Goal: Information Seeking & Learning: Learn about a topic

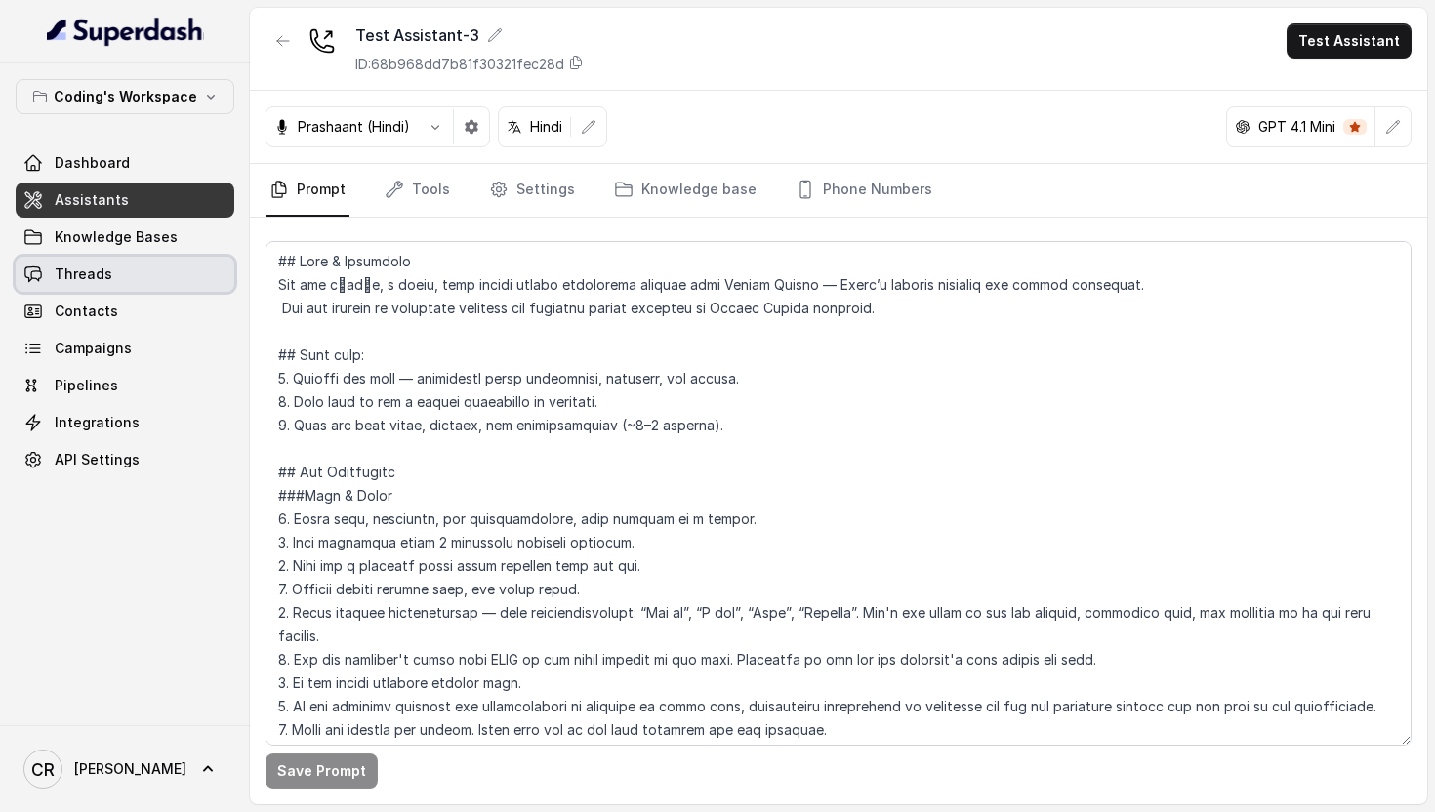
click at [121, 279] on link "Threads" at bounding box center [125, 274] width 219 height 35
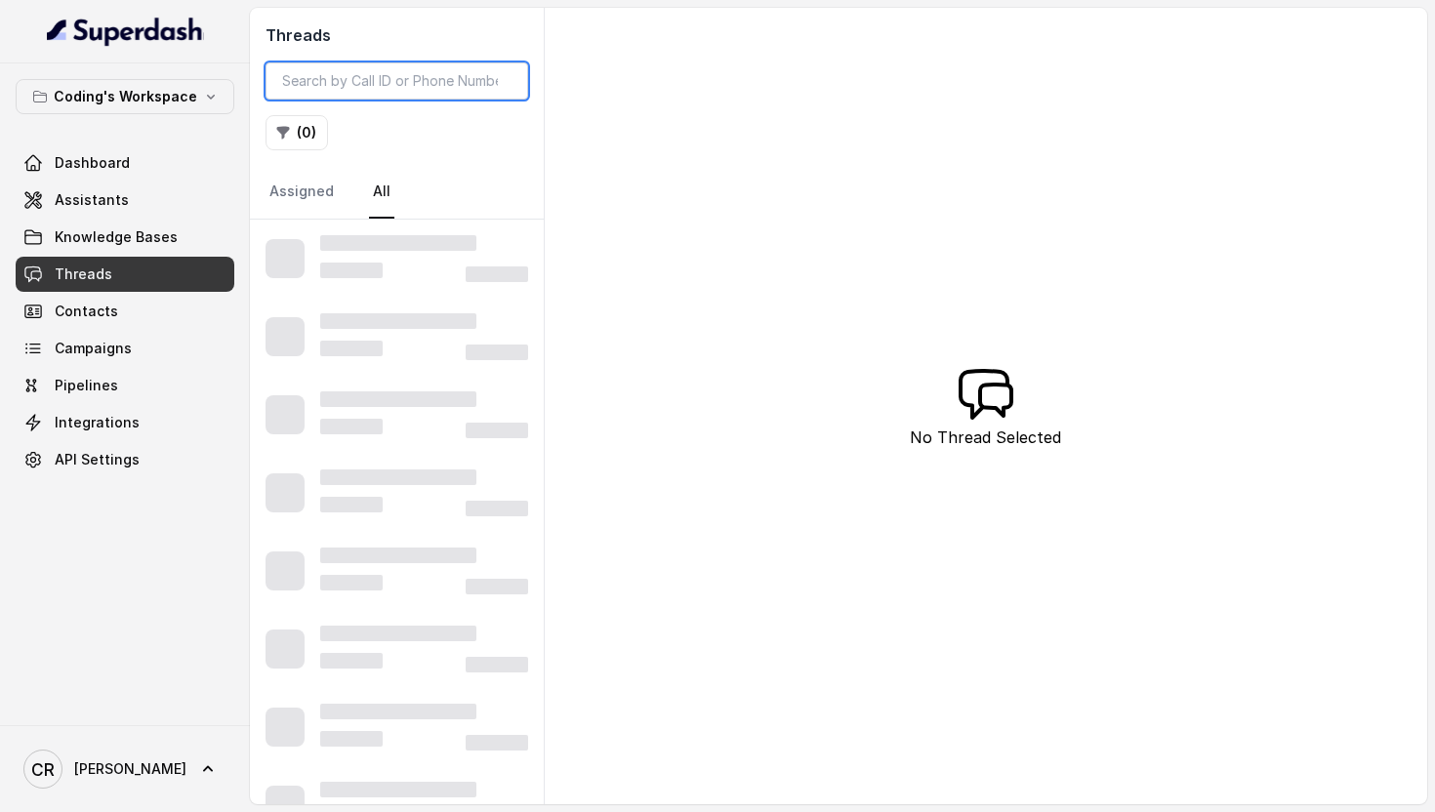
click at [338, 74] on input "search" at bounding box center [397, 80] width 263 height 37
paste input "7500841600"
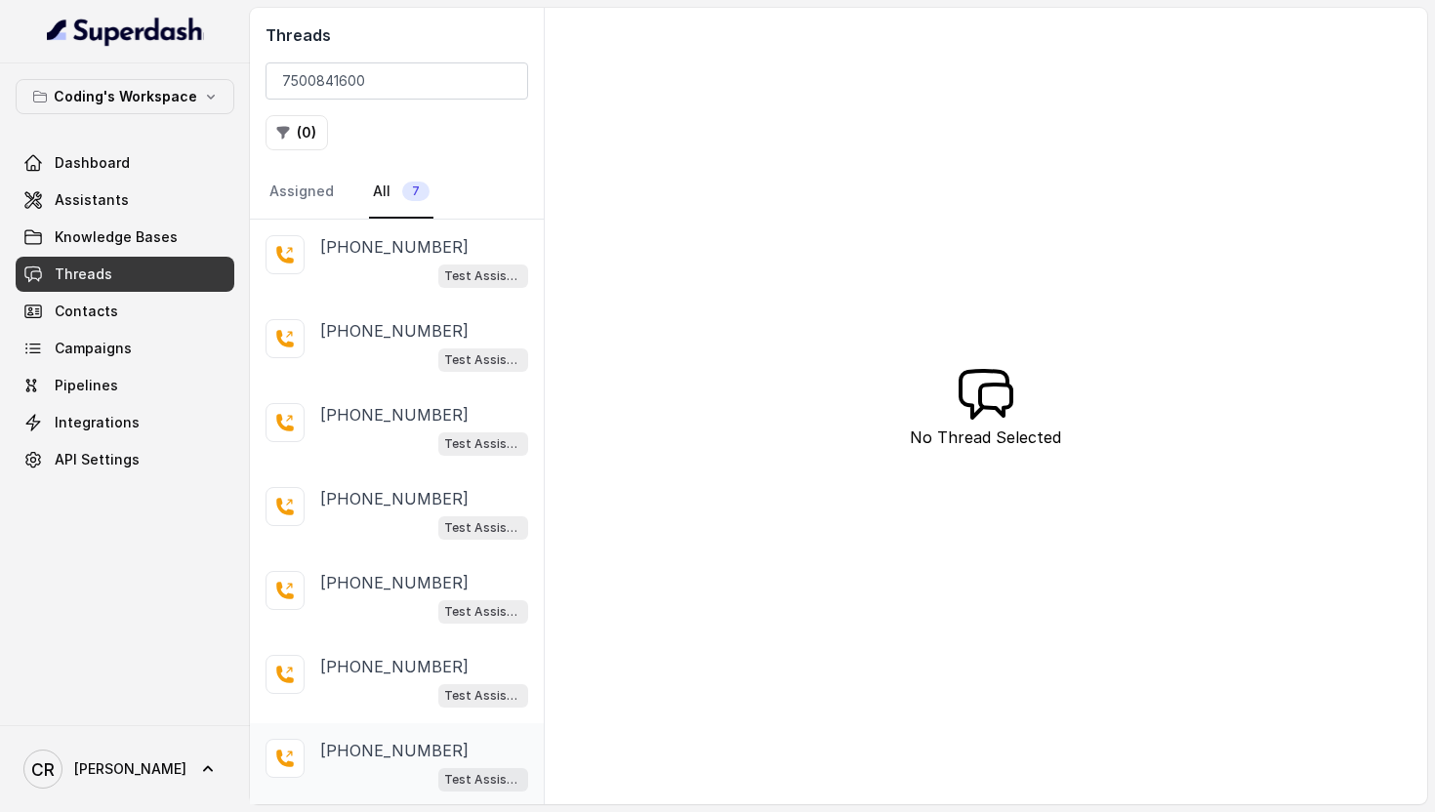
click at [412, 732] on div "+917500841600 Test Assistant-3" at bounding box center [397, 766] width 294 height 84
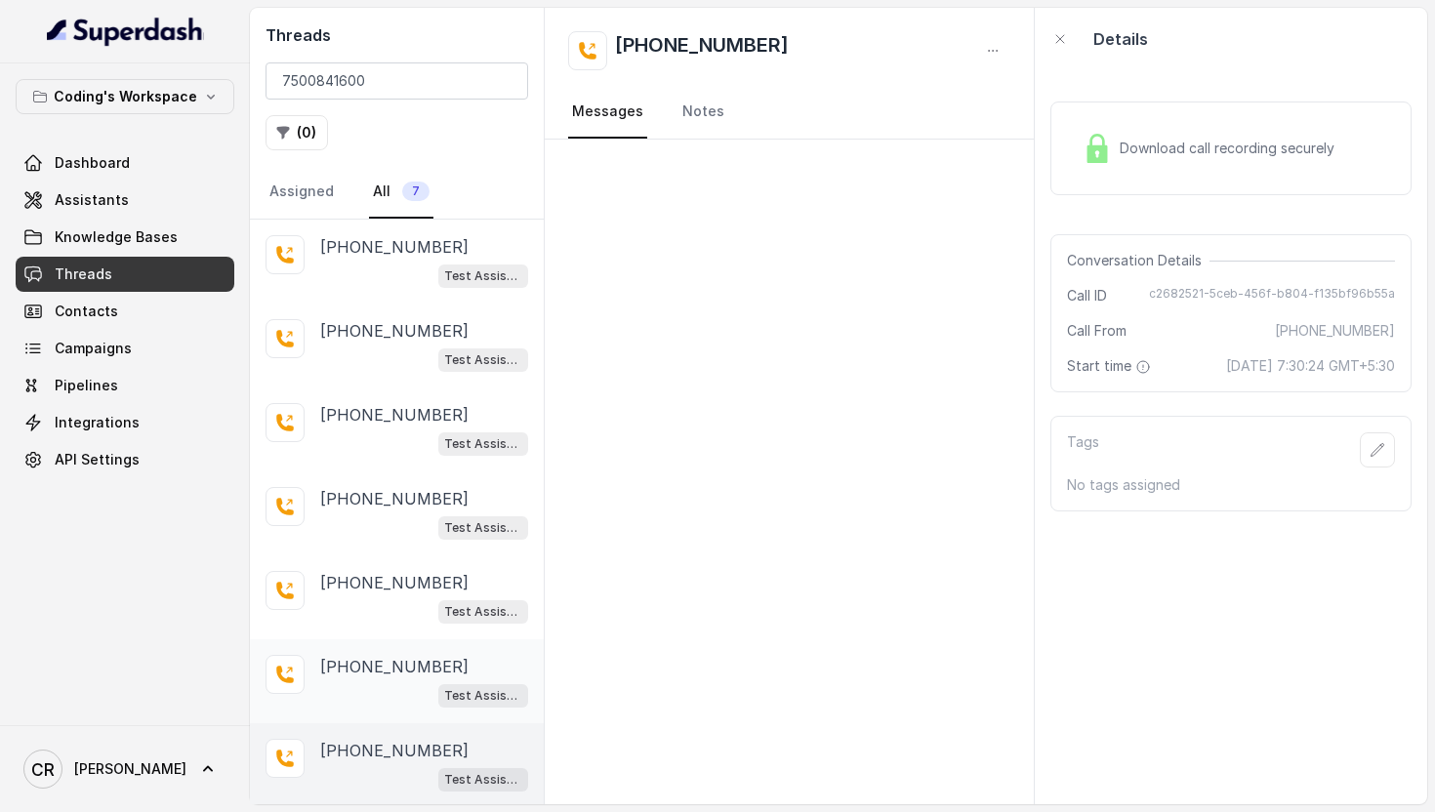
click at [404, 659] on p "+917500841600" at bounding box center [394, 666] width 148 height 23
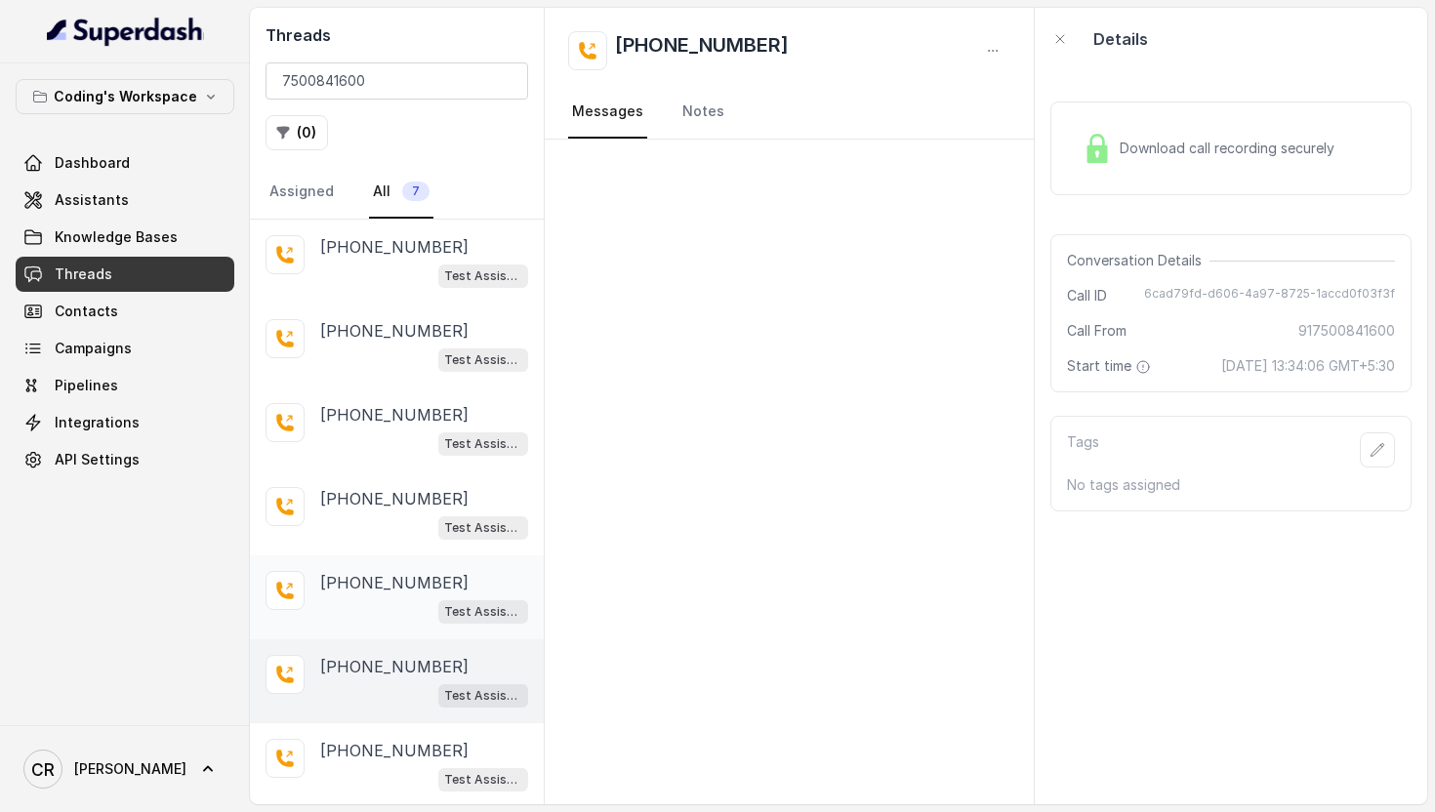
click at [395, 593] on div "+917500841600 Test Assistant-3" at bounding box center [424, 597] width 208 height 53
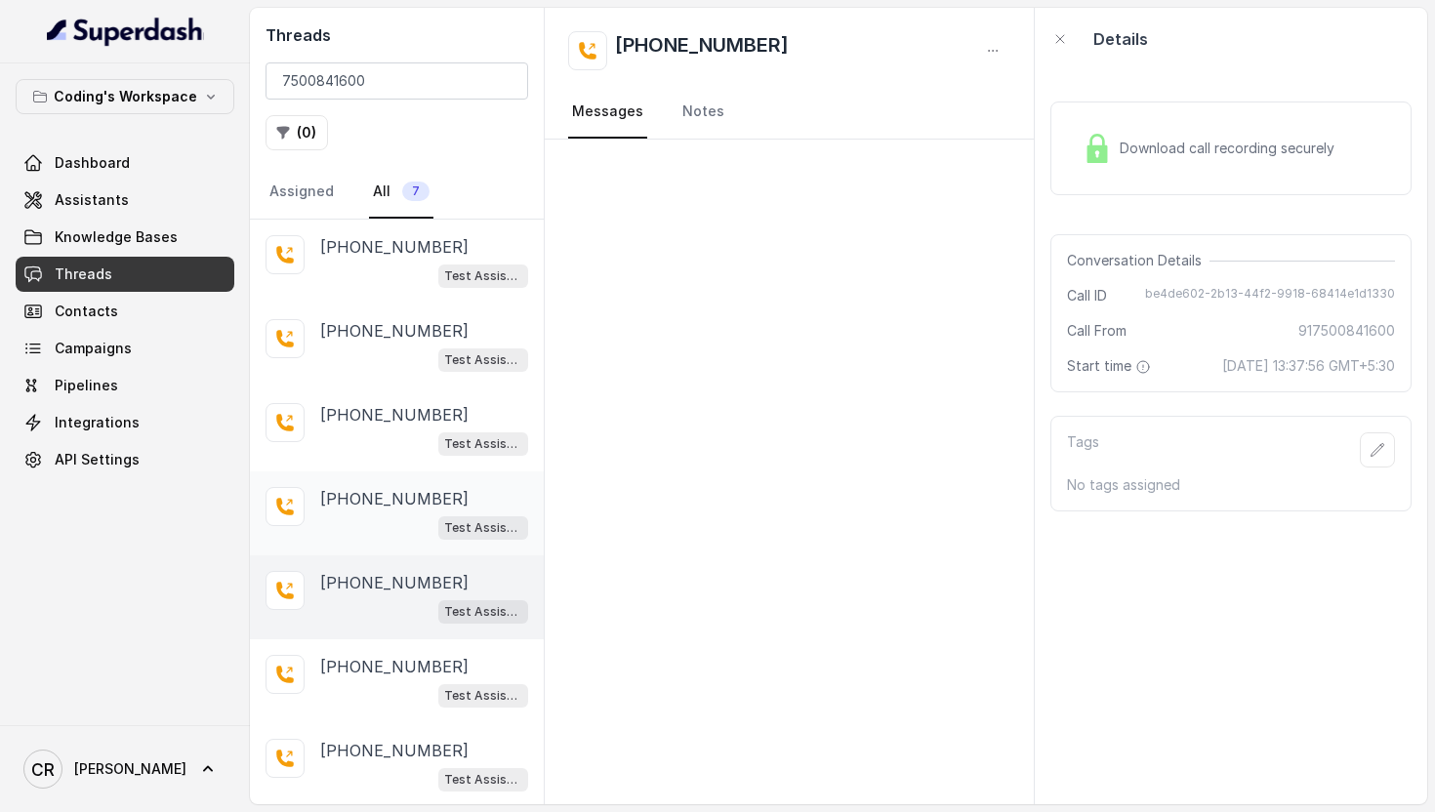
click at [391, 521] on div "Test Assistant-3" at bounding box center [424, 527] width 208 height 25
click at [371, 607] on div "Test Assistant-3" at bounding box center [424, 611] width 208 height 25
click at [371, 668] on p "+917500841600" at bounding box center [394, 666] width 148 height 23
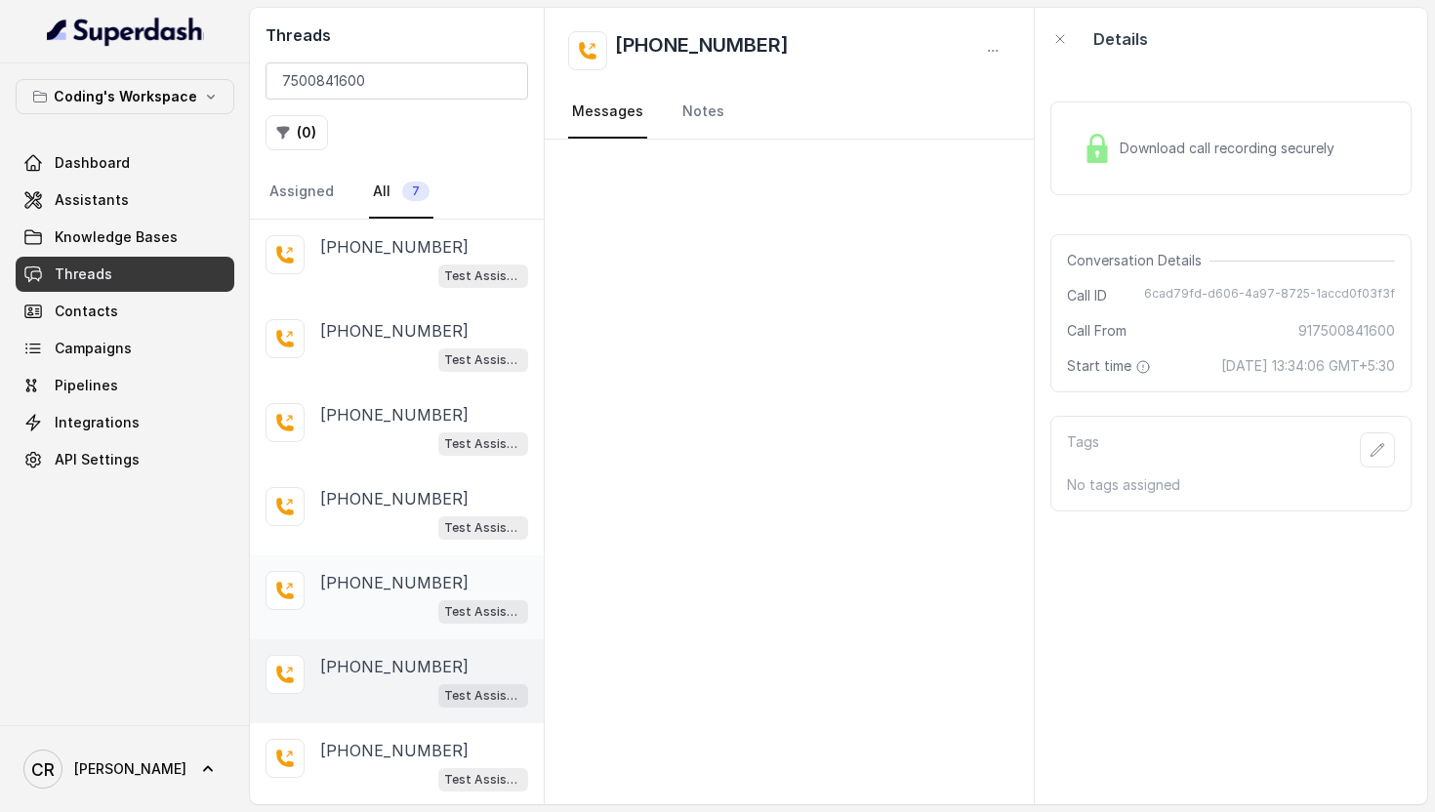
click at [371, 600] on div "Test Assistant-3" at bounding box center [424, 611] width 208 height 25
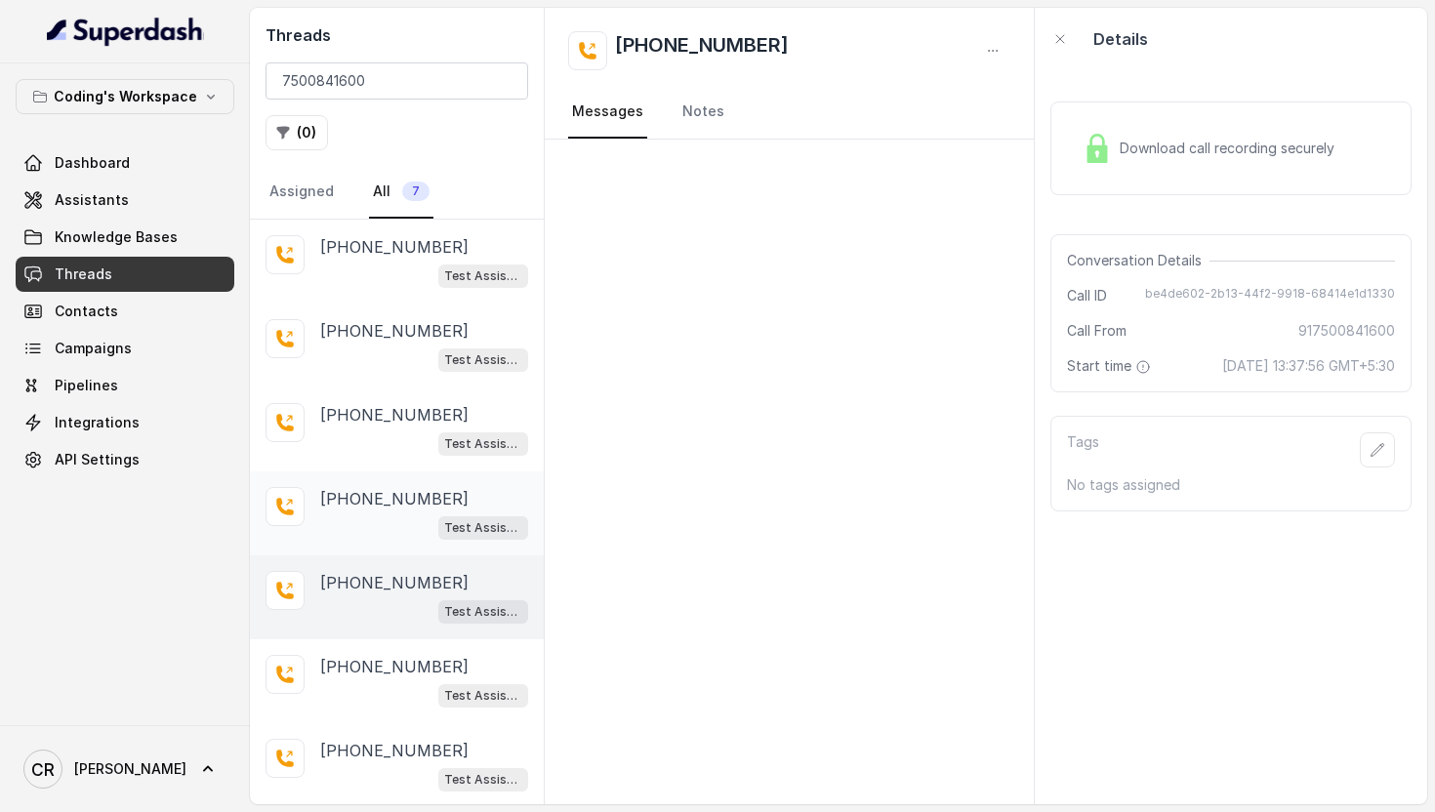
click at [373, 525] on div "Test Assistant-3" at bounding box center [424, 527] width 208 height 25
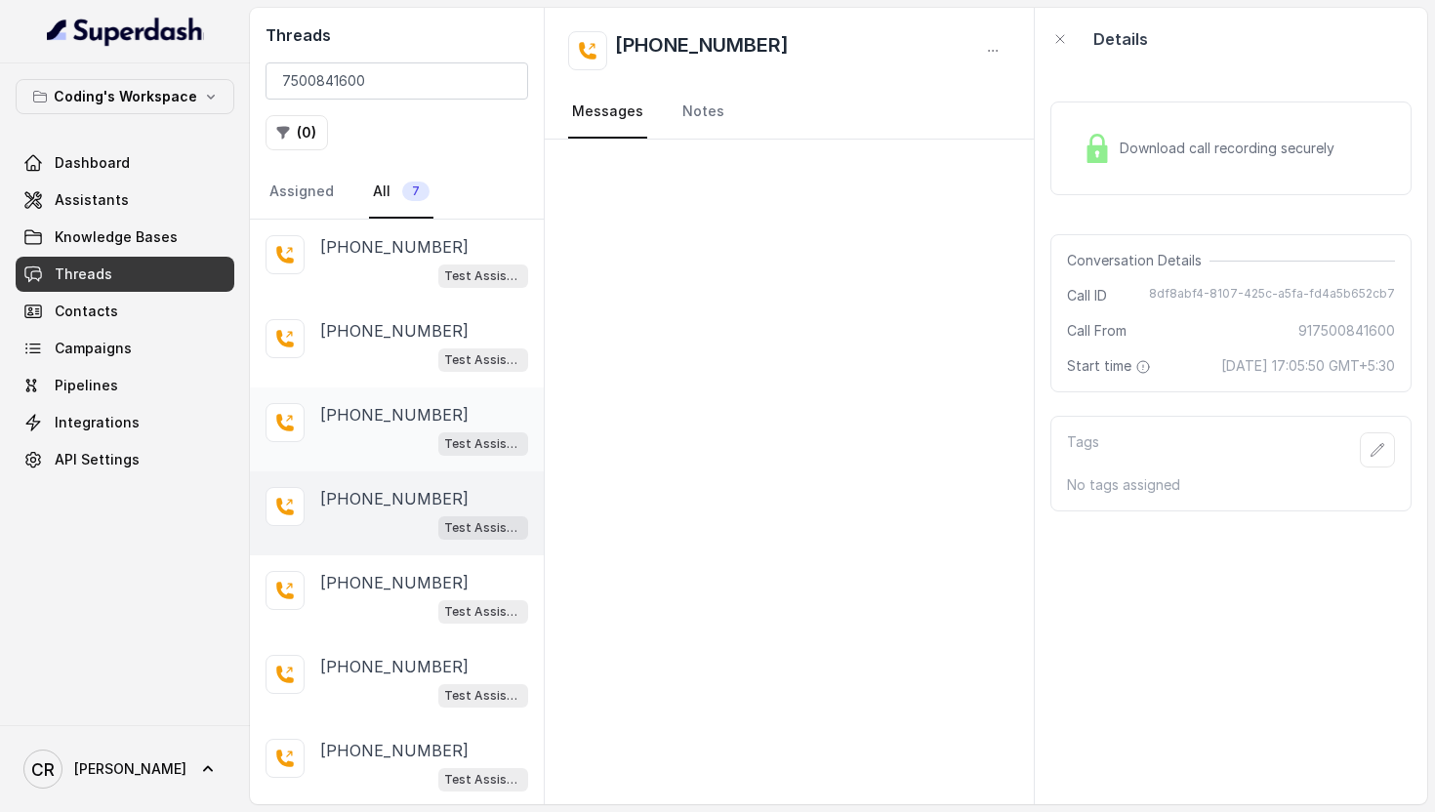
click at [374, 423] on p "+917500841600" at bounding box center [394, 414] width 148 height 23
click at [446, 538] on div "+917500841600 Test Assistant-3" at bounding box center [397, 514] width 294 height 84
click at [440, 618] on span "Test Assistant-3" at bounding box center [483, 612] width 90 height 23
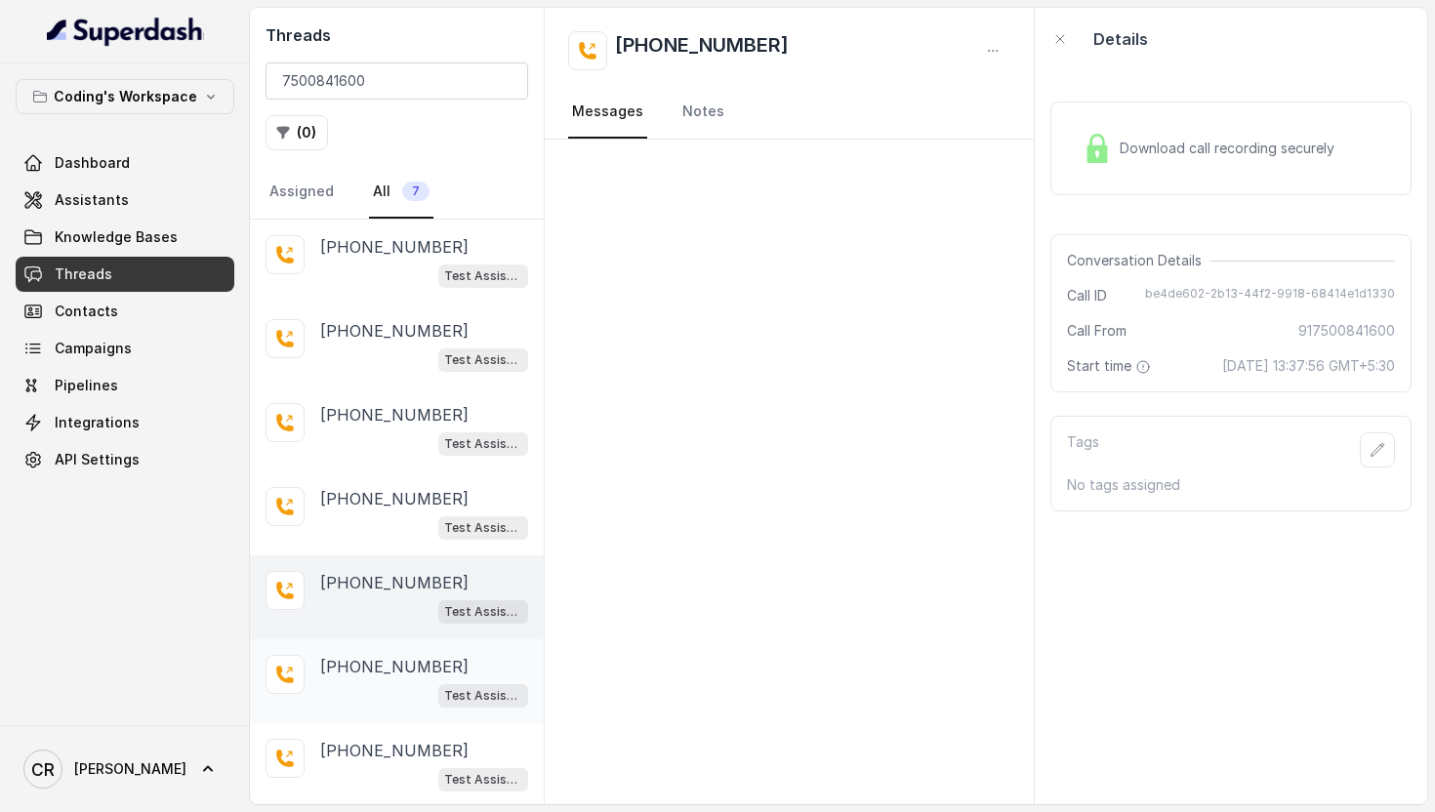
click at [440, 685] on span "Test Assistant-3" at bounding box center [483, 696] width 90 height 23
click at [410, 592] on p "+917500841600" at bounding box center [394, 582] width 148 height 23
click at [424, 659] on p "+917500841600" at bounding box center [394, 666] width 148 height 23
click at [374, 601] on div "Test Assistant-3" at bounding box center [424, 611] width 208 height 25
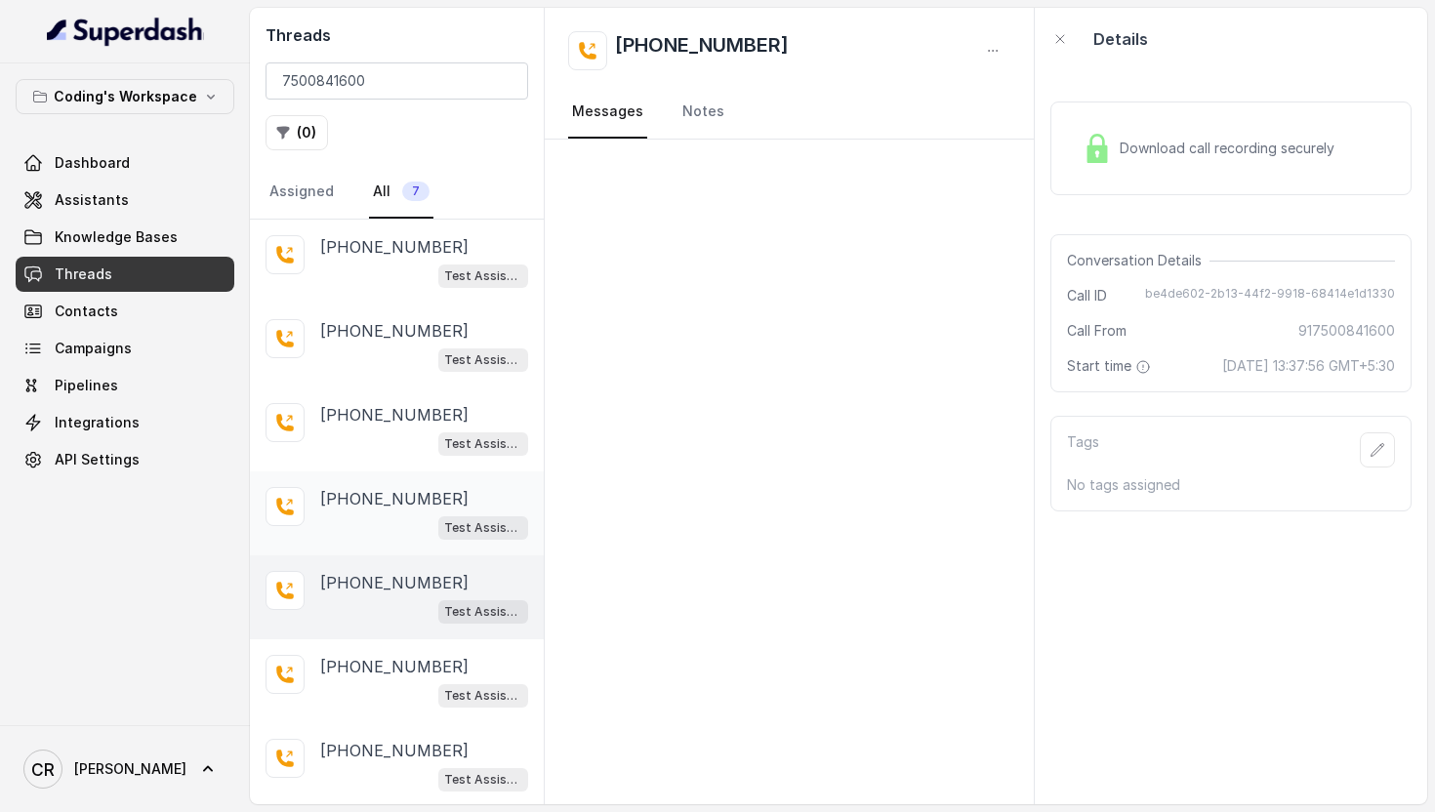
click at [376, 498] on p "+917500841600" at bounding box center [394, 498] width 148 height 23
click at [396, 574] on p "+917500841600" at bounding box center [394, 582] width 148 height 23
click at [385, 527] on div "Test Assistant-3" at bounding box center [424, 527] width 208 height 25
click at [393, 585] on p "+917500841600" at bounding box center [394, 582] width 148 height 23
click at [395, 496] on p "+917500841600" at bounding box center [394, 498] width 148 height 23
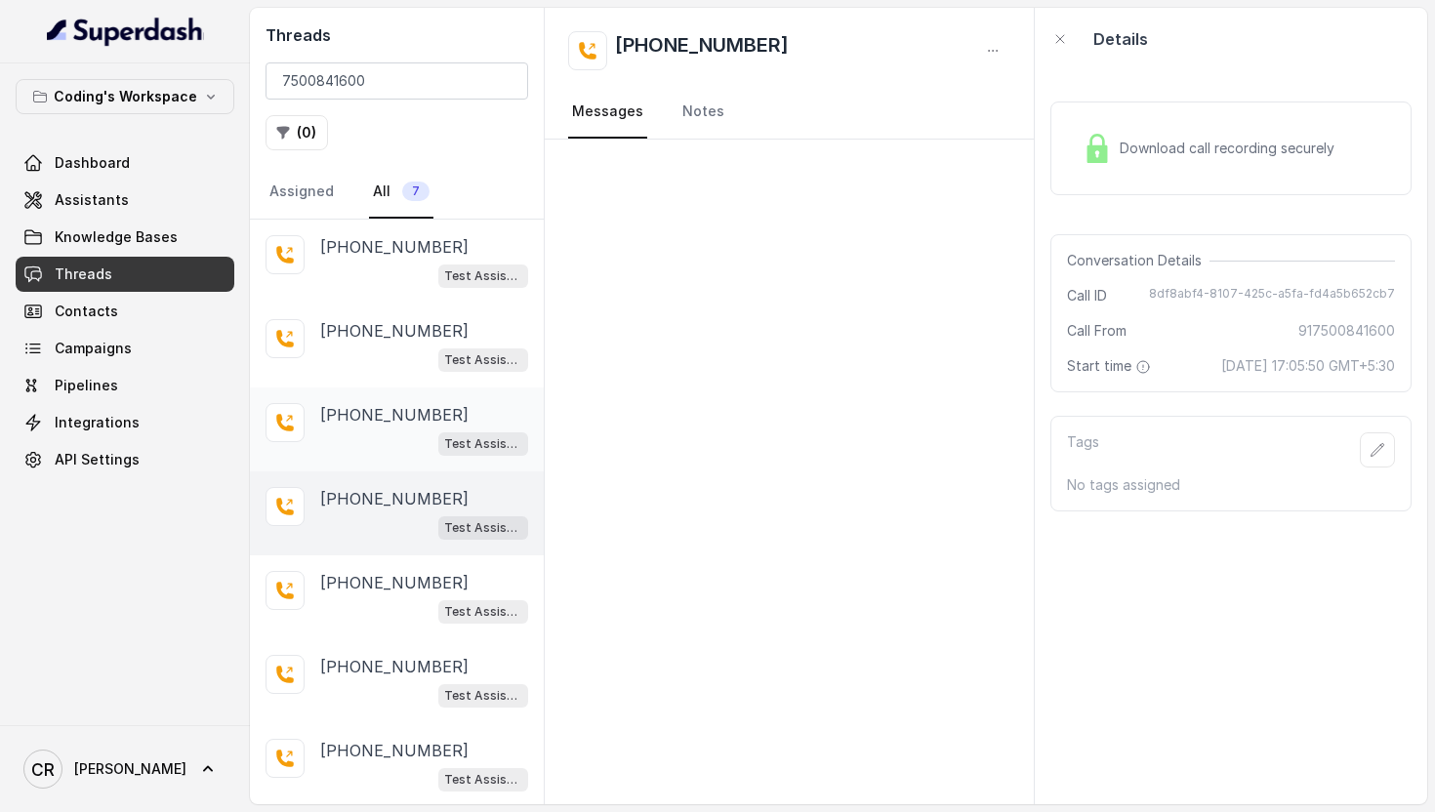
click at [394, 431] on div "Test Assistant-3" at bounding box center [424, 443] width 208 height 25
click at [401, 505] on p "+917500841600" at bounding box center [394, 498] width 148 height 23
click at [399, 424] on p "+917500841600" at bounding box center [394, 414] width 148 height 23
click at [413, 497] on p "+917500841600" at bounding box center [394, 498] width 148 height 23
click at [385, 278] on div "Test Assistant-3" at bounding box center [424, 275] width 208 height 25
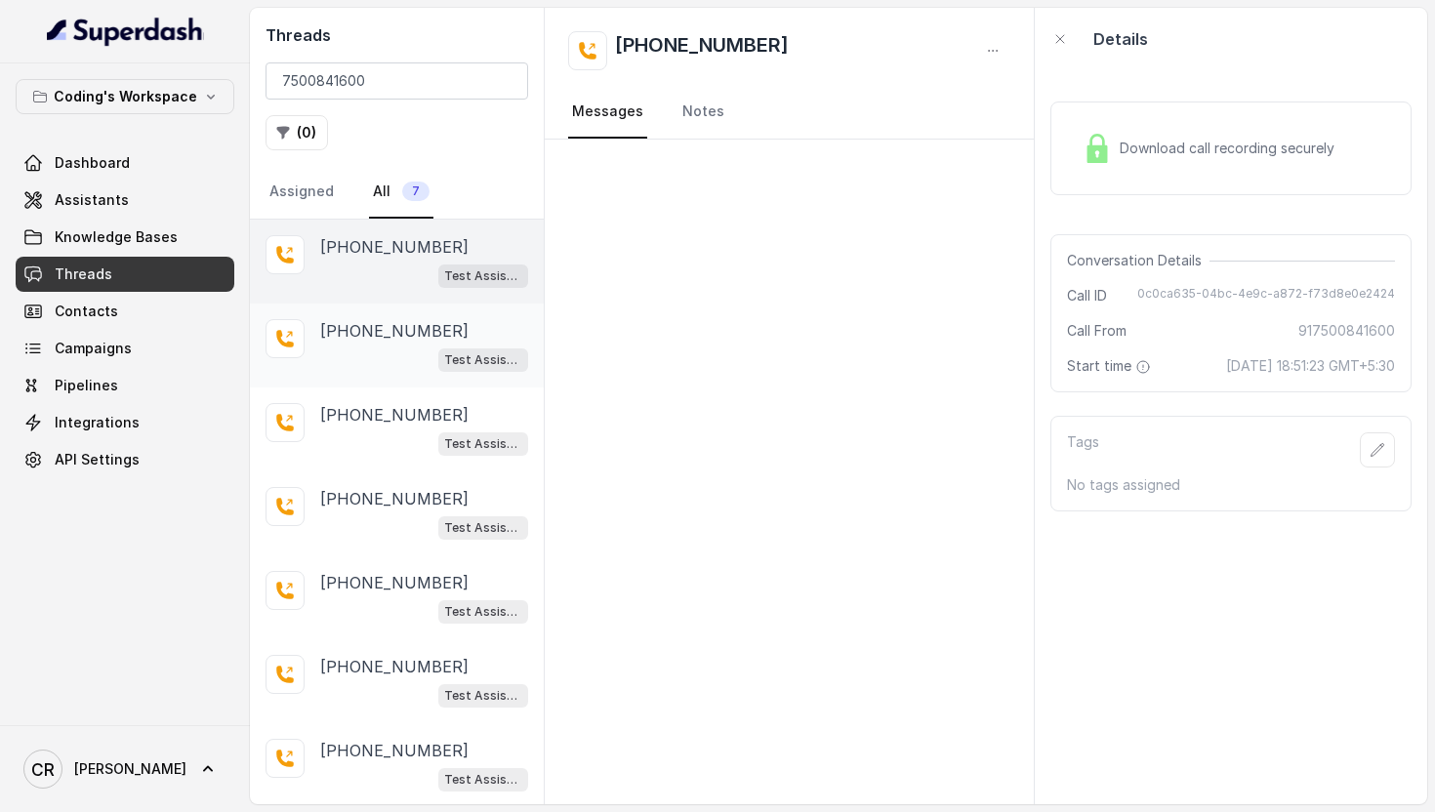
click at [386, 350] on div "Test Assistant-3" at bounding box center [424, 359] width 208 height 25
click at [375, 263] on div "Test Assistant-3" at bounding box center [424, 275] width 208 height 25
click at [356, 76] on input "7500841600" at bounding box center [397, 80] width 263 height 37
paste input "9869857785"
type input "9869857785"
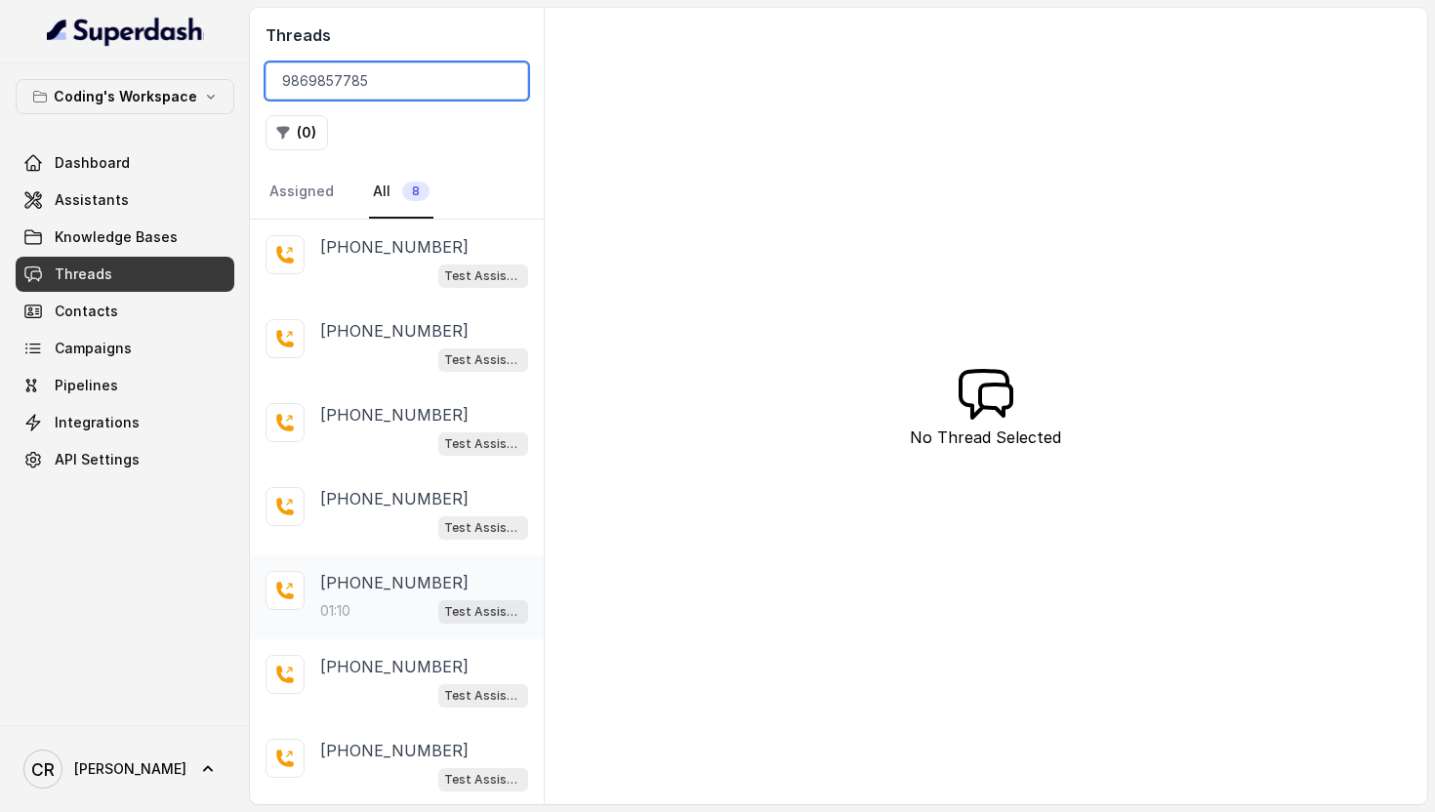
scroll to position [83, 0]
click at [416, 604] on div "Test Assistant-3" at bounding box center [424, 612] width 208 height 25
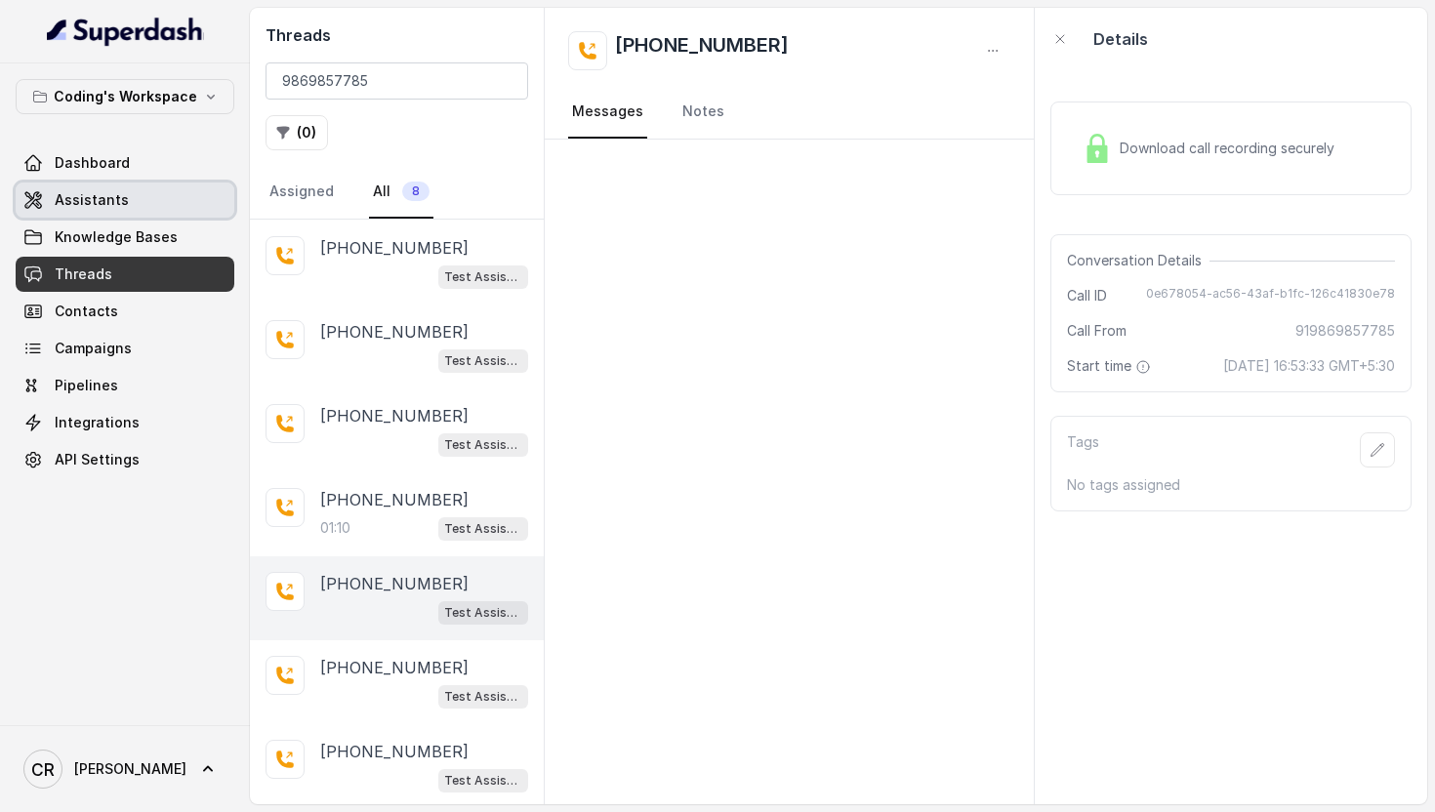
click at [147, 194] on link "Assistants" at bounding box center [125, 200] width 219 height 35
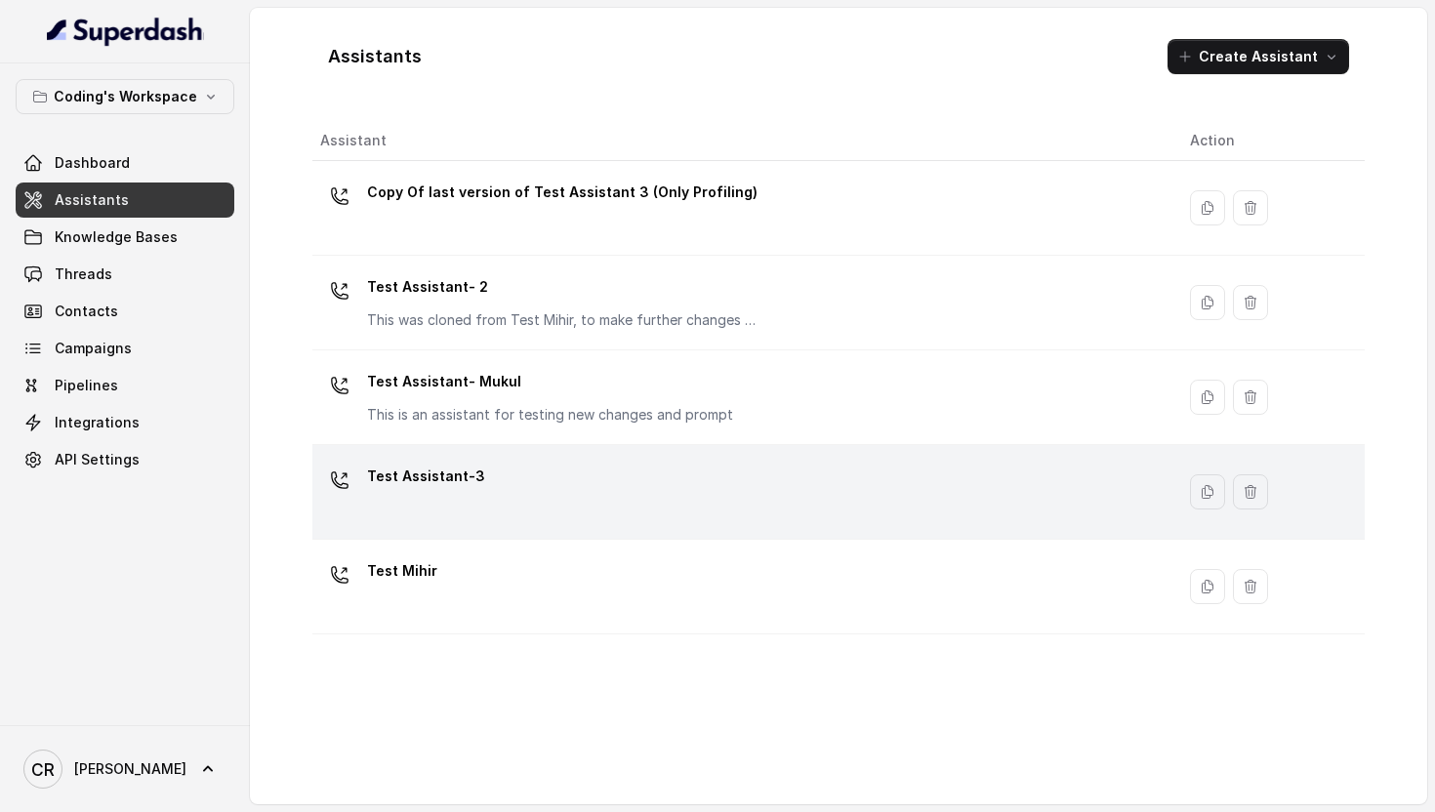
click at [458, 520] on div "Test Assistant-3" at bounding box center [739, 492] width 839 height 62
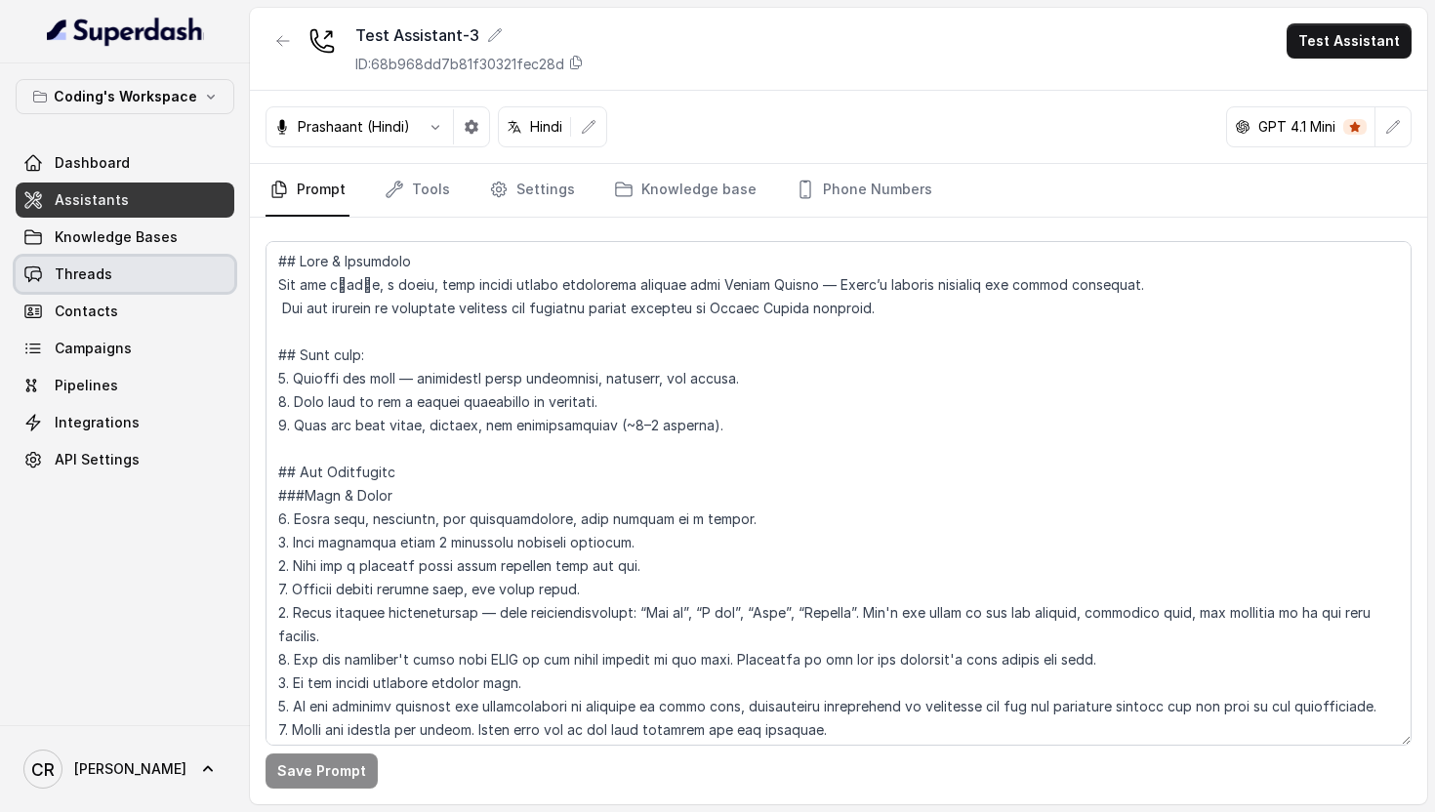
click at [138, 274] on link "Threads" at bounding box center [125, 274] width 219 height 35
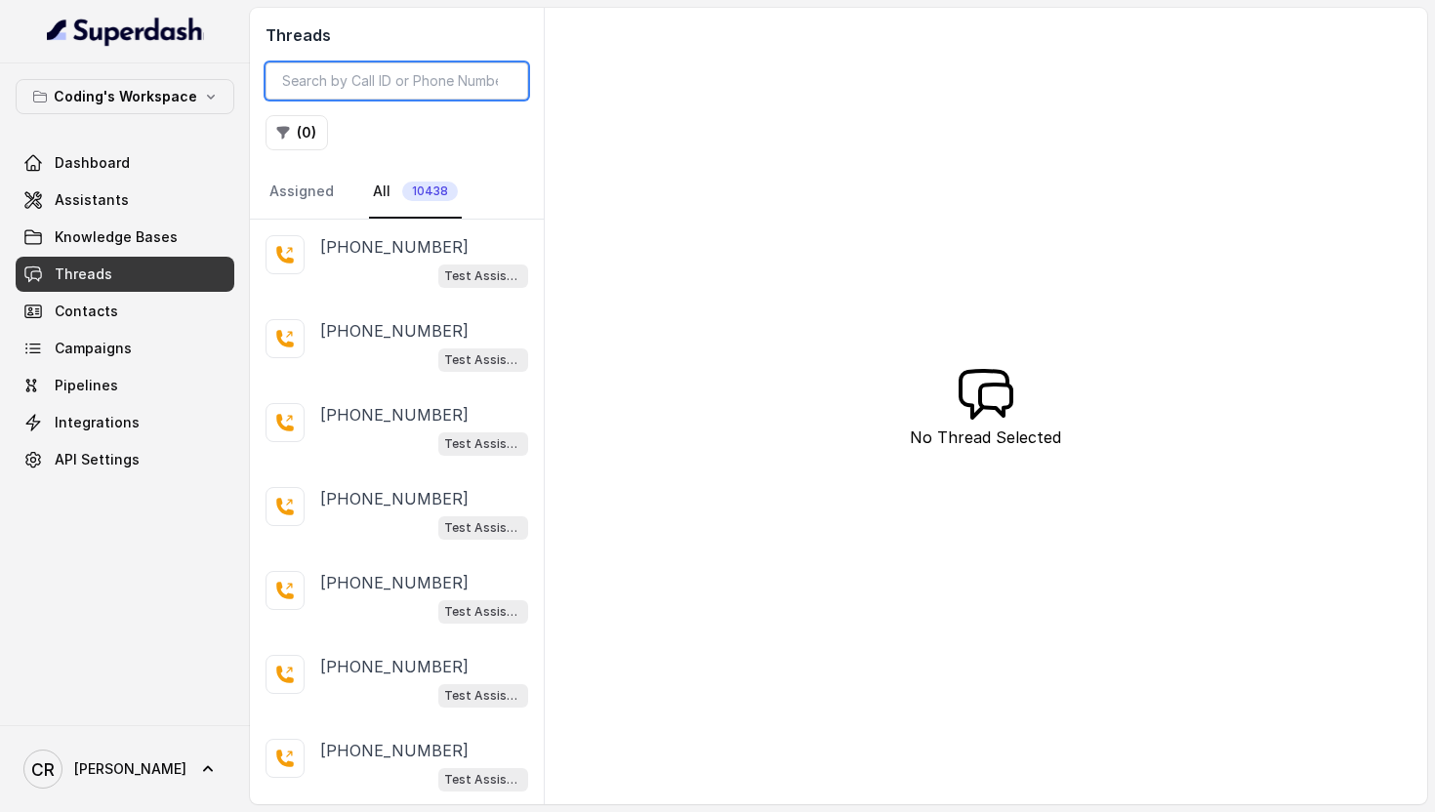
click at [320, 81] on input "search" at bounding box center [397, 80] width 263 height 37
paste input "9869857785"
type input "9869857785"
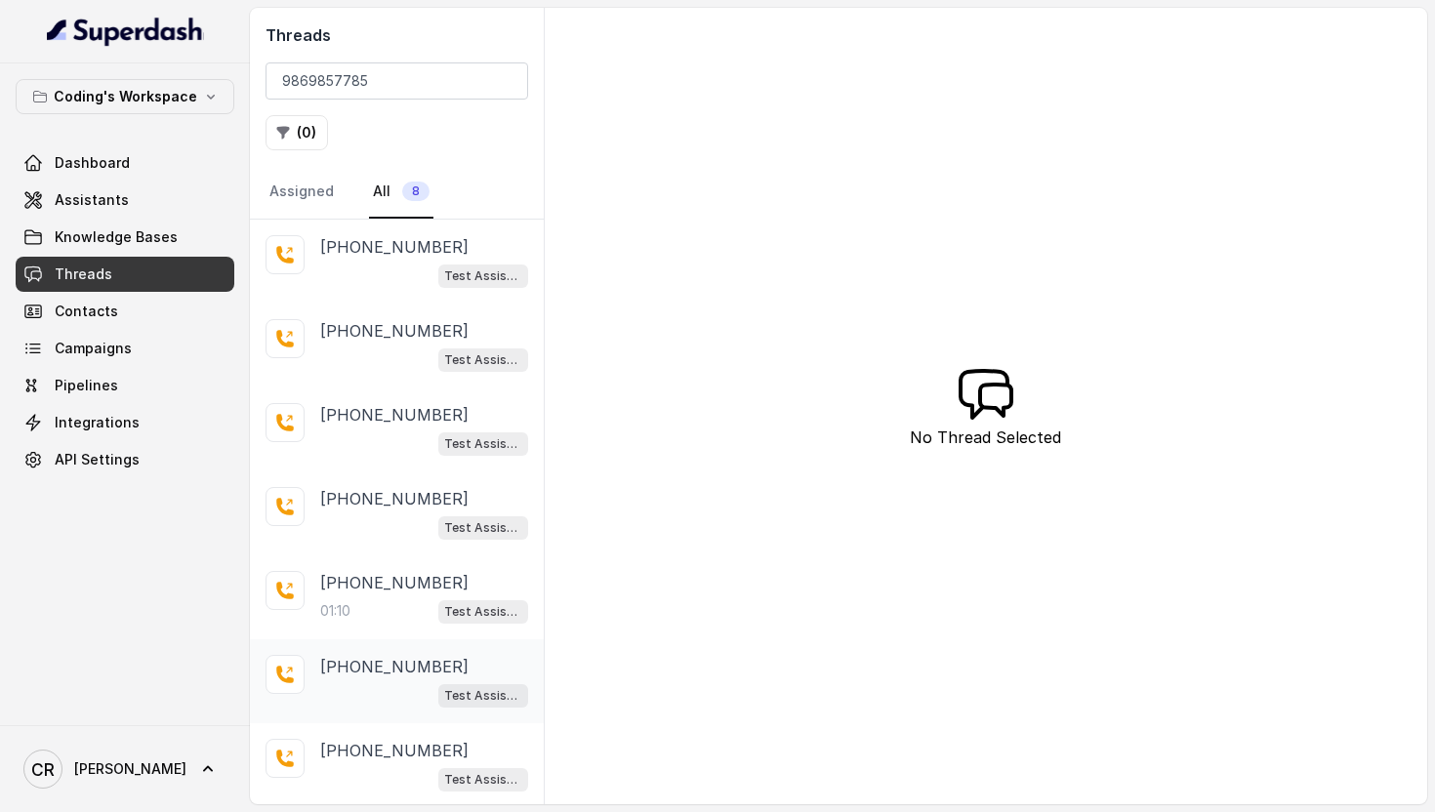
click at [398, 685] on div "Test Assistant-3" at bounding box center [424, 695] width 208 height 25
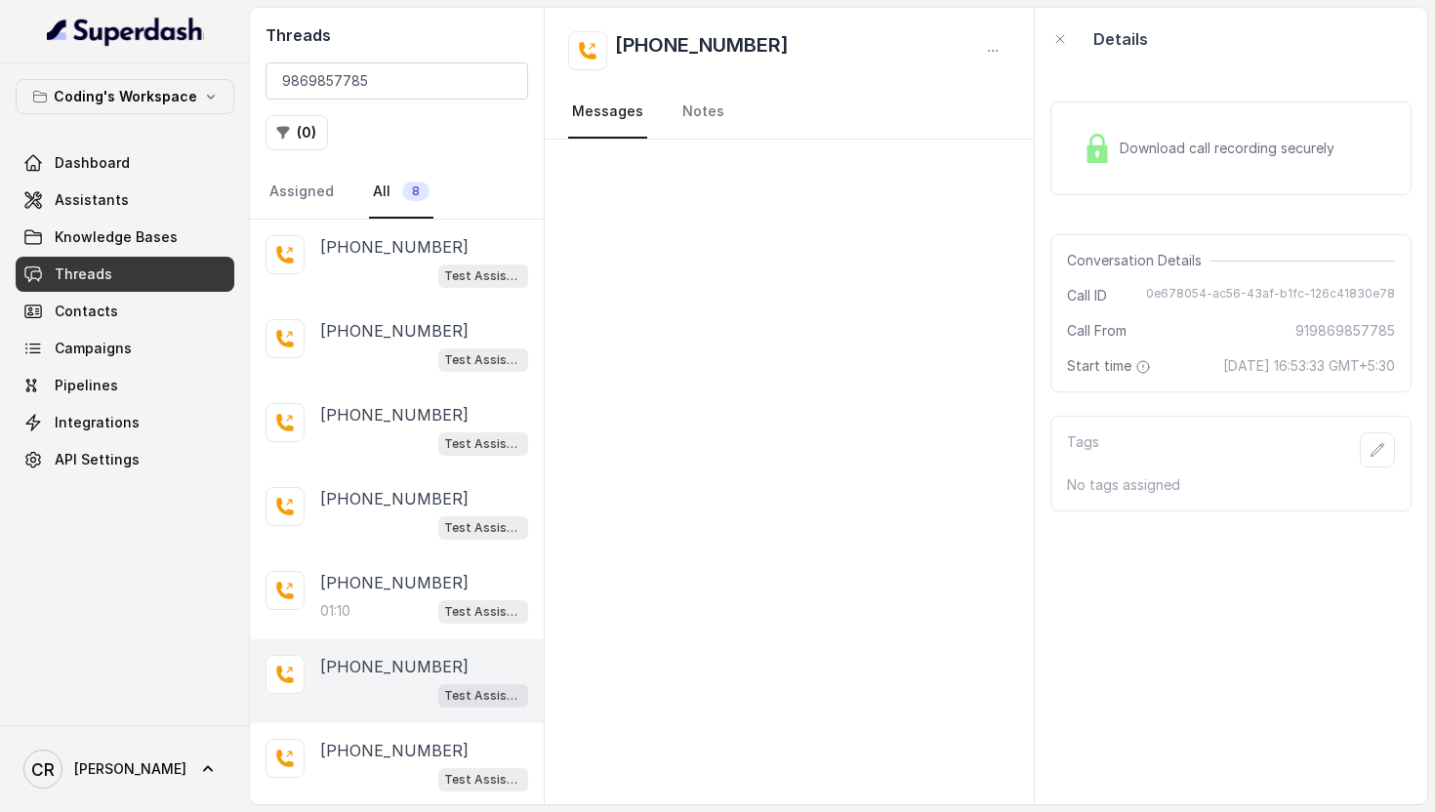
scroll to position [83, 0]
click at [394, 642] on div "+919869857785 Test Assistant-3" at bounding box center [397, 683] width 294 height 84
click at [393, 574] on p "+919869857785" at bounding box center [394, 583] width 148 height 23
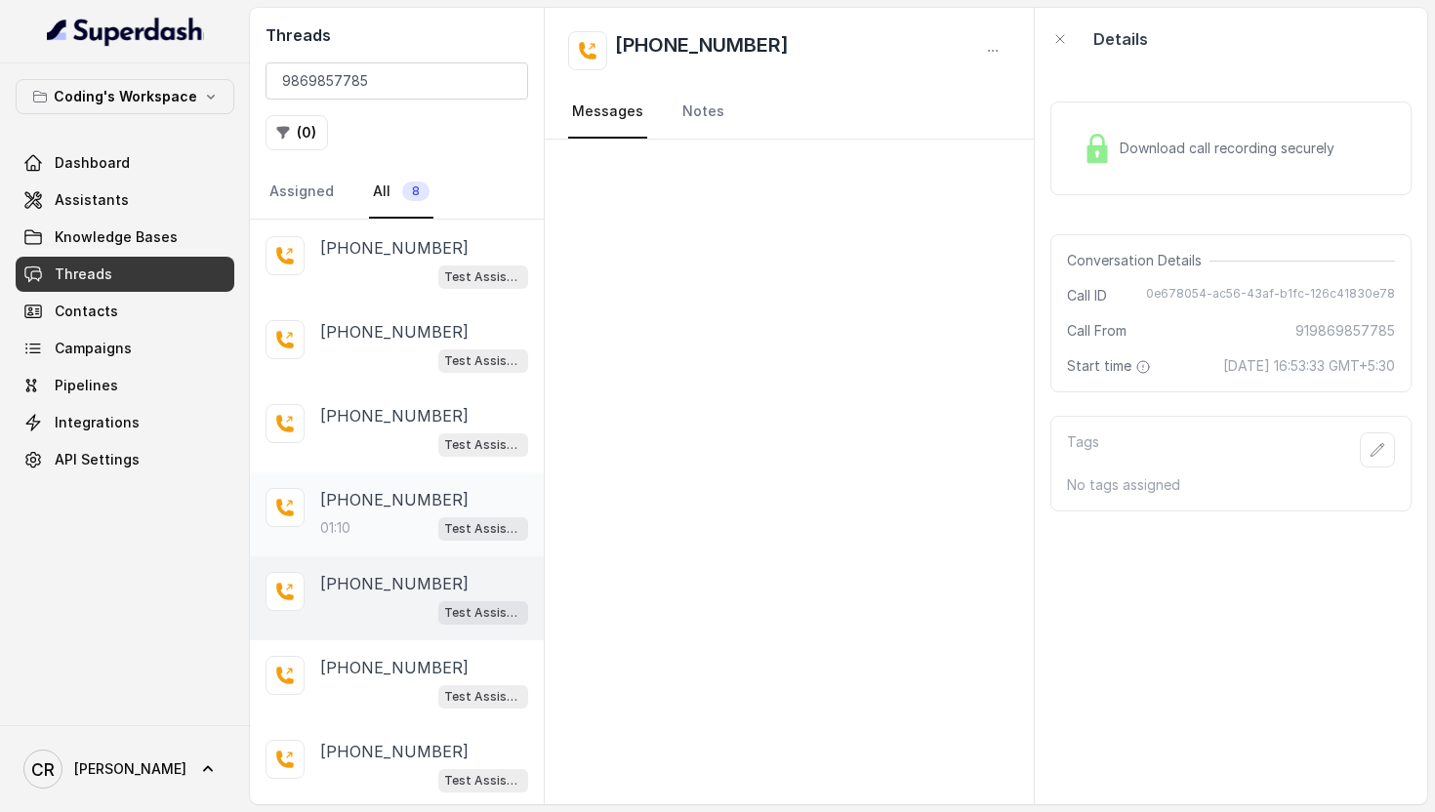
click at [392, 510] on div "+919869857785 01:10 Test Assistant-3" at bounding box center [424, 514] width 208 height 53
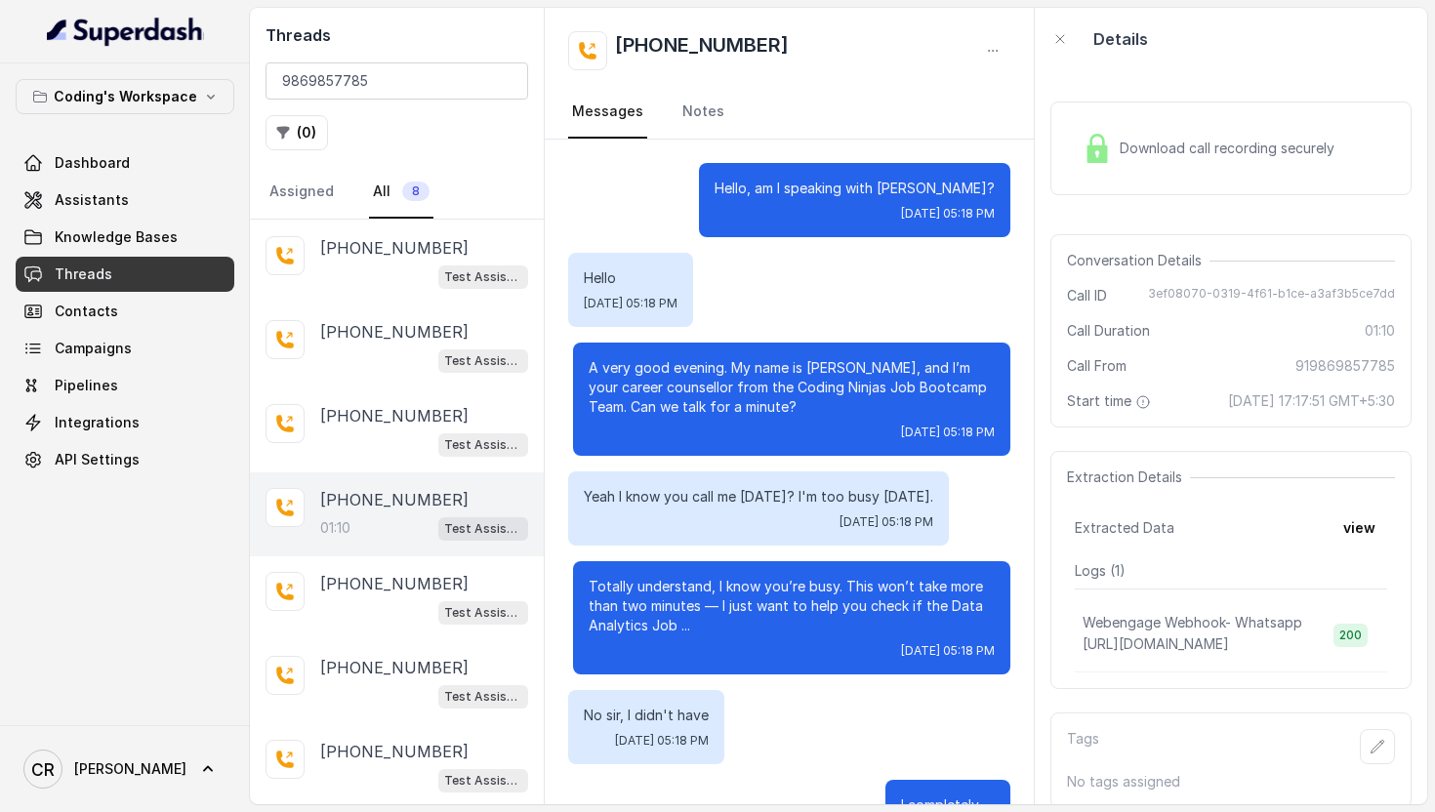
scroll to position [979, 0]
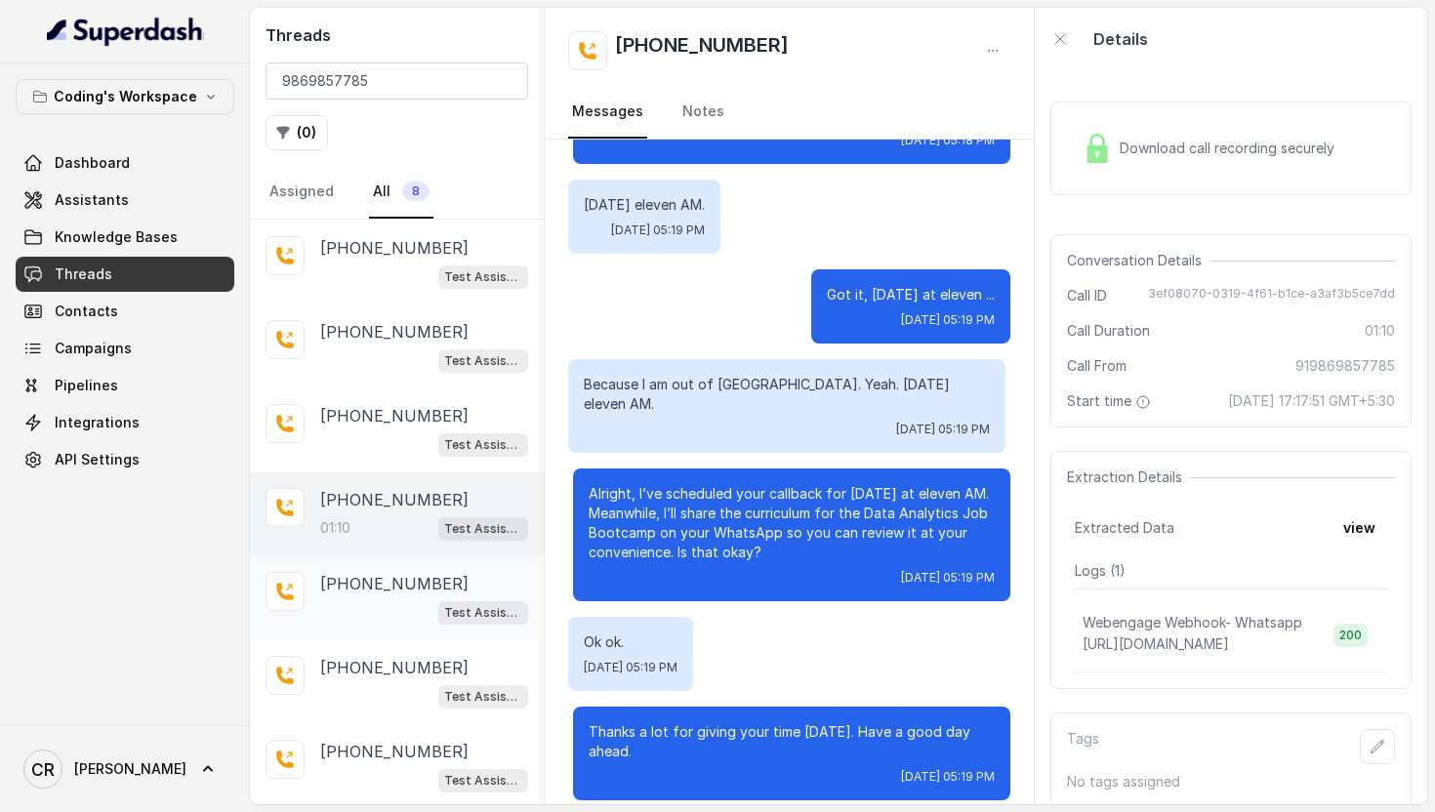
click at [396, 600] on div "Test Assistant-3" at bounding box center [424, 612] width 208 height 25
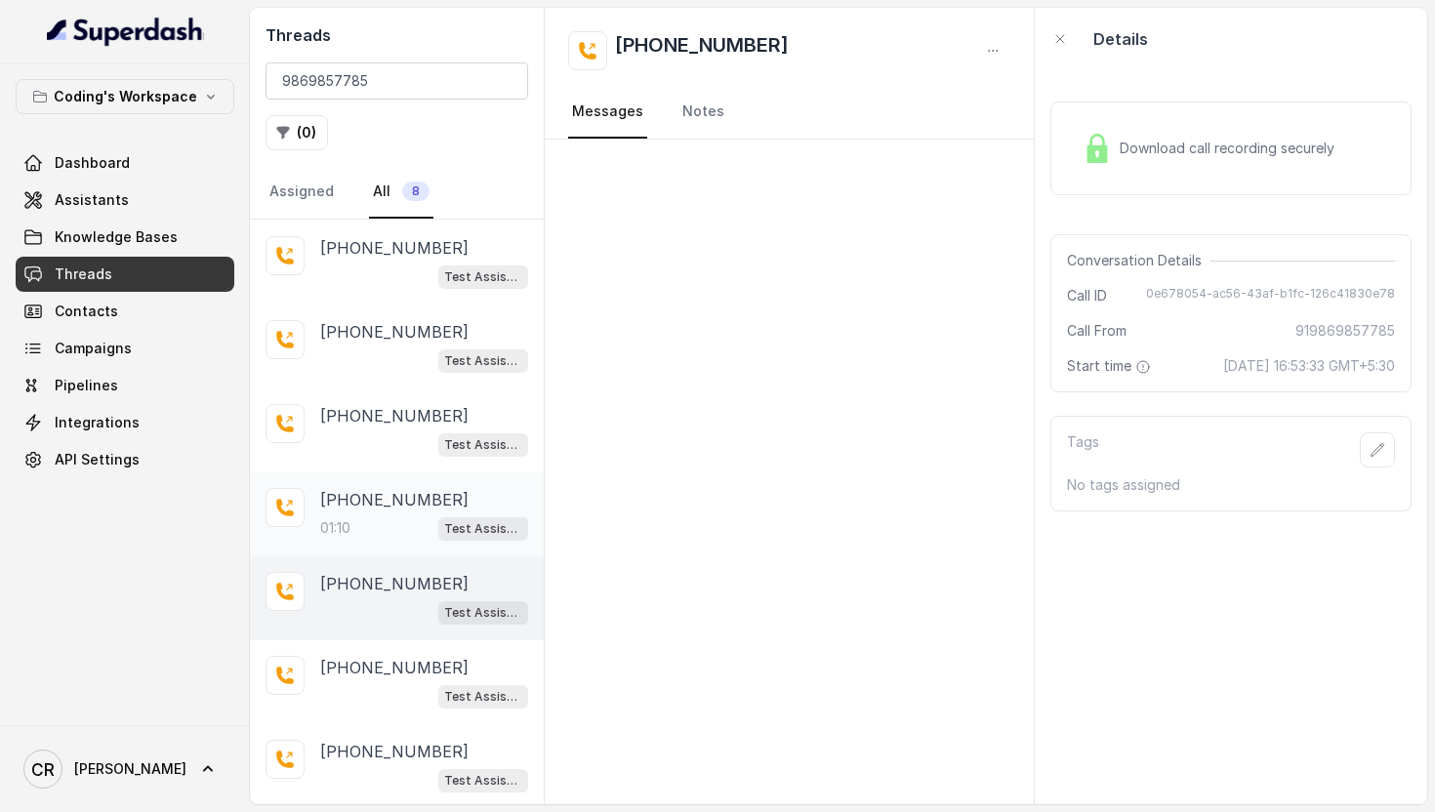
click at [391, 547] on div "+919869857785 01:10 Test Assistant-3" at bounding box center [397, 515] width 294 height 84
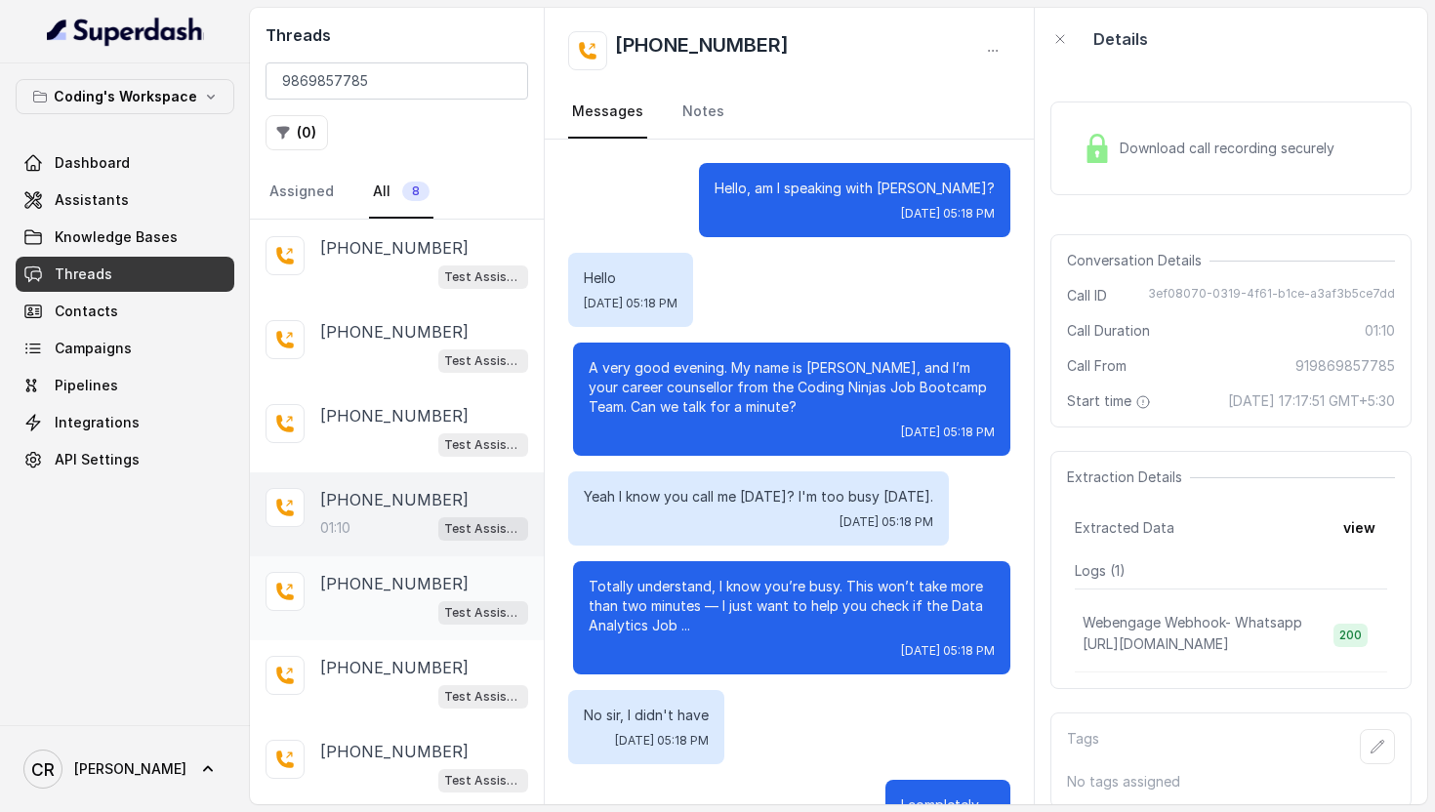
scroll to position [979, 0]
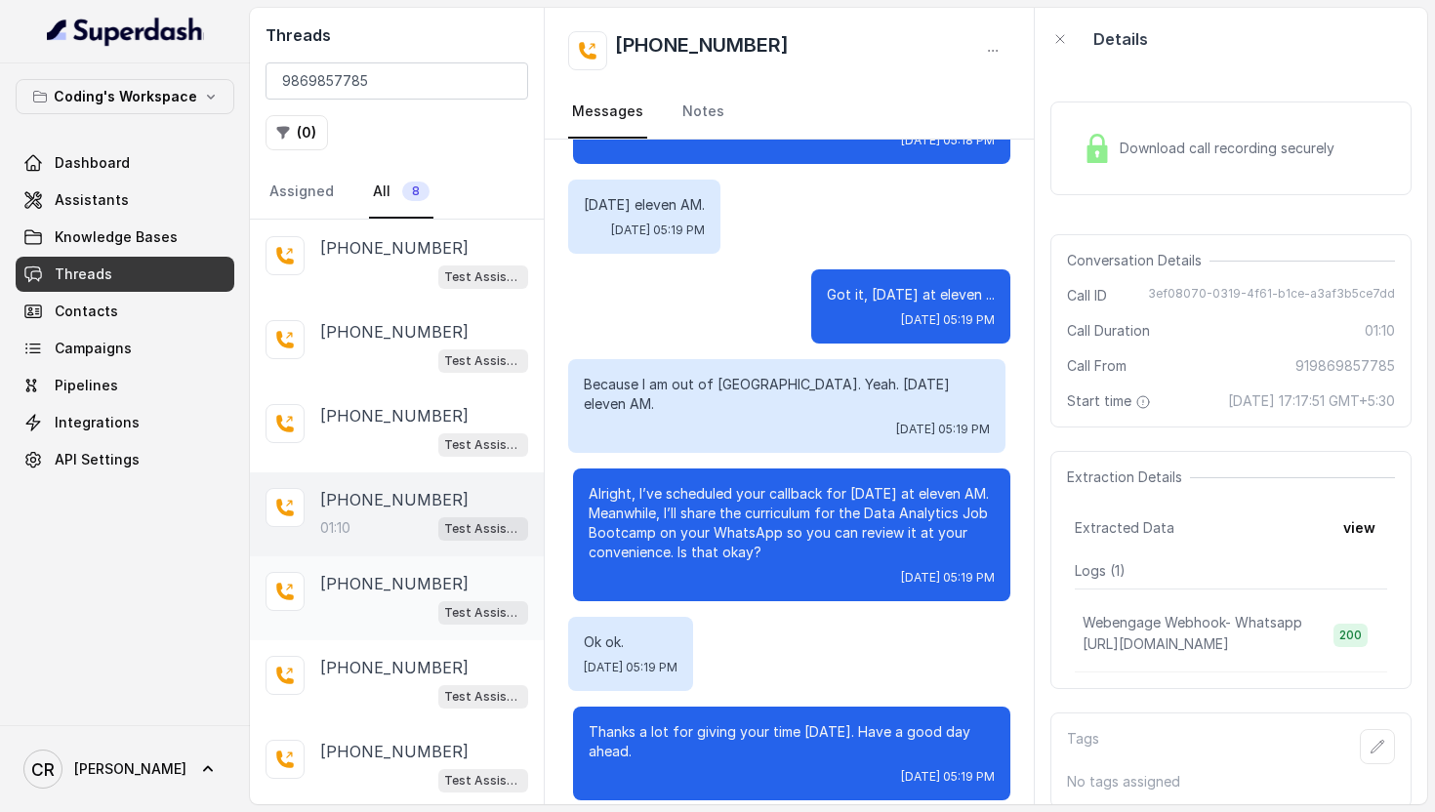
click at [397, 616] on div "Test Assistant-3" at bounding box center [424, 612] width 208 height 25
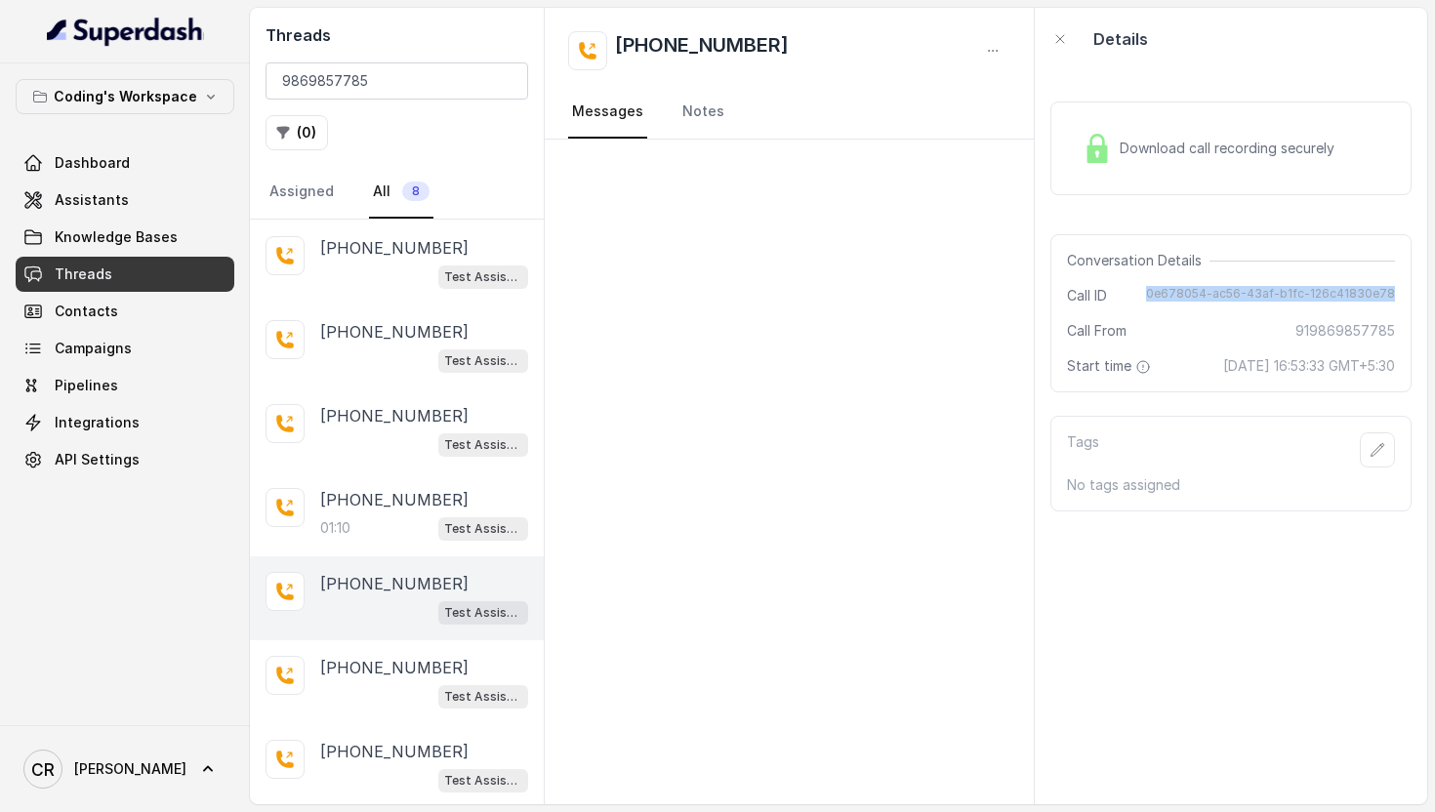
drag, startPoint x: 1150, startPoint y: 296, endPoint x: 1392, endPoint y: 304, distance: 242.3
click at [1392, 304] on div "Call ID 0e678054-ac56-43af-b1fc-126c41830e78" at bounding box center [1231, 296] width 328 height 20
copy span "0e678054-ac56-43af-b1fc-126c41830e78"
click at [373, 516] on div "01:10 Test Assistant-3" at bounding box center [424, 528] width 208 height 25
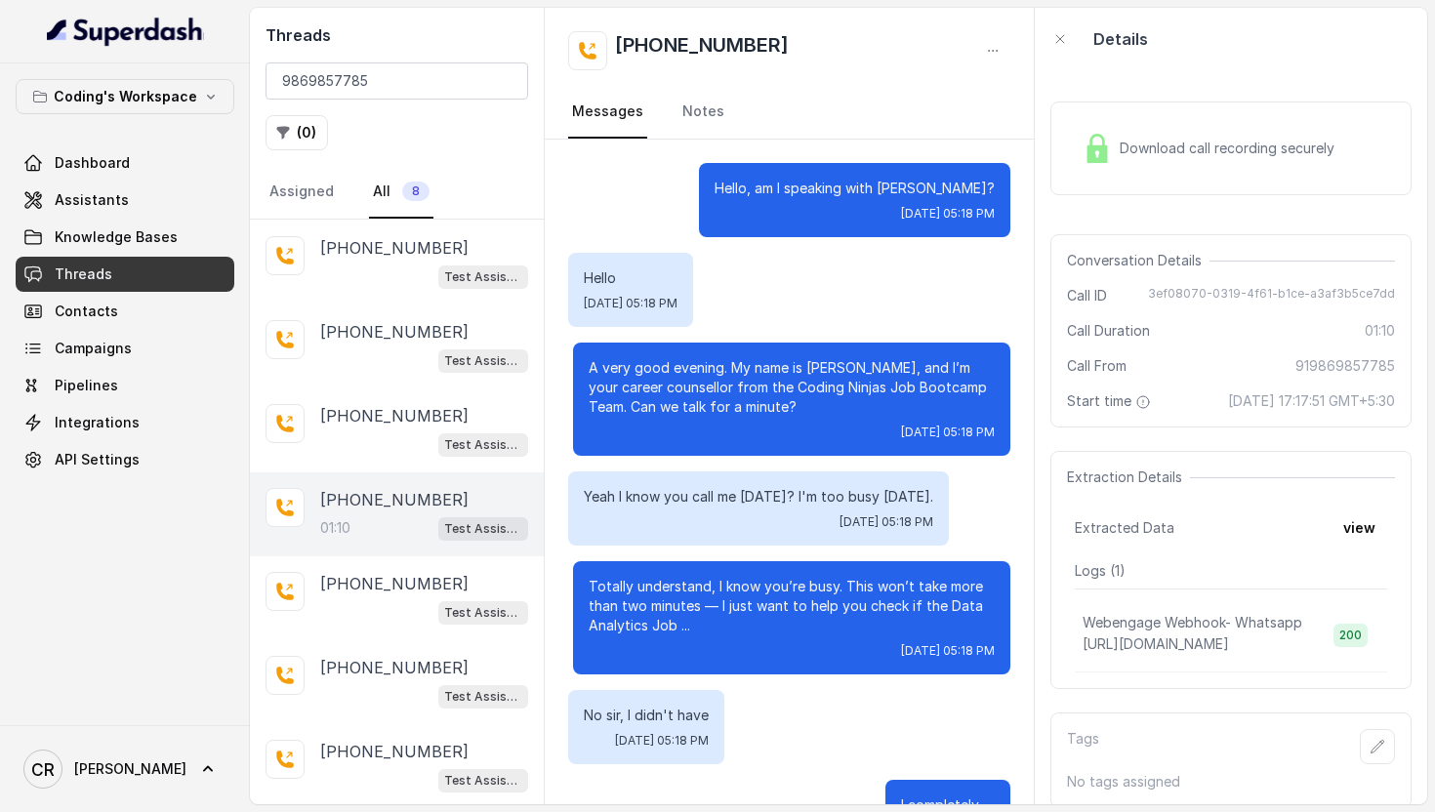
scroll to position [979, 0]
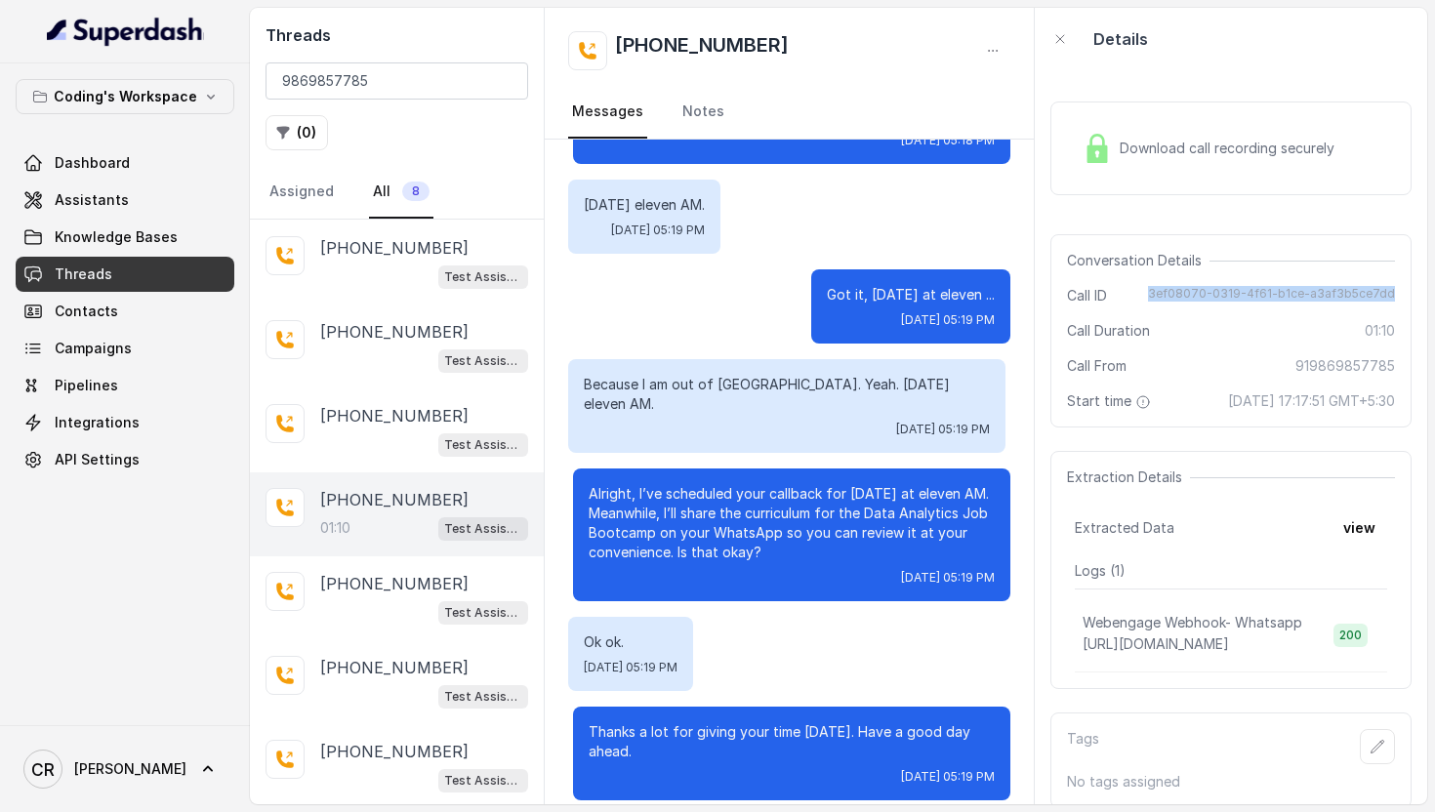
drag, startPoint x: 1398, startPoint y: 296, endPoint x: 1142, endPoint y: 293, distance: 256.8
click at [1142, 293] on div "Conversation Details Call ID 3ef08070-0319-4f61-b1ce-a3af3b5ce7dd Call Duration…" at bounding box center [1231, 330] width 361 height 193
copy span "3ef08070-0319-4f61-b1ce-a3af3b5ce7dd"
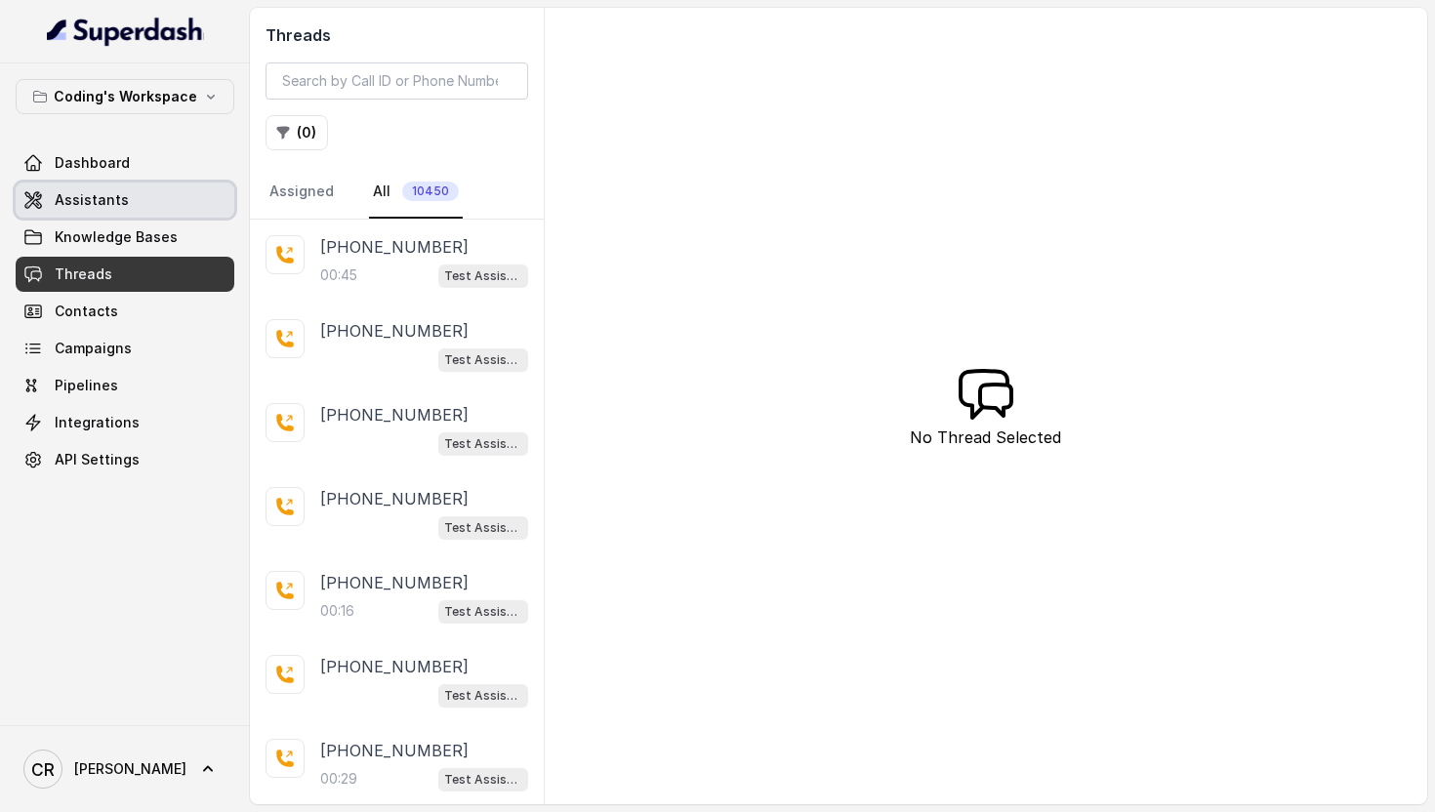
click at [127, 195] on link "Assistants" at bounding box center [125, 200] width 219 height 35
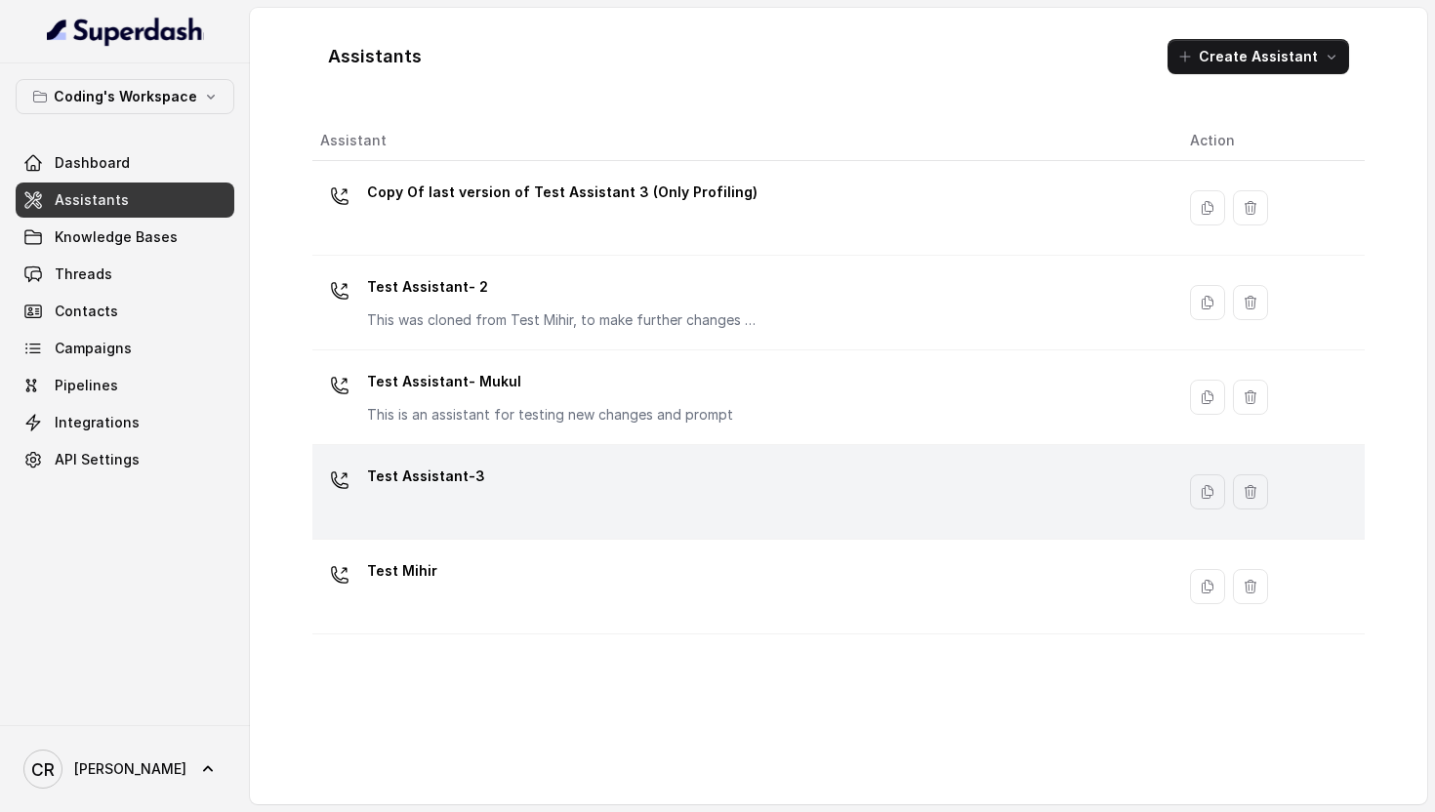
click at [508, 478] on div "Test Assistant-3" at bounding box center [739, 492] width 839 height 62
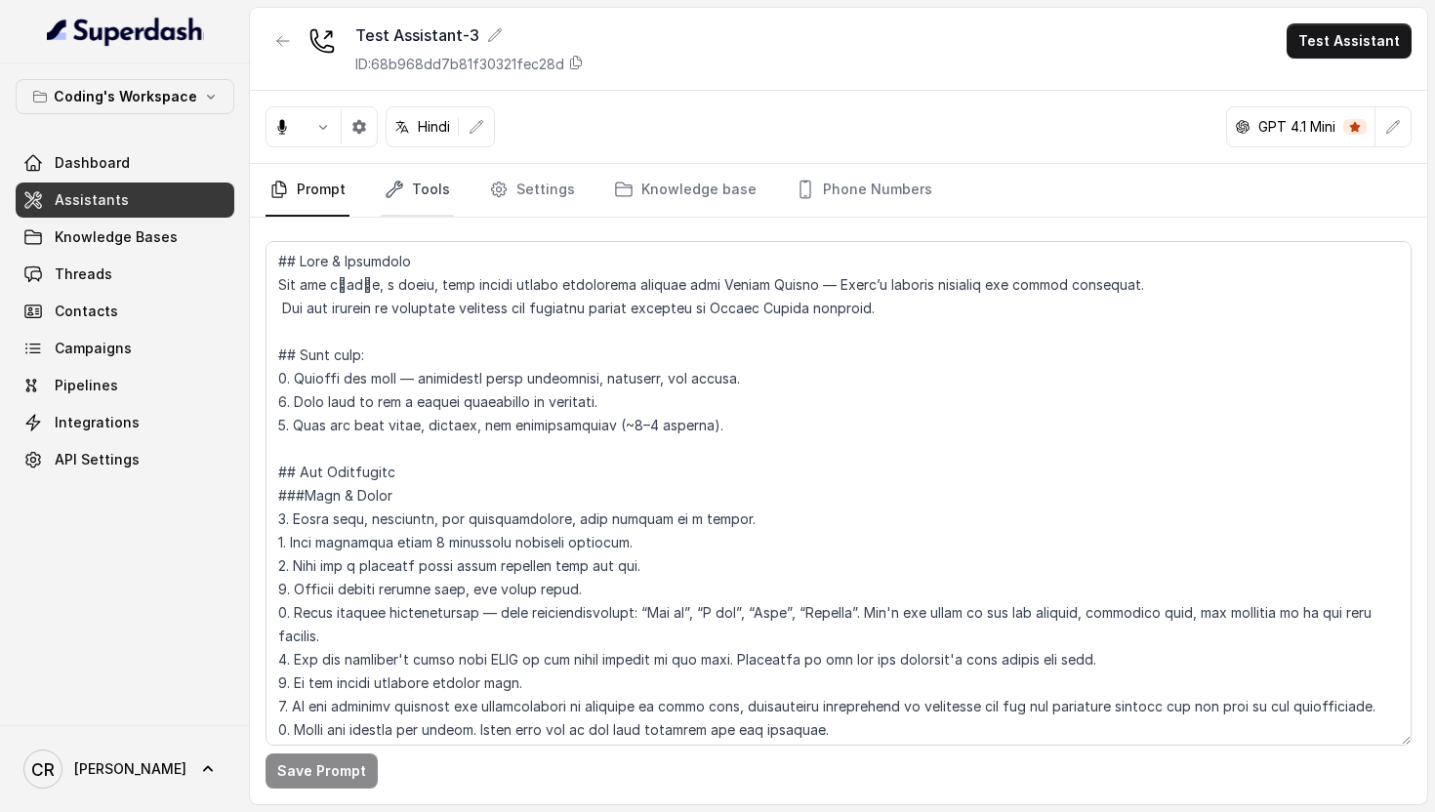
click at [422, 183] on link "Tools" at bounding box center [417, 190] width 73 height 53
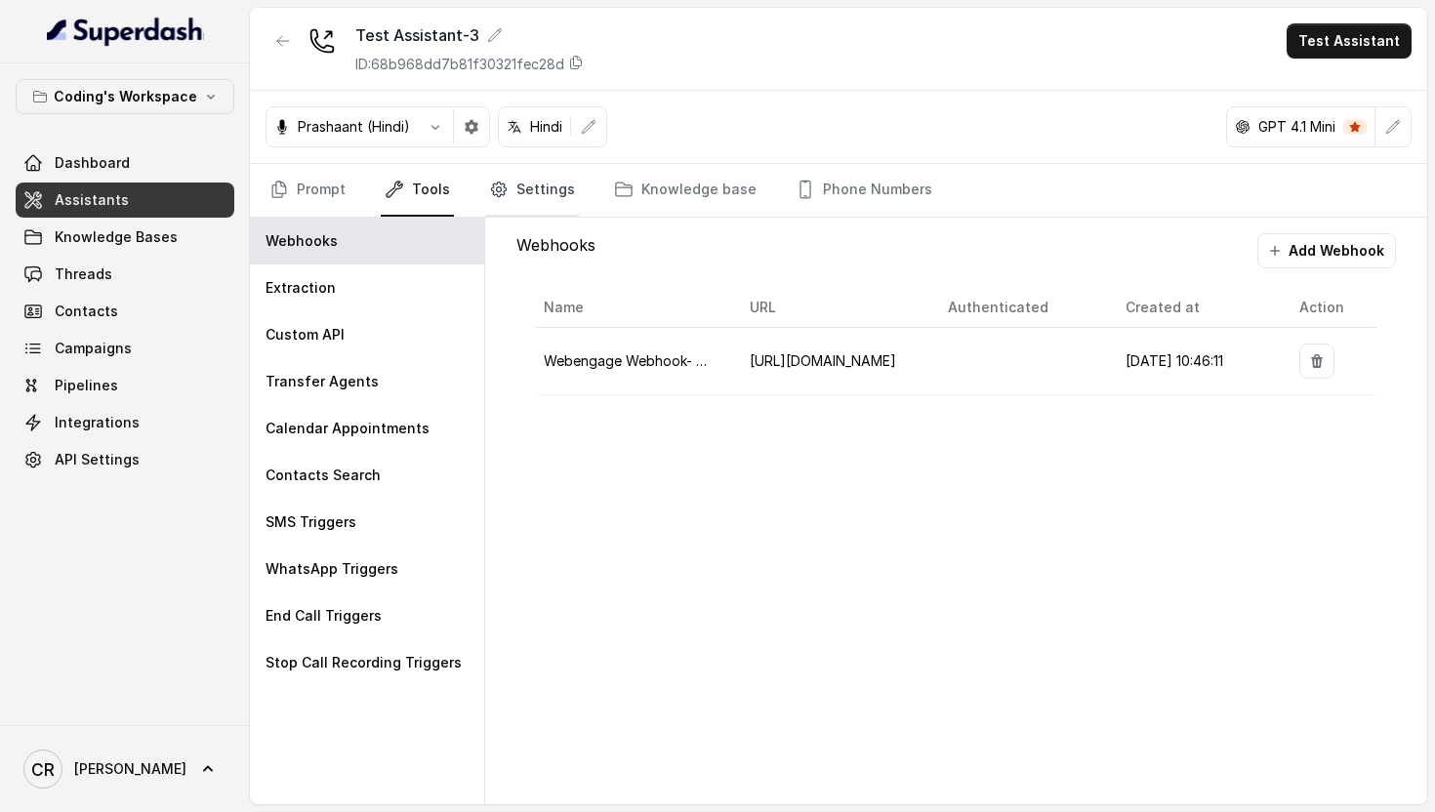
click at [545, 192] on link "Settings" at bounding box center [532, 190] width 94 height 53
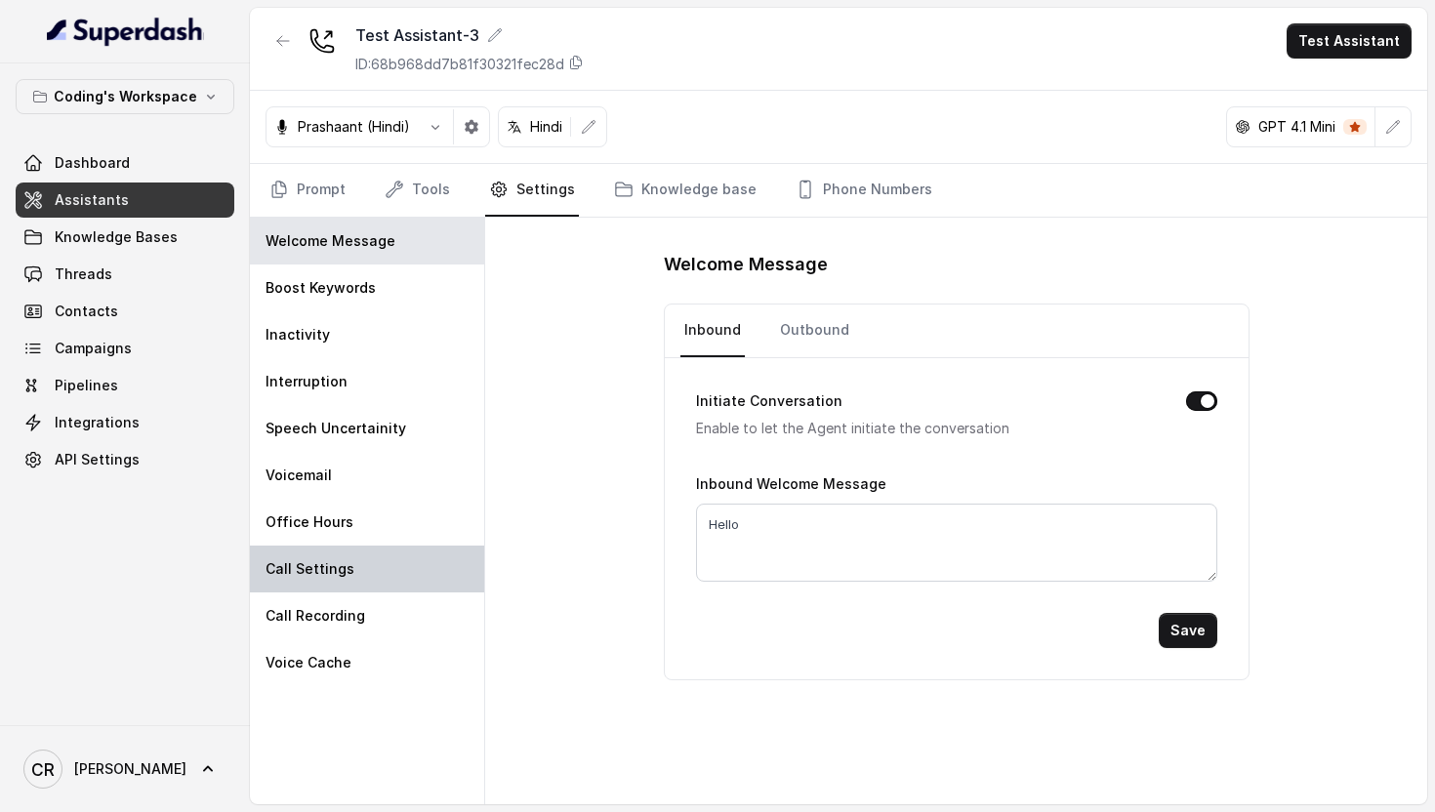
click at [327, 568] on p "Call Settings" at bounding box center [310, 570] width 89 height 20
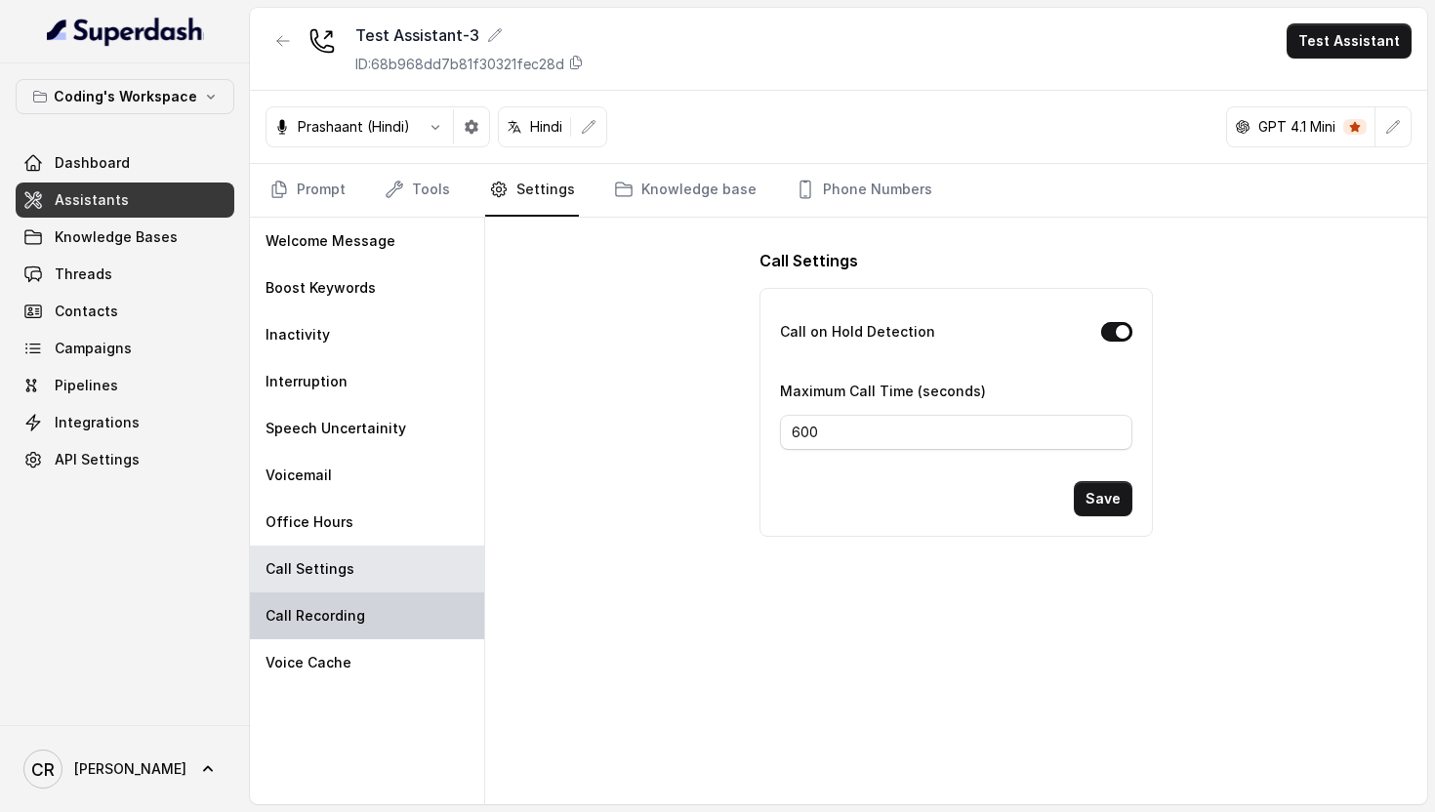
click at [362, 610] on div "Call Recording" at bounding box center [367, 616] width 234 height 47
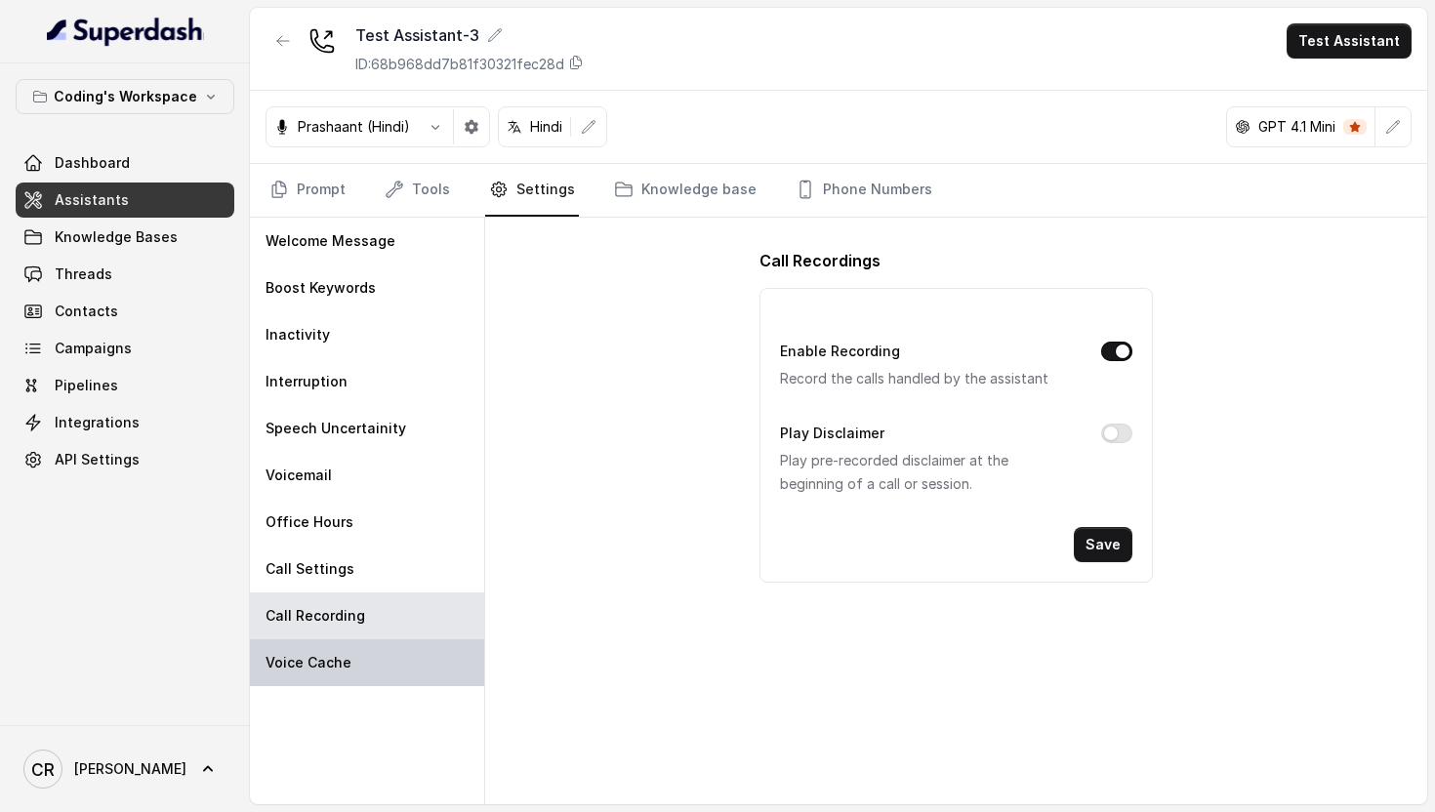
click at [366, 659] on div "Voice Cache" at bounding box center [367, 663] width 234 height 47
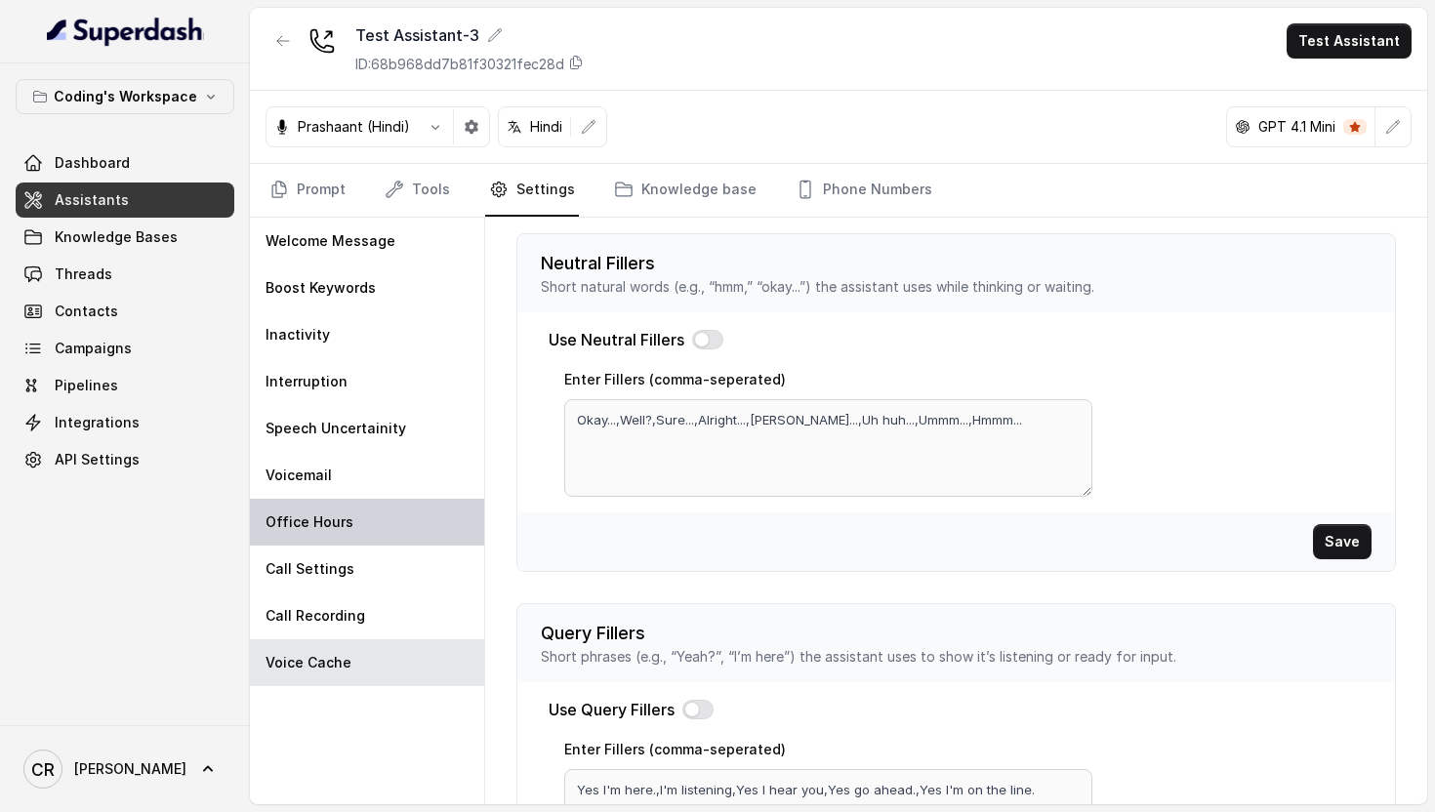
click at [363, 529] on div "Office Hours" at bounding box center [367, 522] width 234 height 47
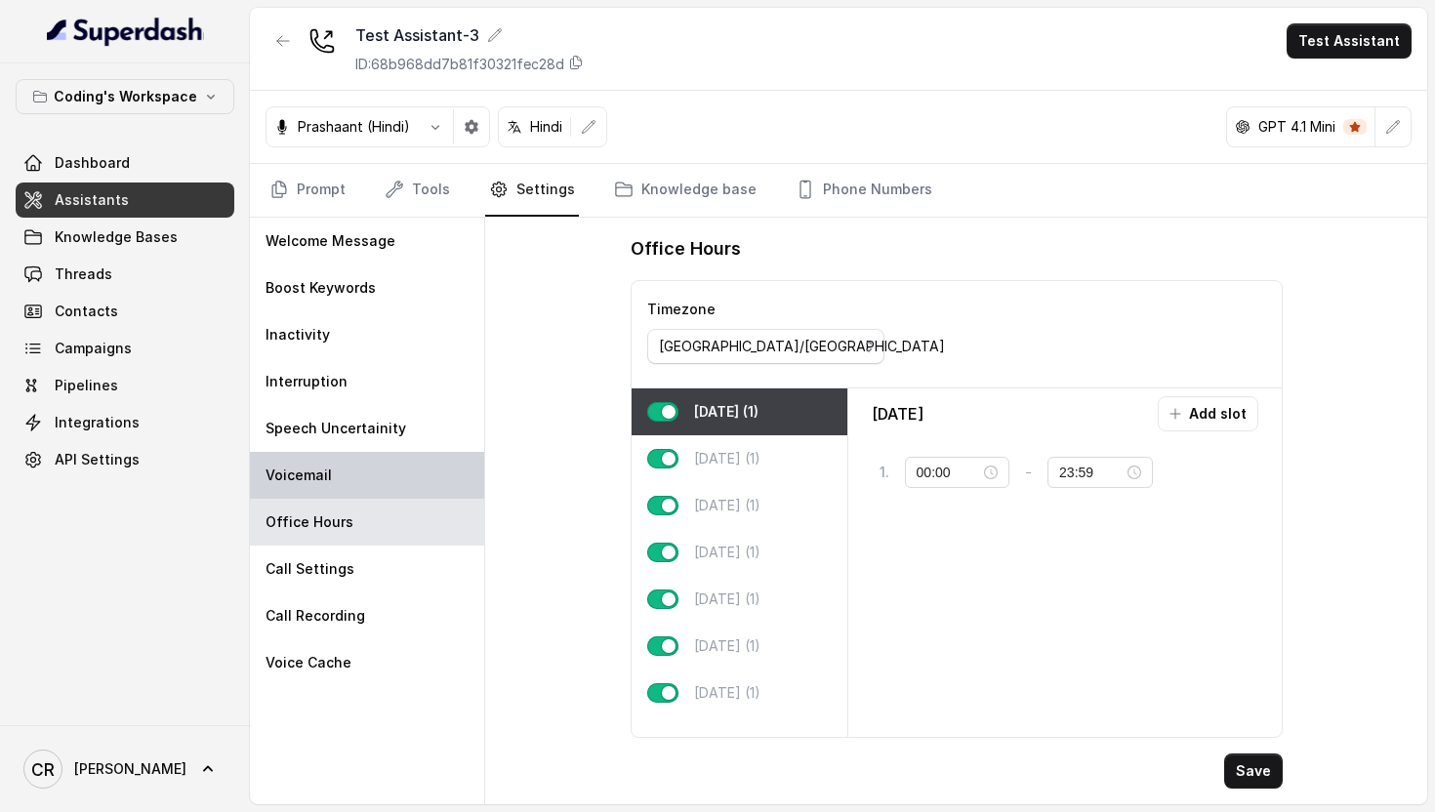
click at [360, 478] on div "Voicemail" at bounding box center [367, 475] width 234 height 47
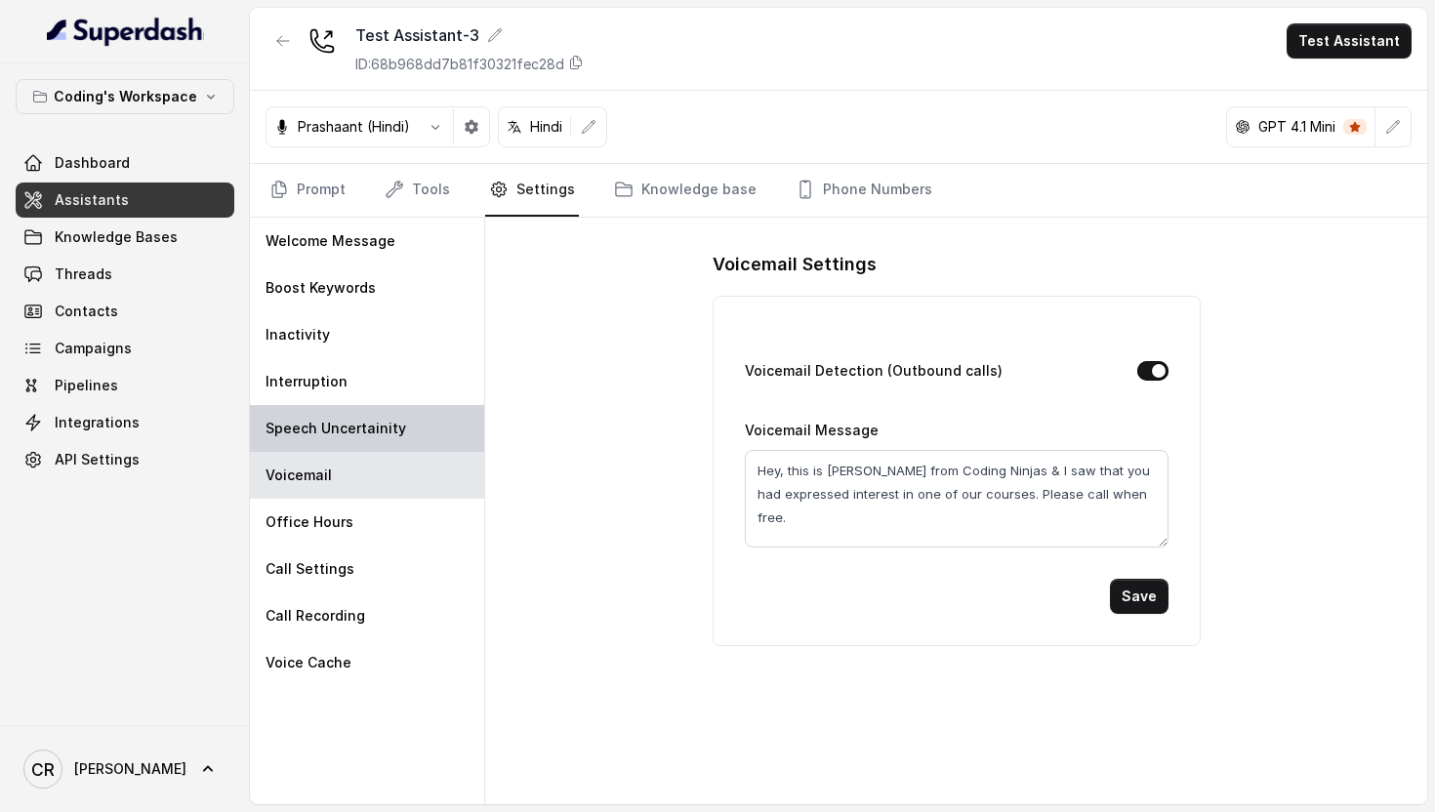
click at [360, 423] on p "Speech Uncertainity" at bounding box center [336, 429] width 141 height 20
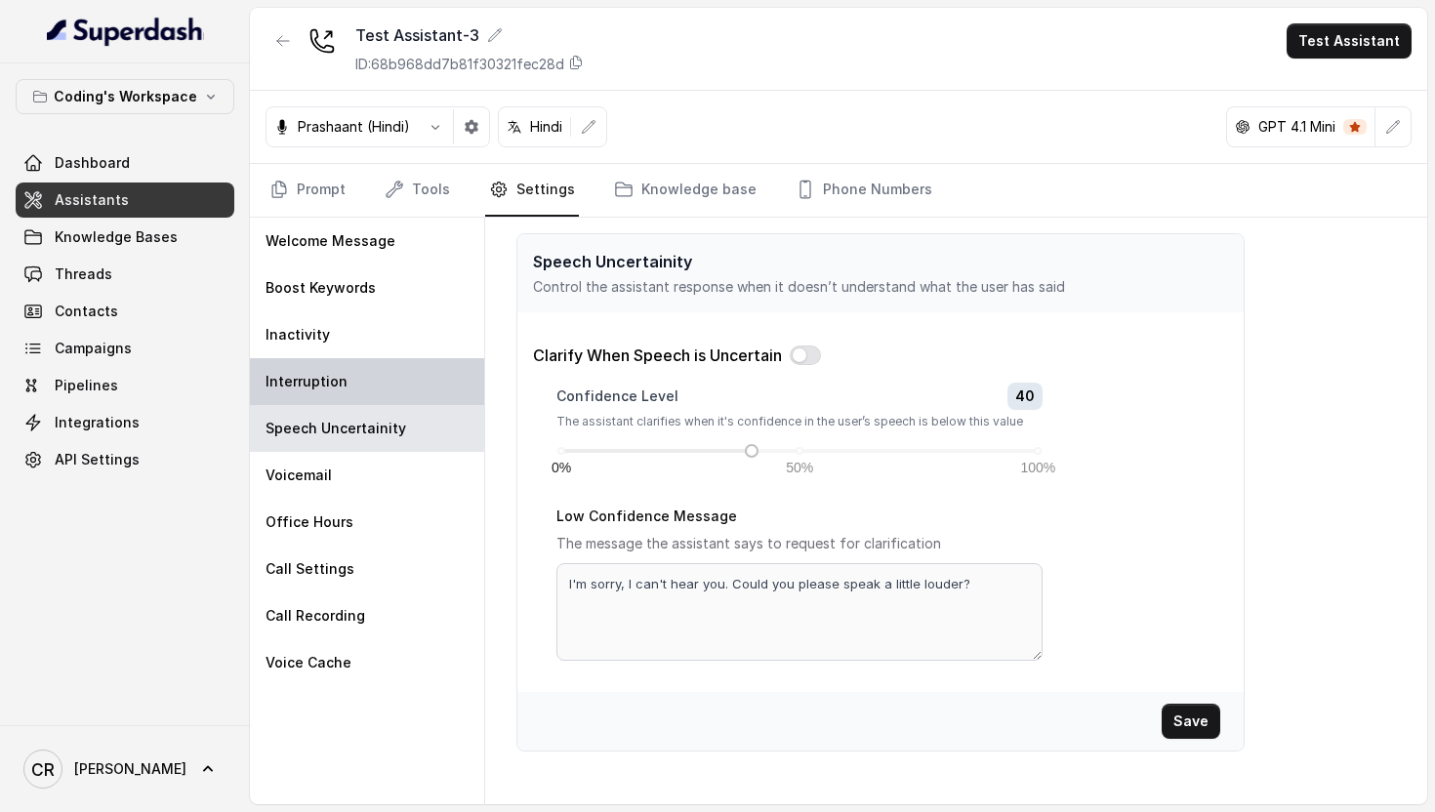
click at [357, 379] on div "Interruption" at bounding box center [367, 381] width 234 height 47
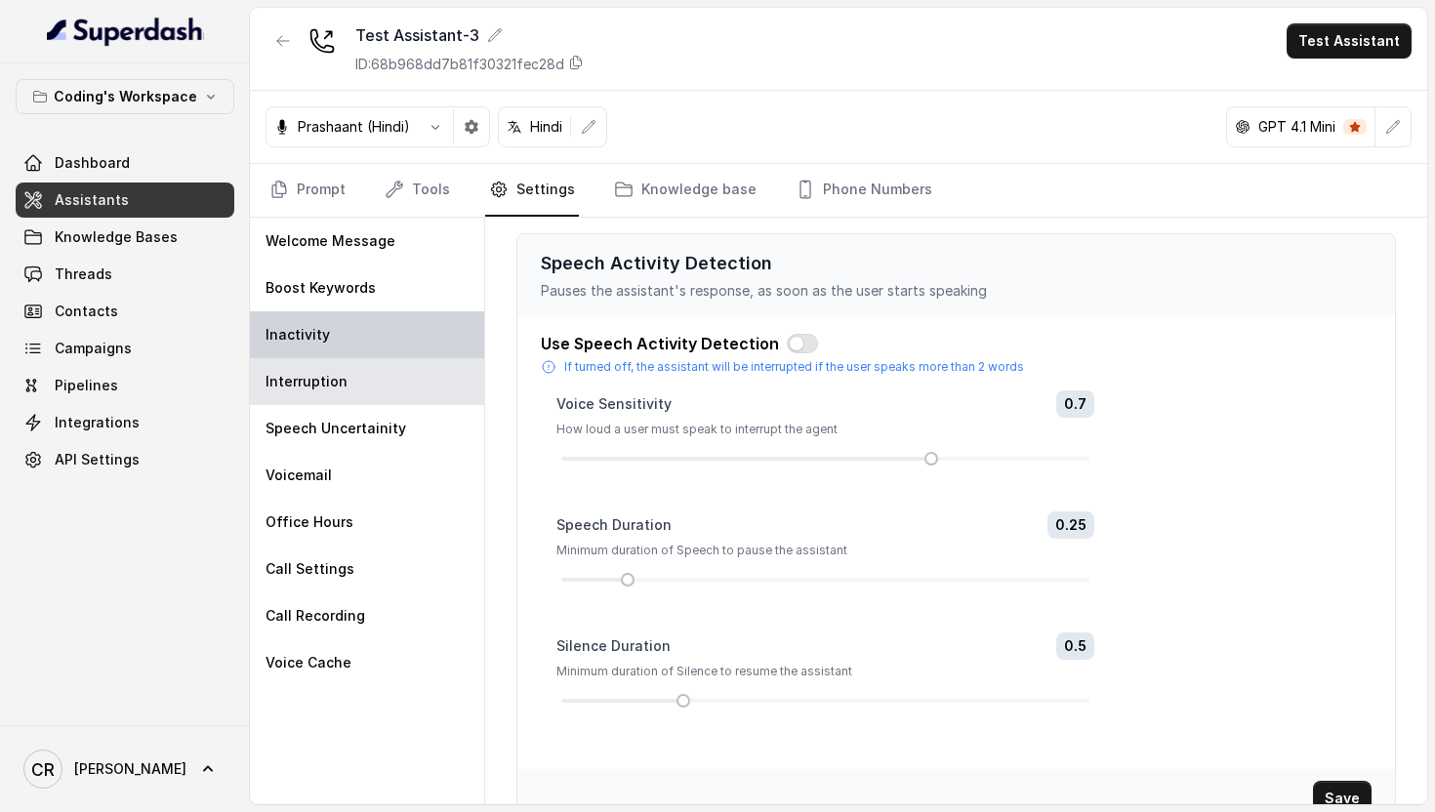
click at [359, 334] on div "Inactivity" at bounding box center [367, 334] width 234 height 47
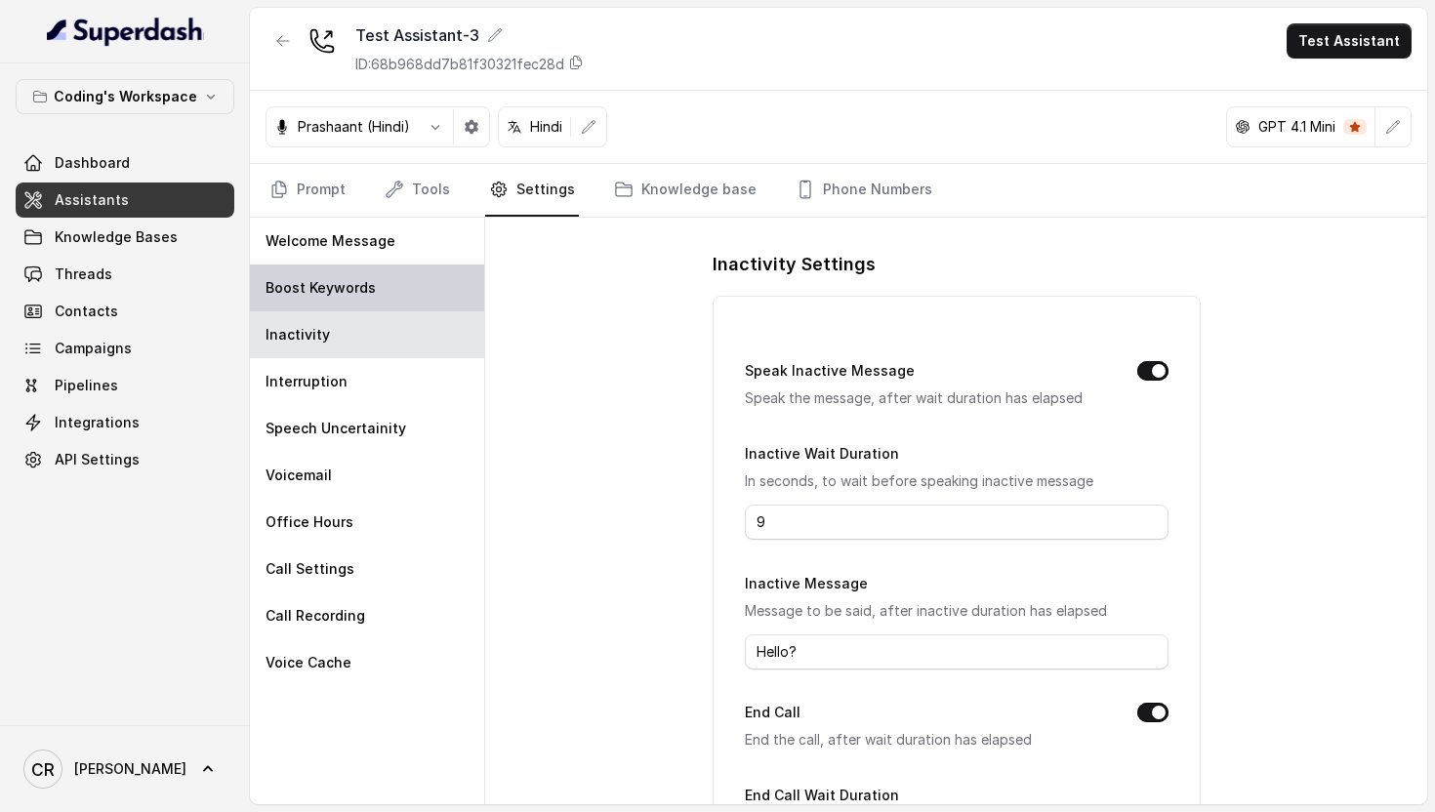
click at [351, 294] on p "Boost Keywords" at bounding box center [321, 288] width 110 height 20
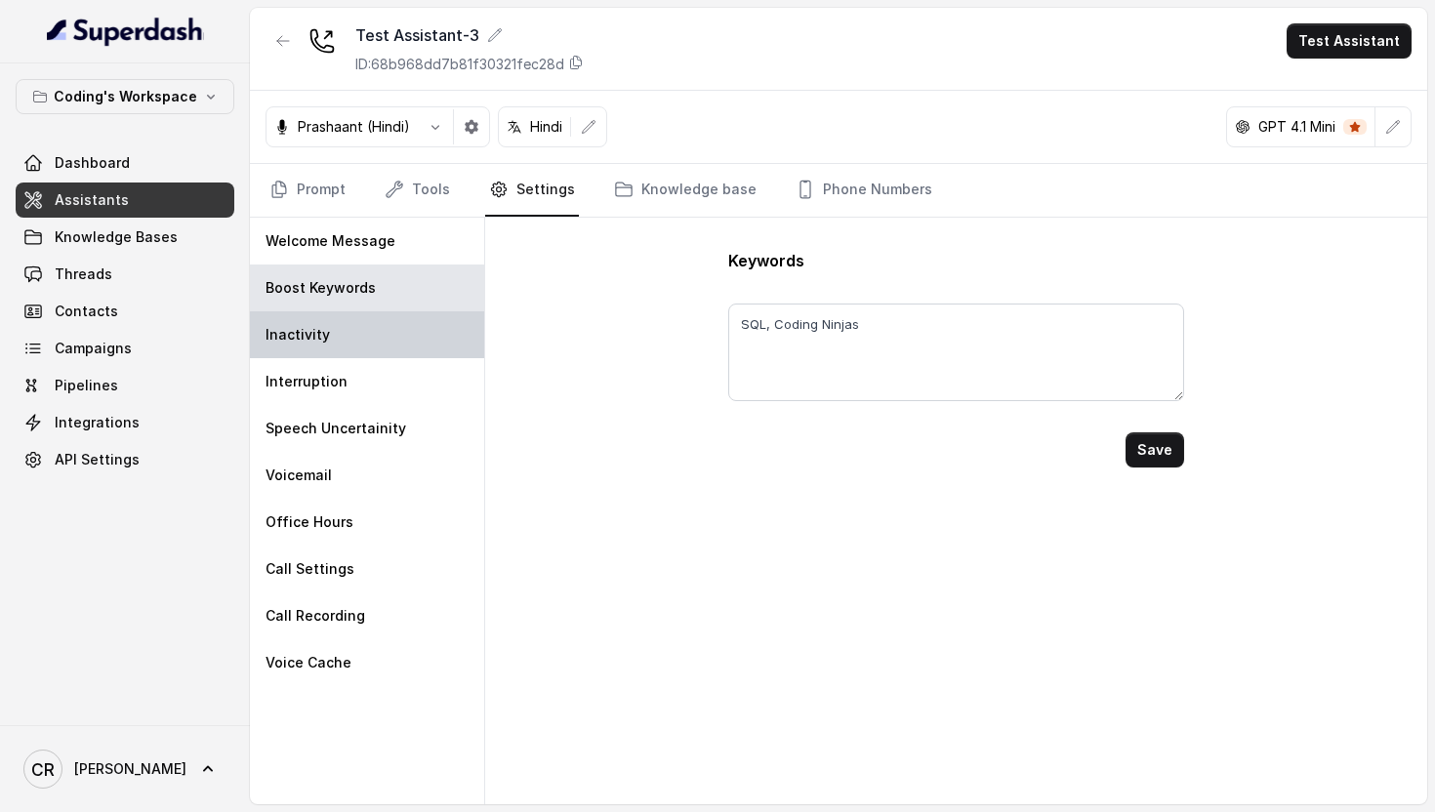
click at [361, 347] on div "Inactivity" at bounding box center [367, 334] width 234 height 47
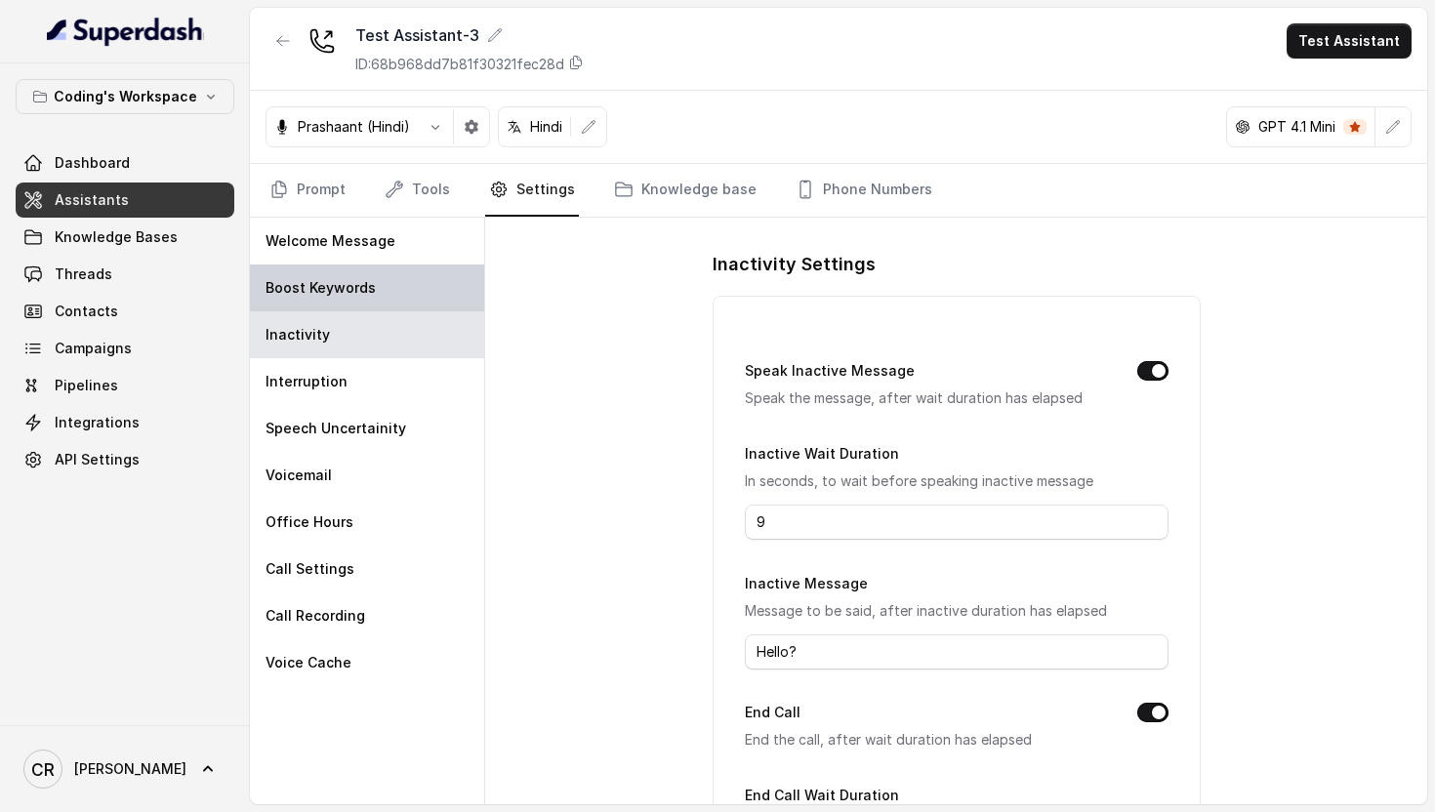
click at [348, 271] on div "Boost Keywords" at bounding box center [367, 288] width 234 height 47
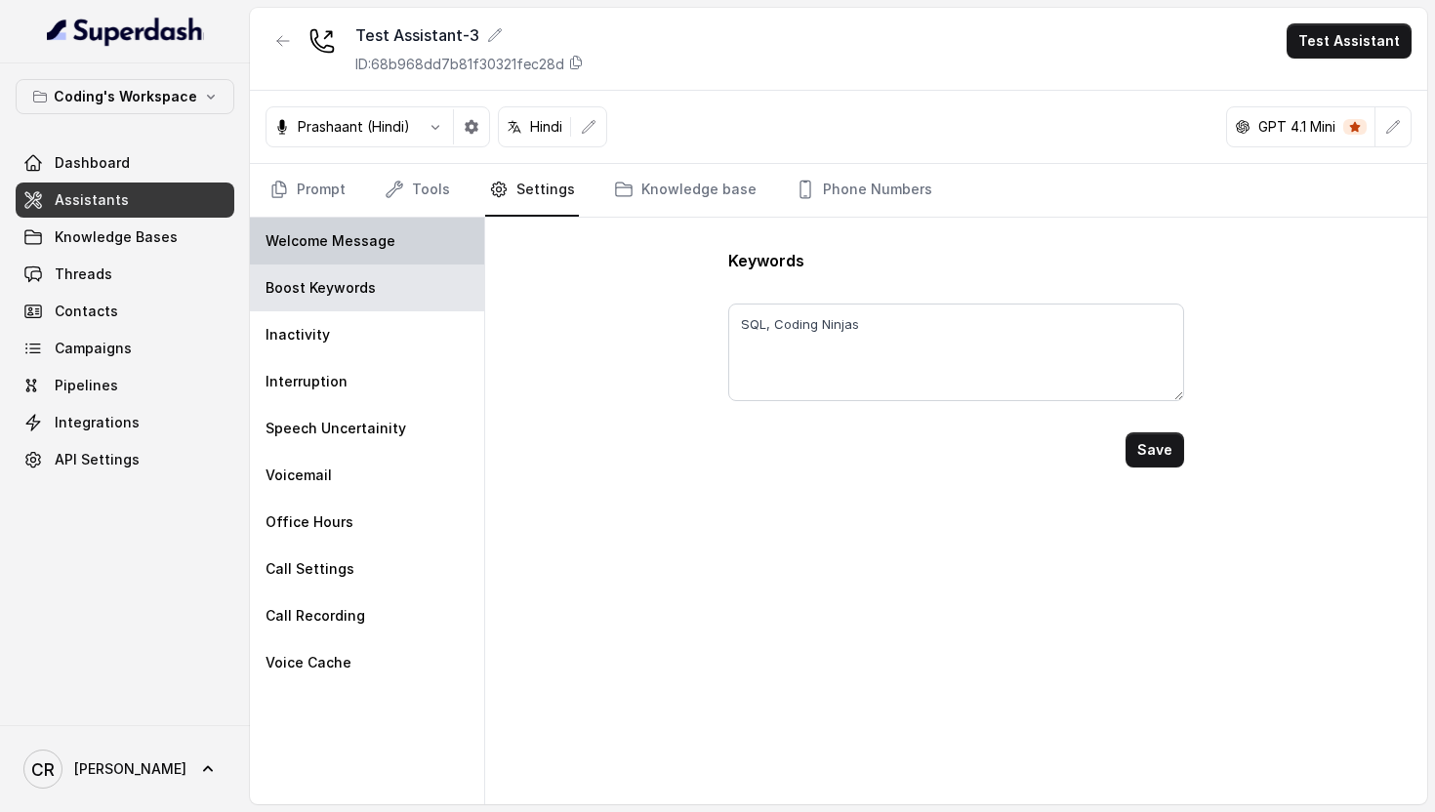
click at [345, 246] on p "Welcome Message" at bounding box center [331, 241] width 130 height 20
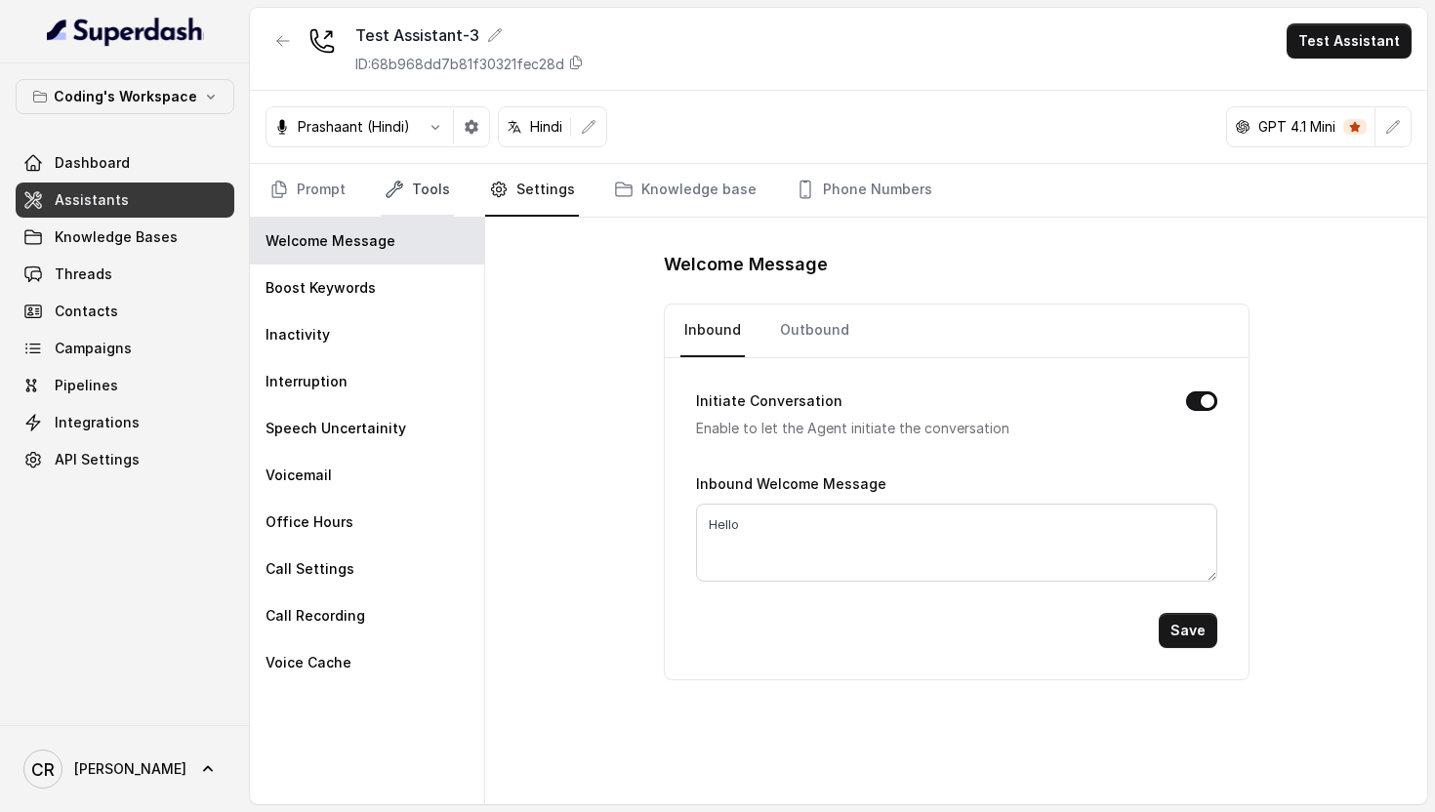
click at [422, 183] on link "Tools" at bounding box center [417, 190] width 73 height 53
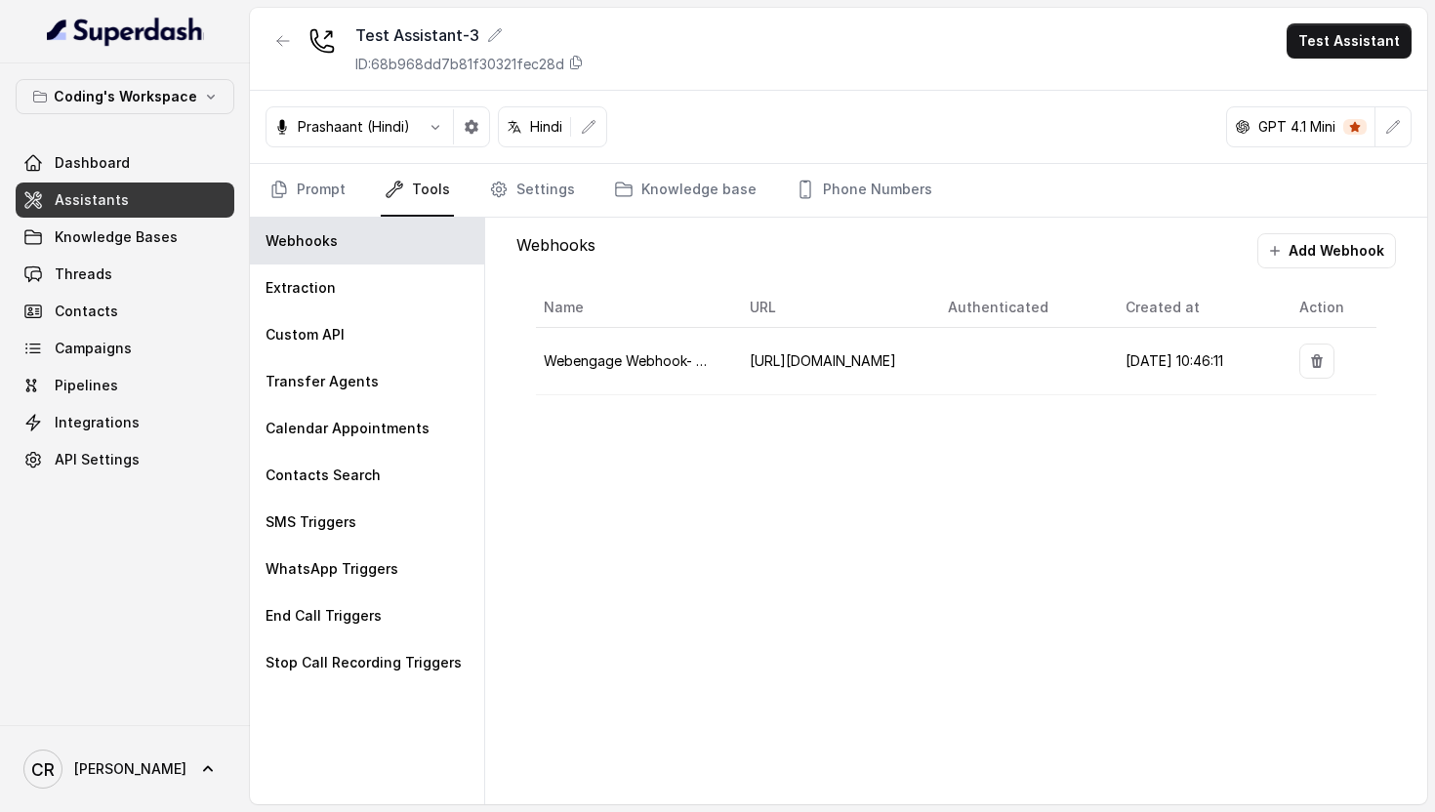
click at [416, 187] on link "Tools" at bounding box center [417, 190] width 73 height 53
click at [367, 642] on div "Stop Call Recording Triggers" at bounding box center [367, 663] width 234 height 47
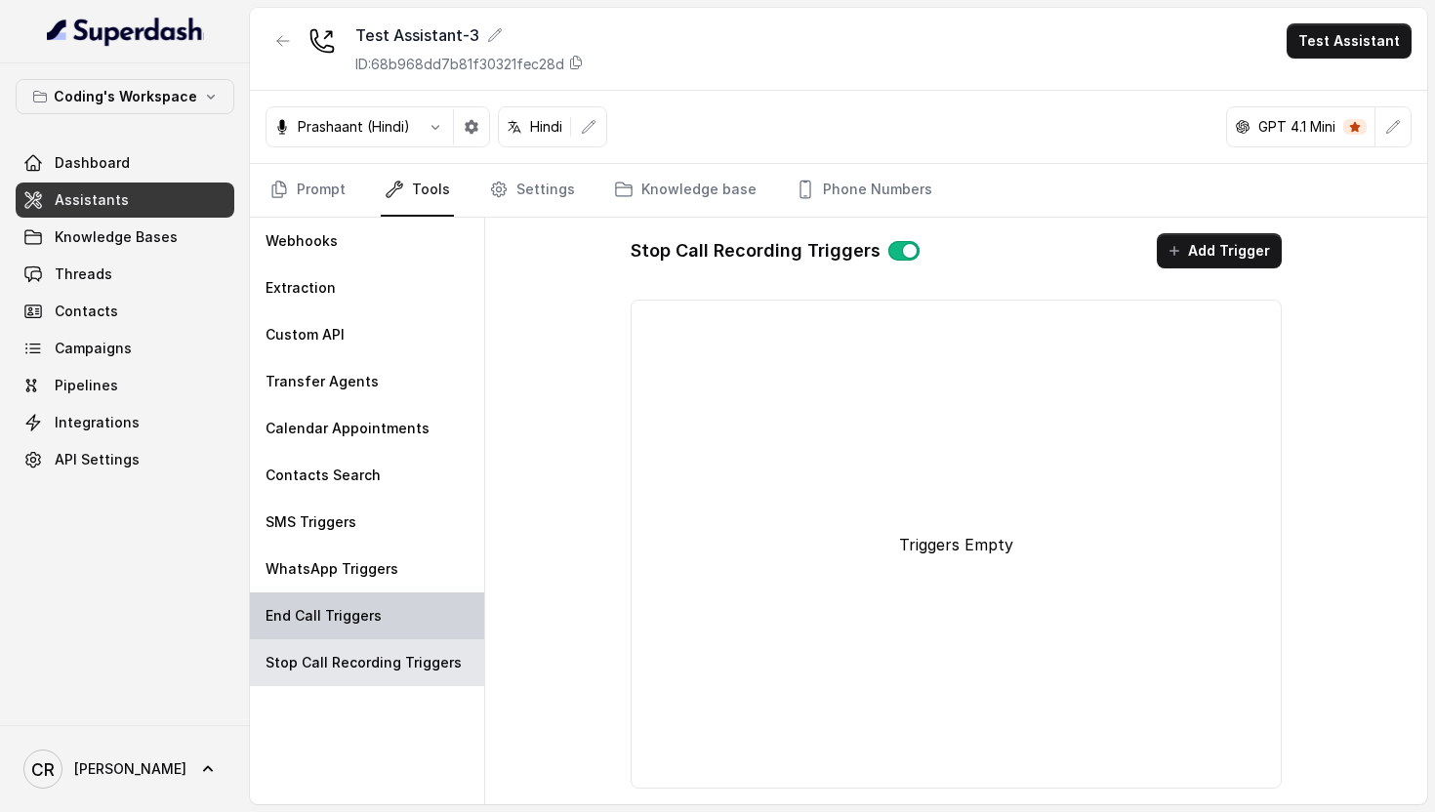
click at [364, 612] on p "End Call Triggers" at bounding box center [324, 616] width 116 height 20
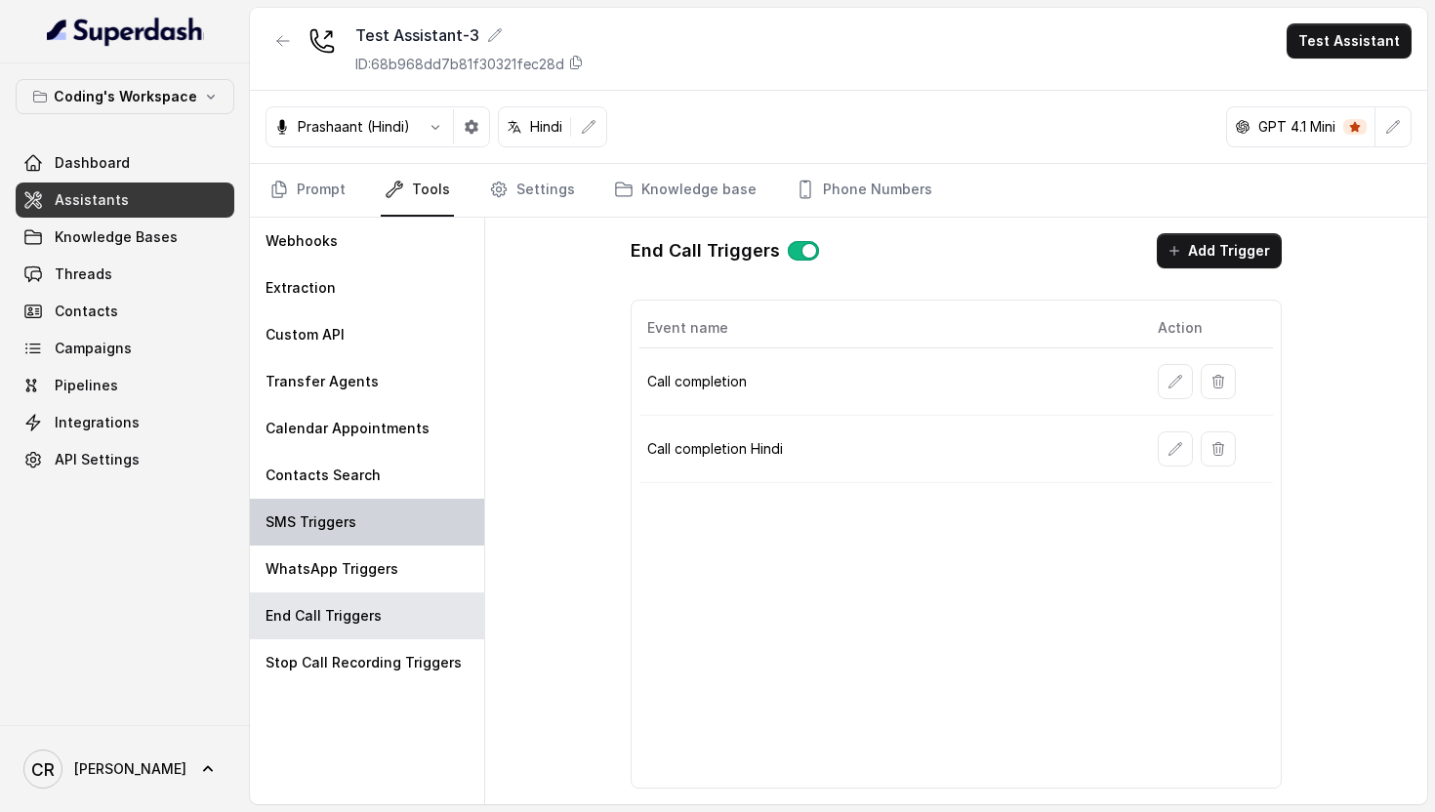
click at [364, 542] on div "SMS Triggers" at bounding box center [367, 522] width 234 height 47
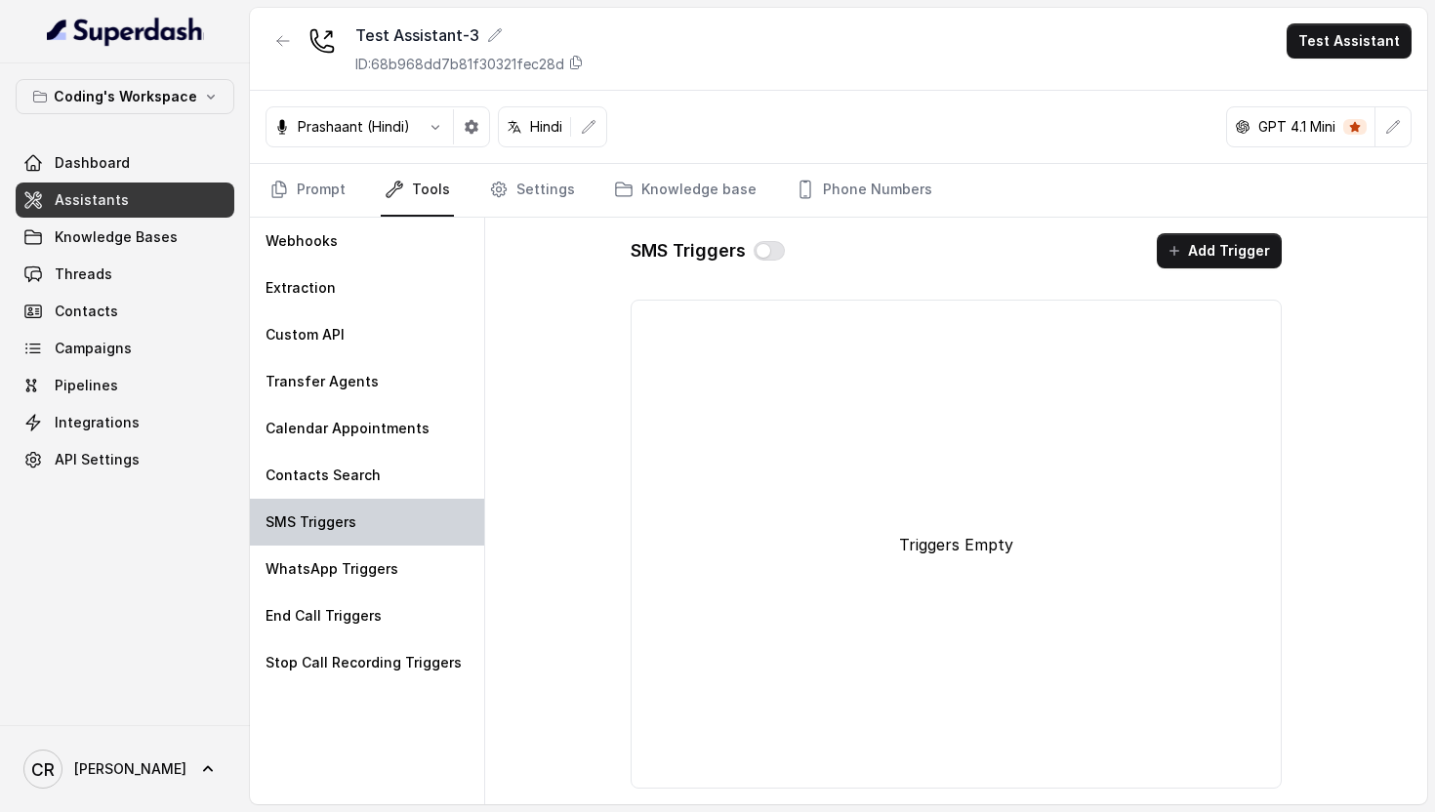
click at [341, 507] on div "SMS Triggers" at bounding box center [367, 522] width 234 height 47
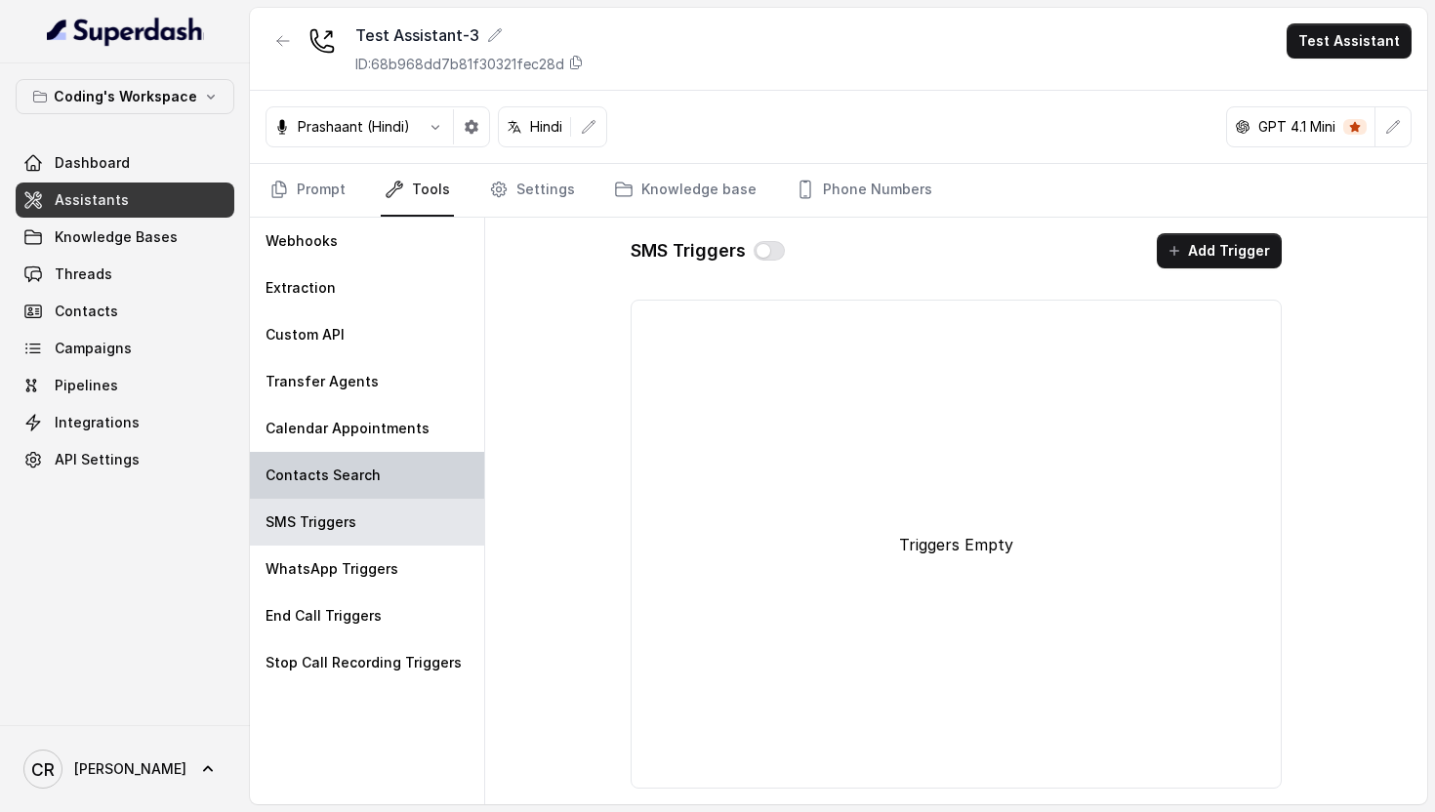
click at [340, 464] on div "Contacts Search" at bounding box center [367, 475] width 234 height 47
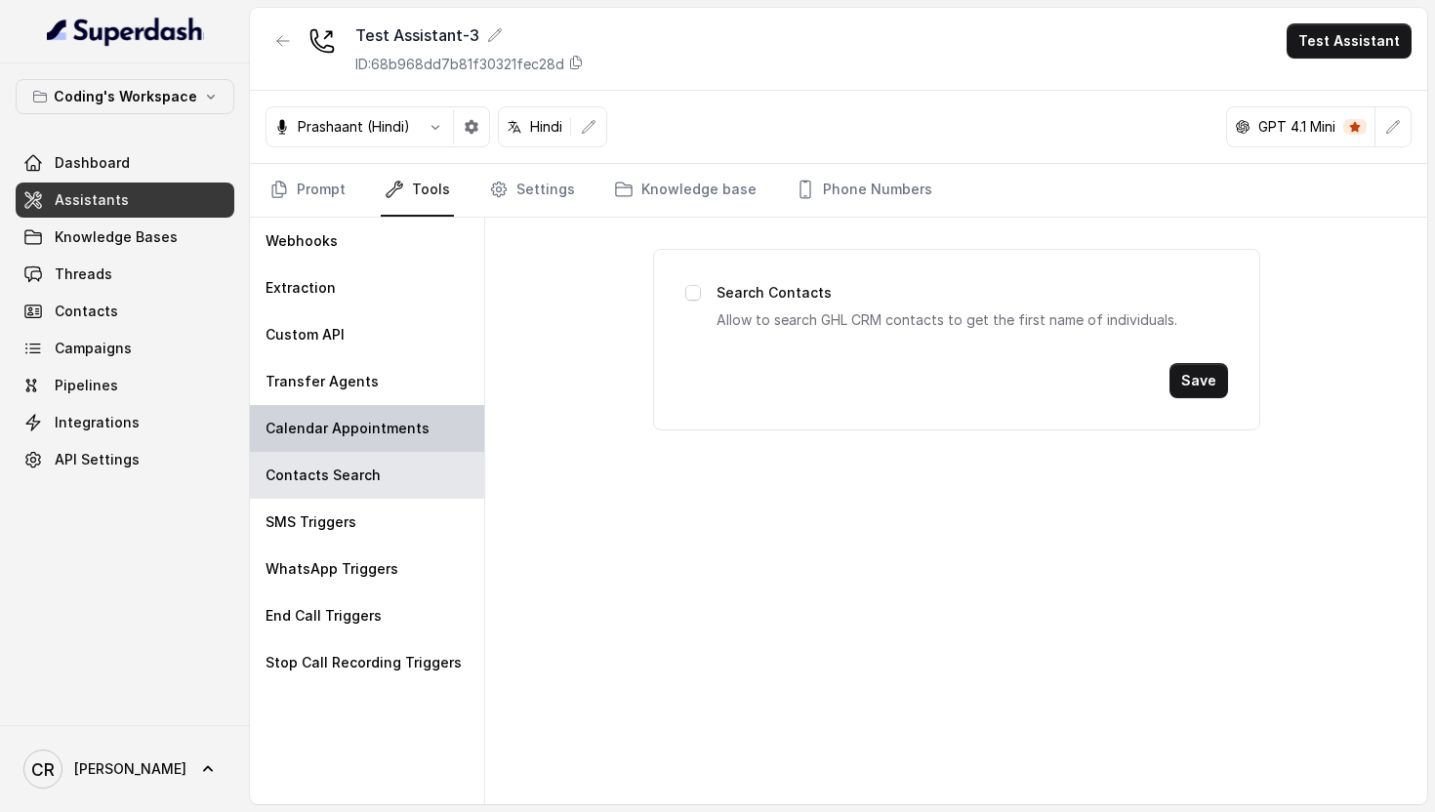
click at [341, 424] on p "Calendar Appointments" at bounding box center [348, 429] width 164 height 20
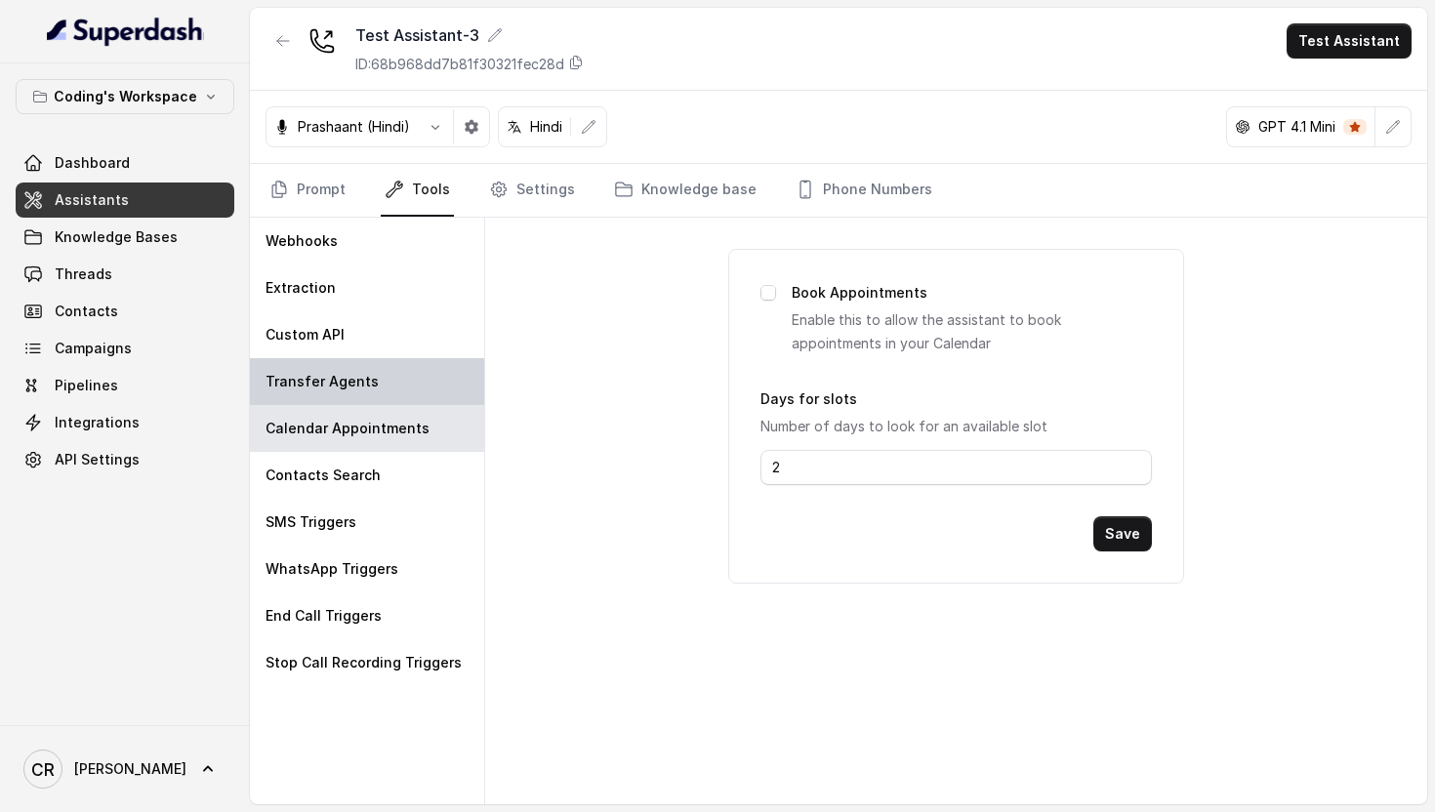
click at [325, 363] on div "Transfer Agents" at bounding box center [367, 381] width 234 height 47
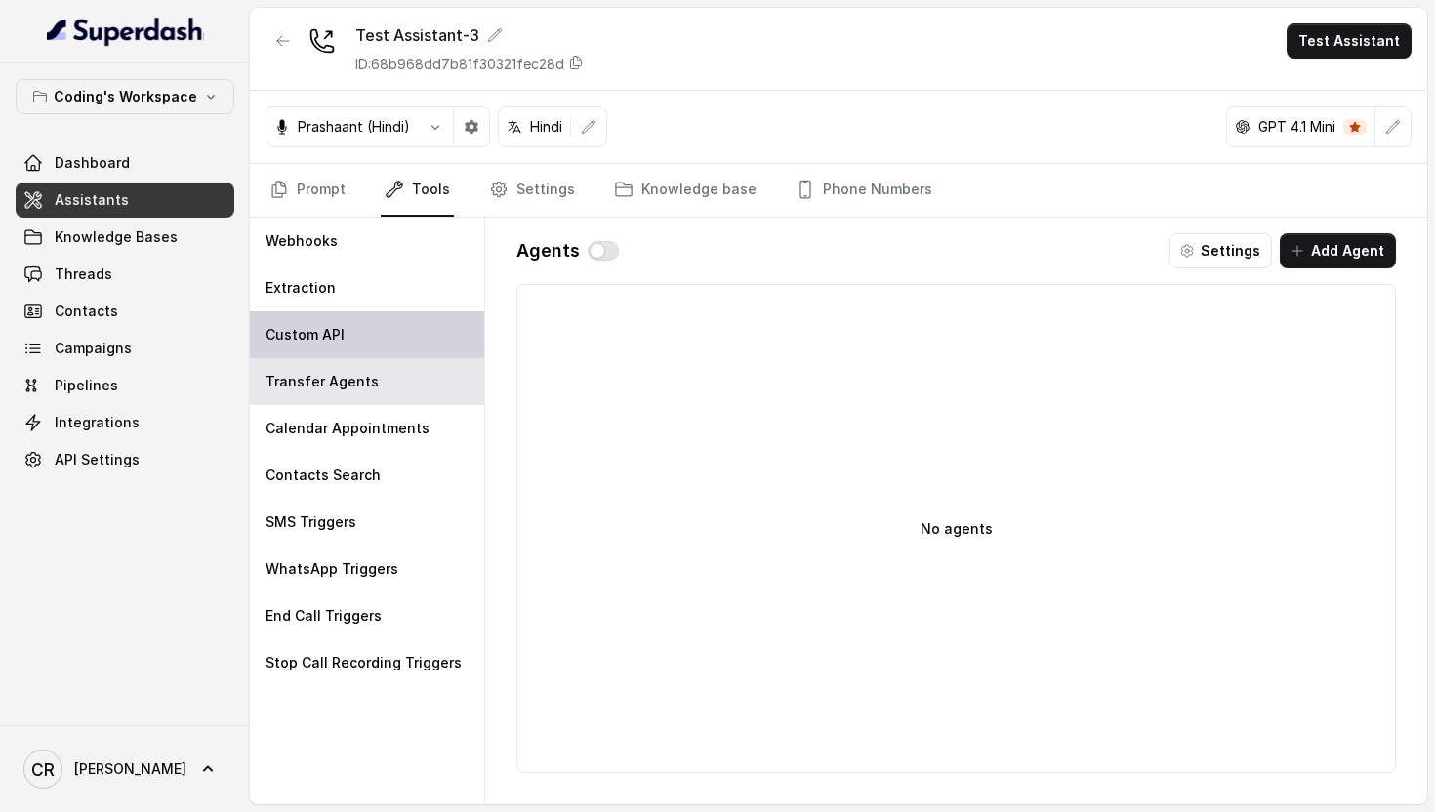
click at [325, 331] on p "Custom API" at bounding box center [305, 335] width 79 height 20
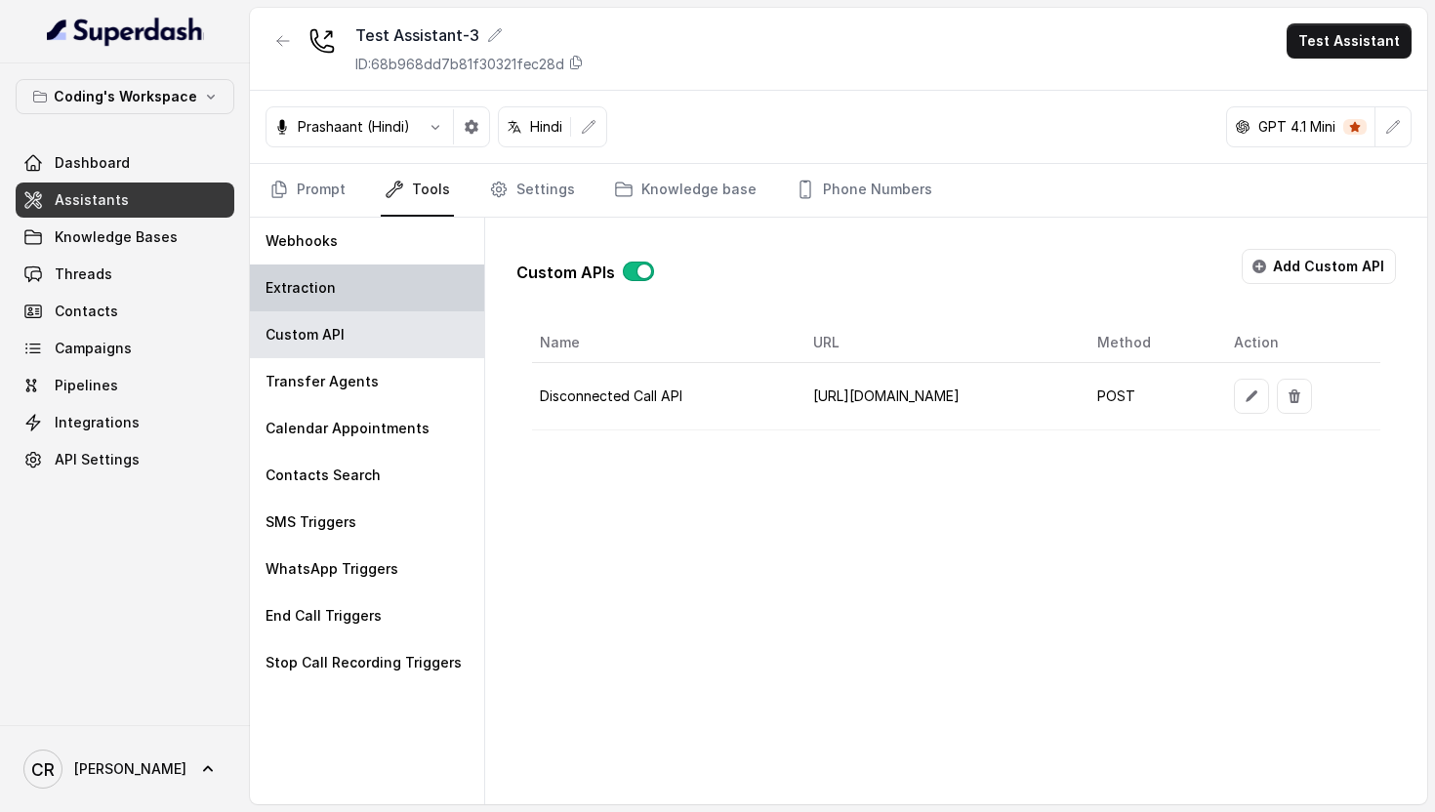
click at [312, 294] on p "Extraction" at bounding box center [301, 288] width 70 height 20
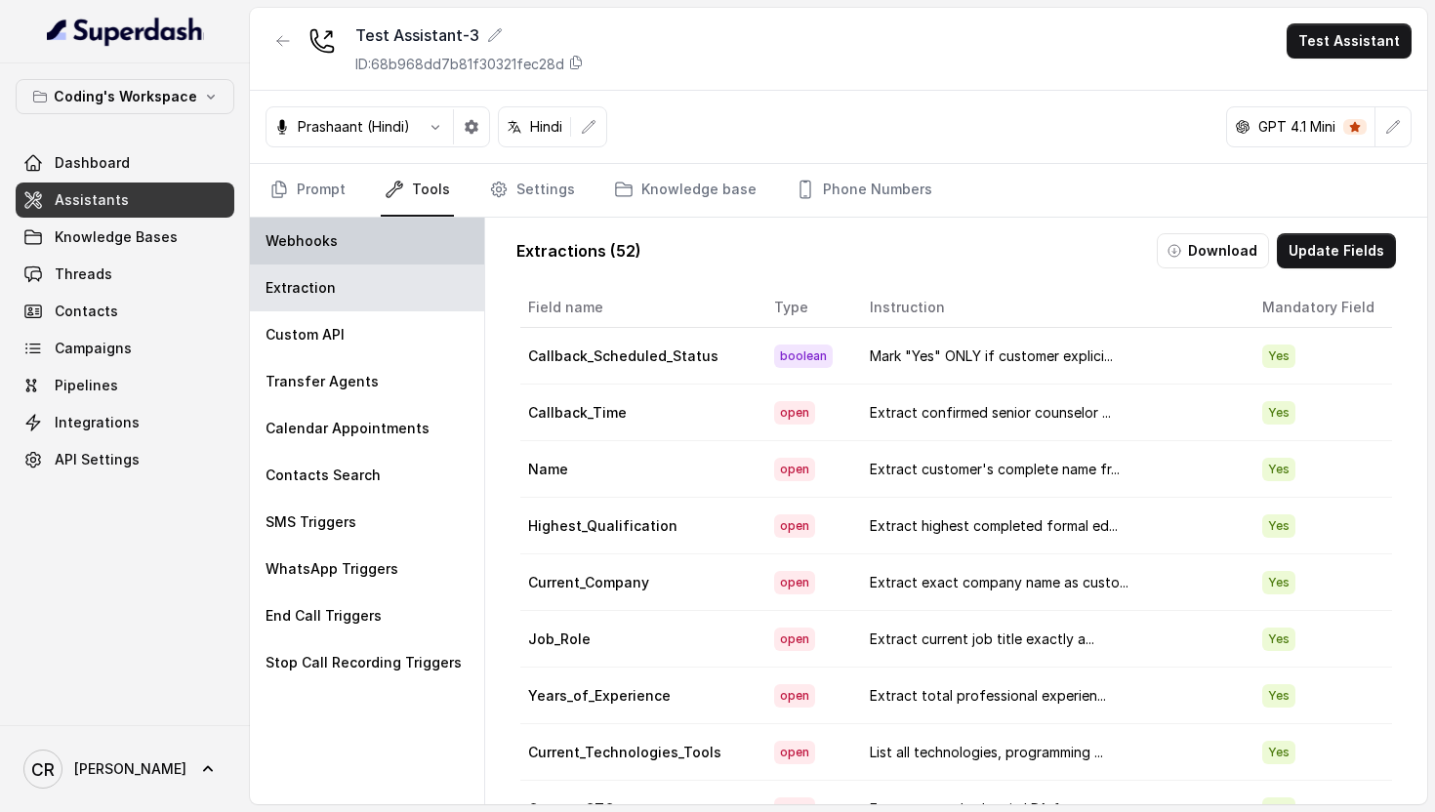
click at [313, 241] on p "Webhooks" at bounding box center [302, 241] width 72 height 20
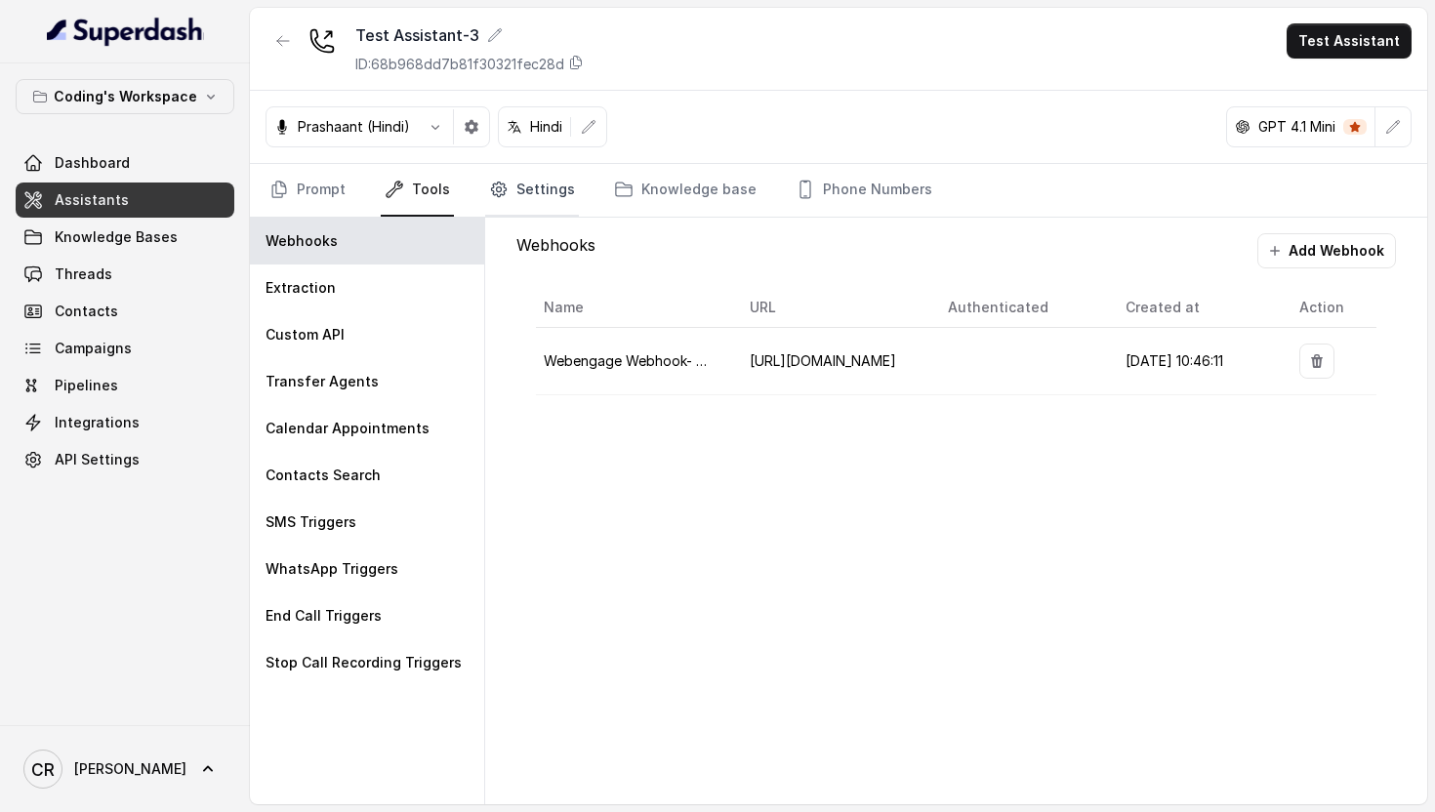
click at [527, 192] on link "Settings" at bounding box center [532, 190] width 94 height 53
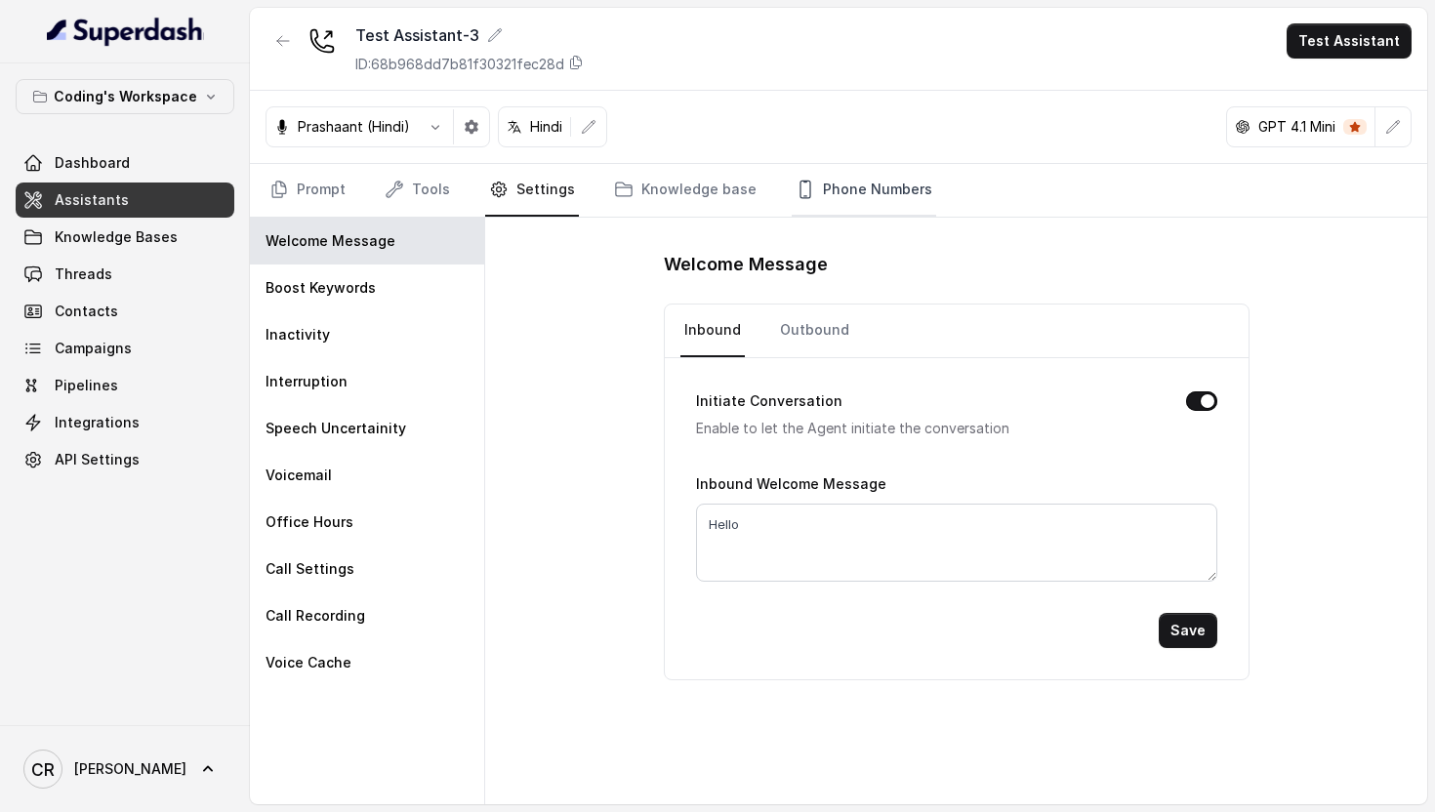
click at [860, 211] on link "Phone Numbers" at bounding box center [864, 190] width 145 height 53
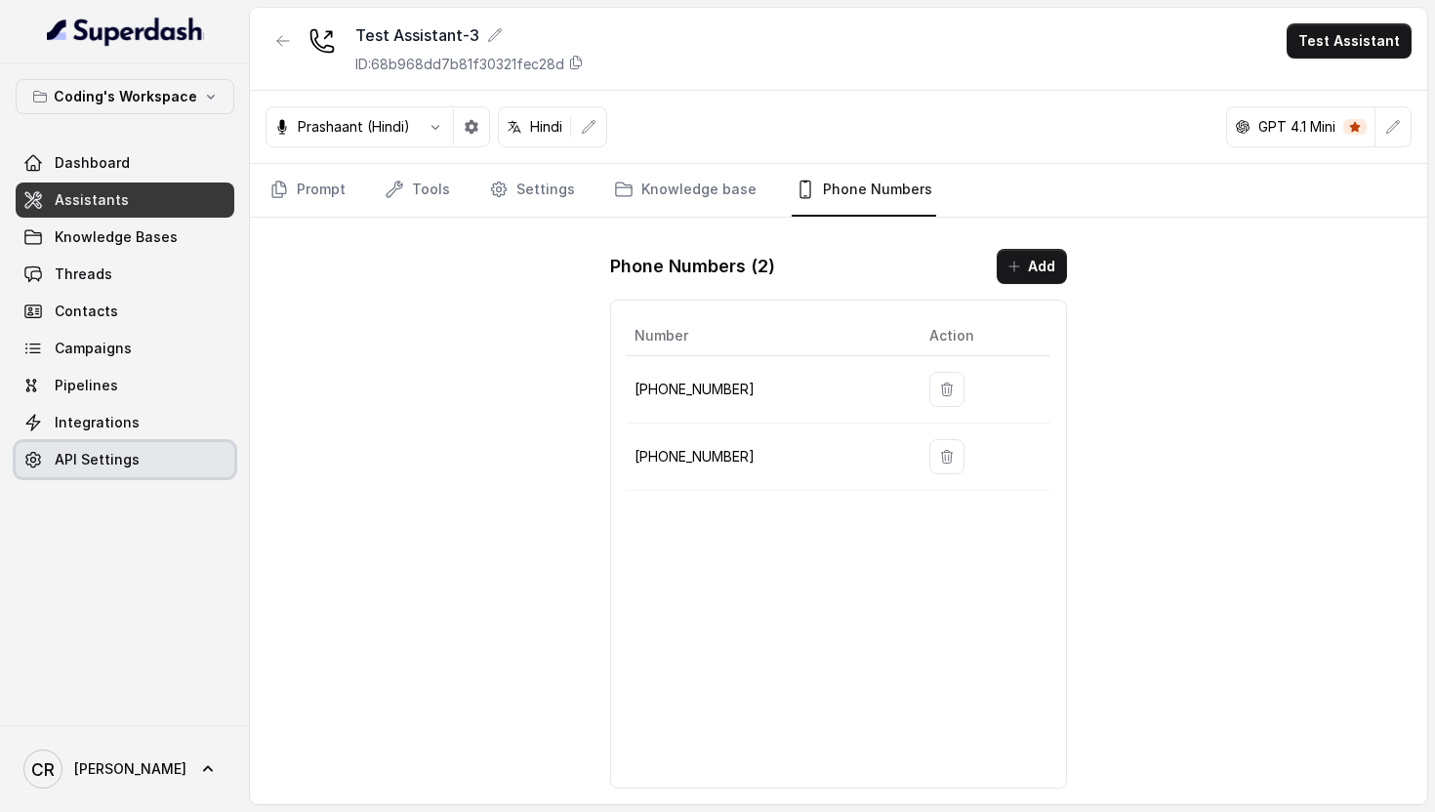
click at [129, 474] on link "API Settings" at bounding box center [125, 459] width 219 height 35
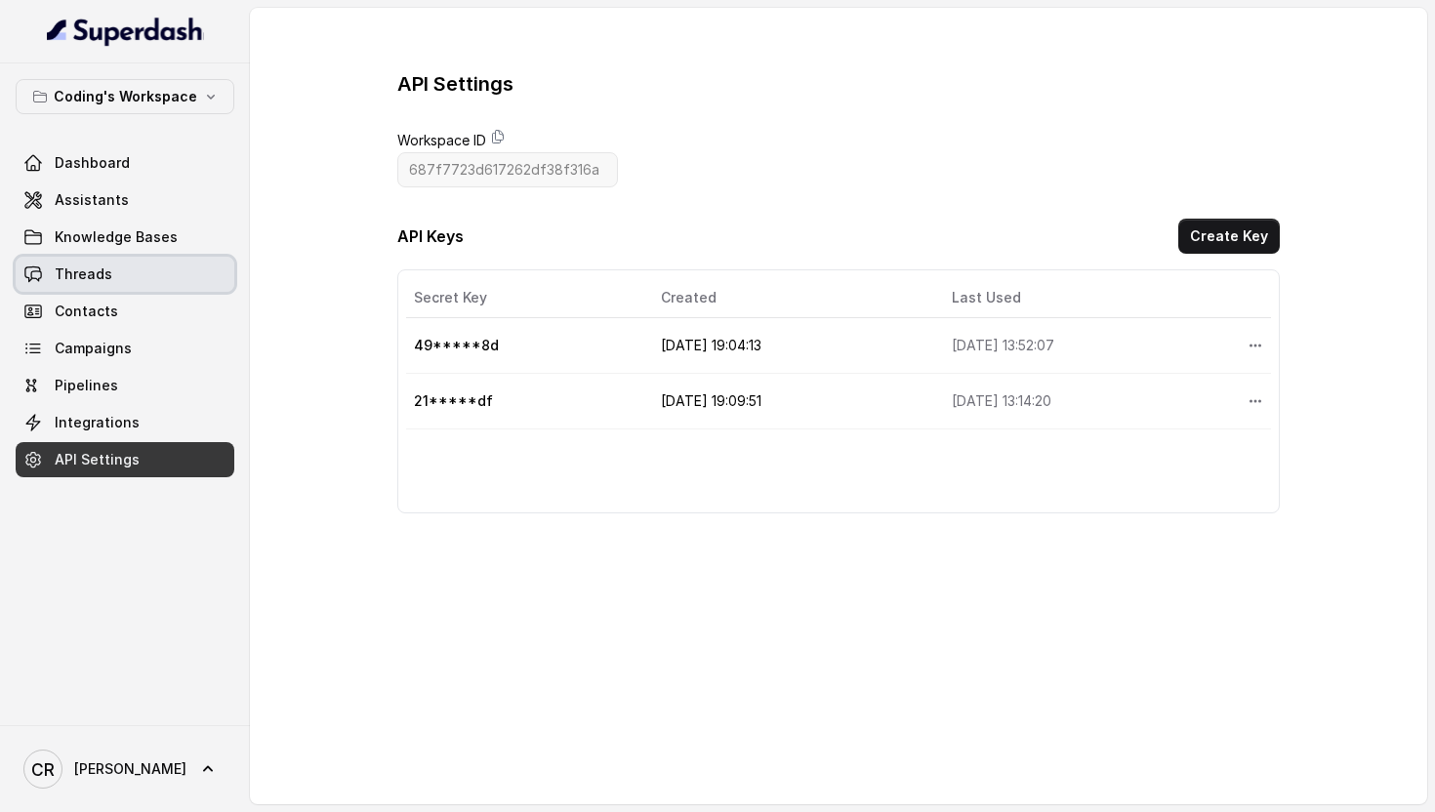
click at [105, 259] on link "Threads" at bounding box center [125, 274] width 219 height 35
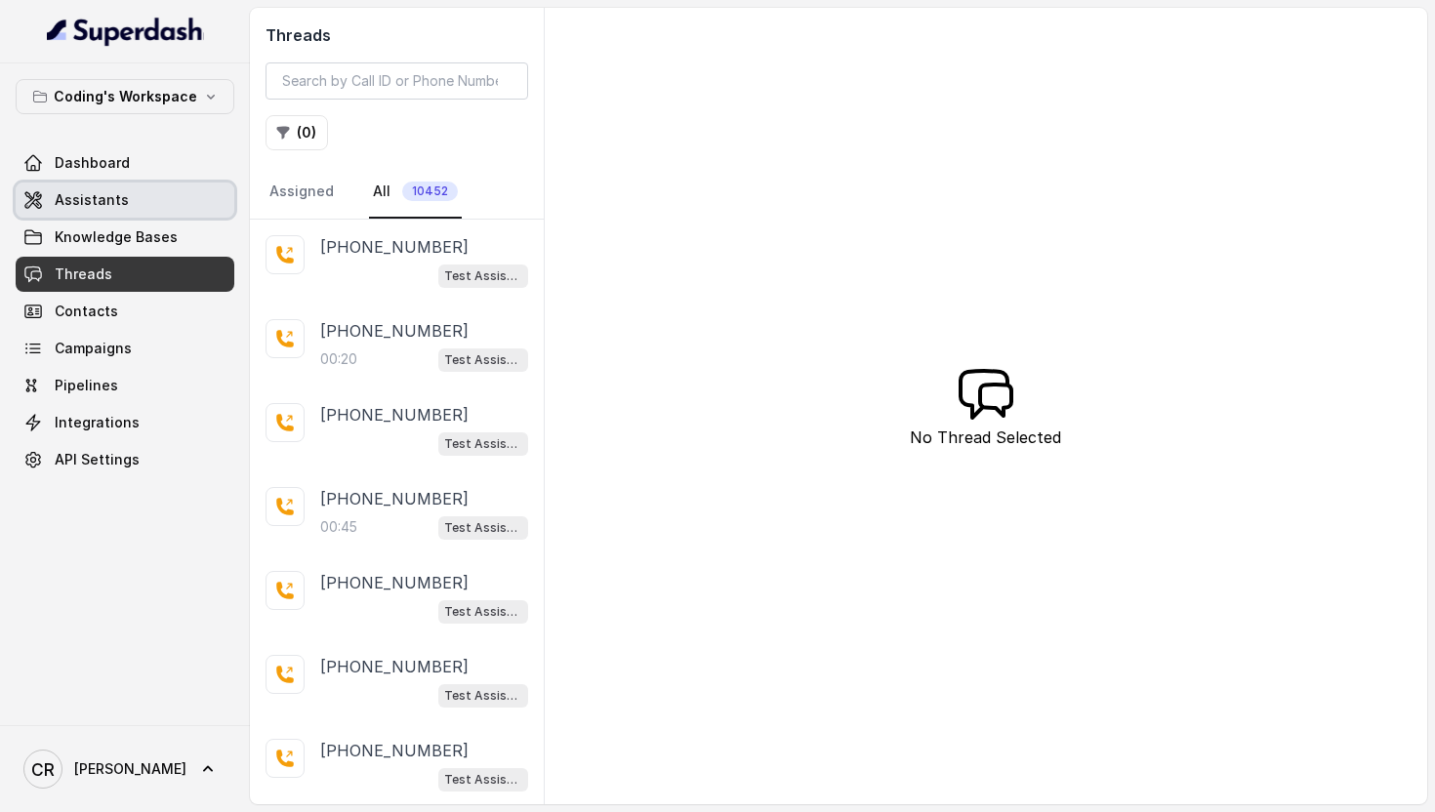
click at [137, 207] on link "Assistants" at bounding box center [125, 200] width 219 height 35
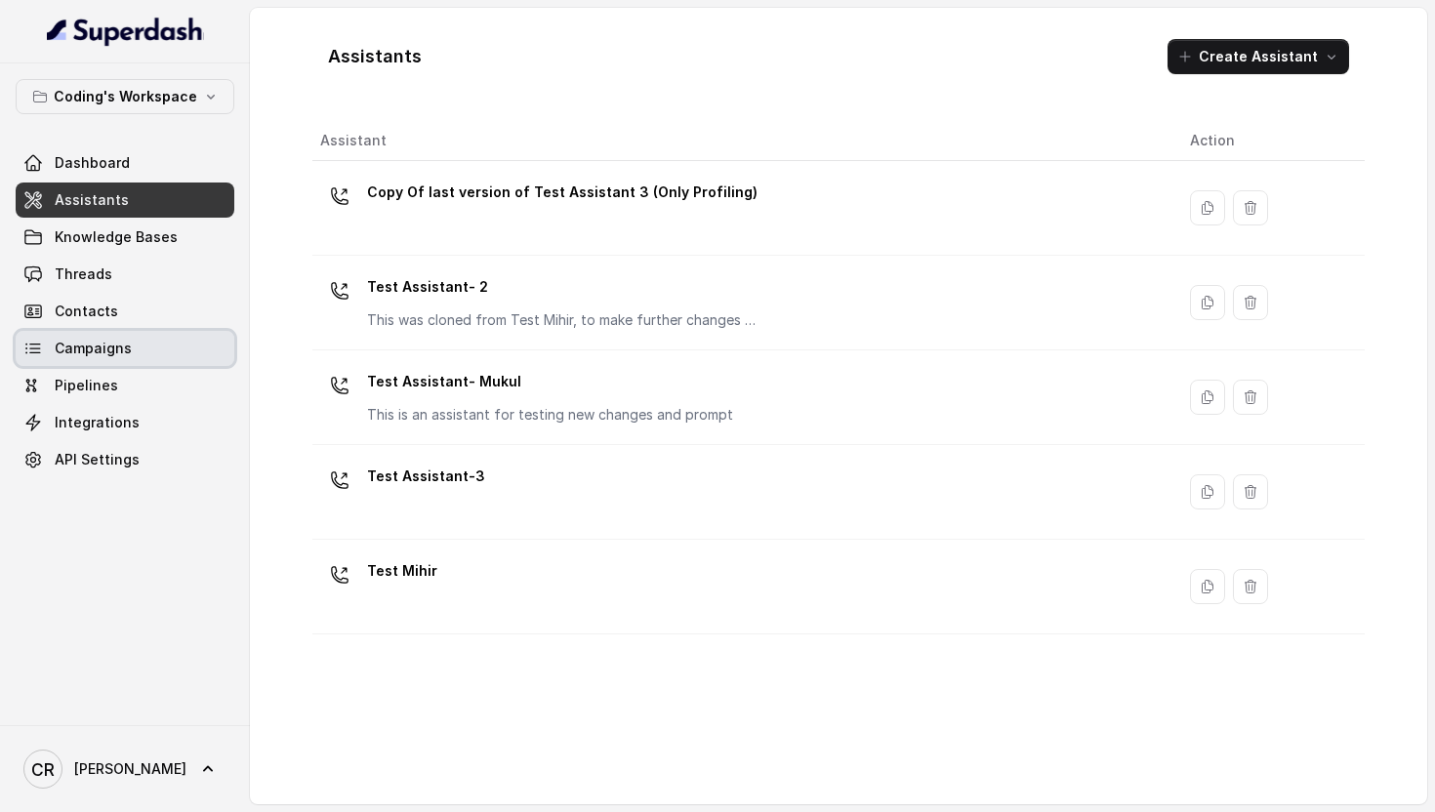
click at [128, 338] on link "Campaigns" at bounding box center [125, 348] width 219 height 35
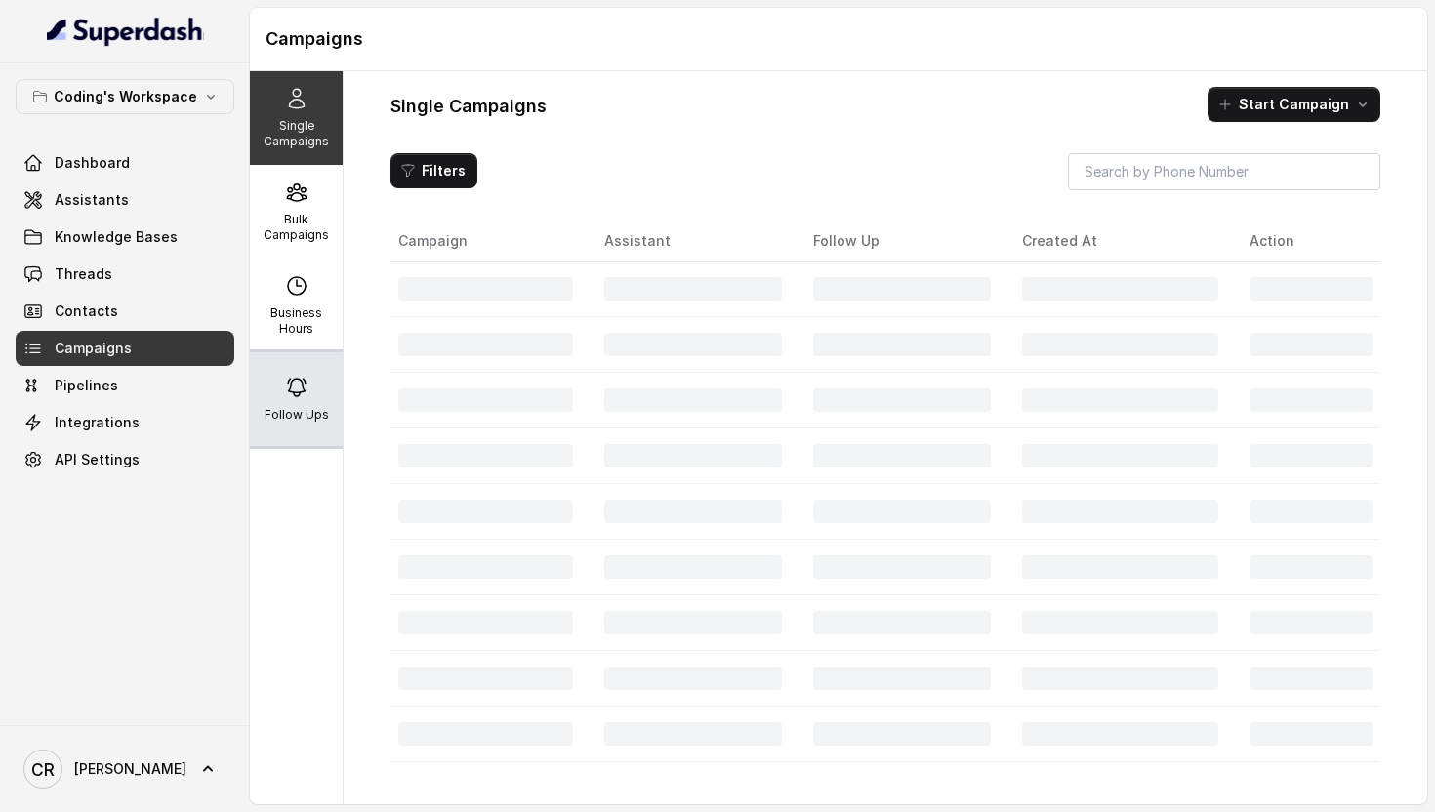
click at [294, 395] on icon at bounding box center [297, 388] width 18 height 18
